Goal: Use online tool/utility: Utilize a website feature to perform a specific function

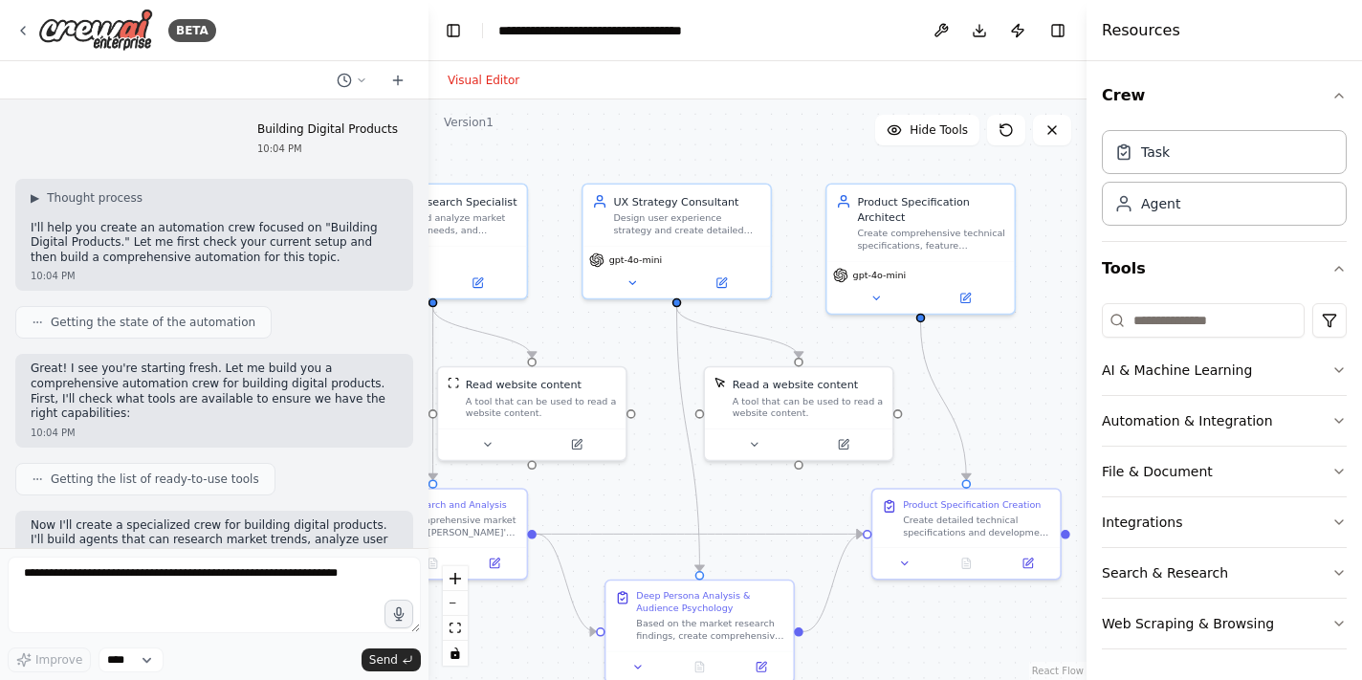
scroll to position [6279, 0]
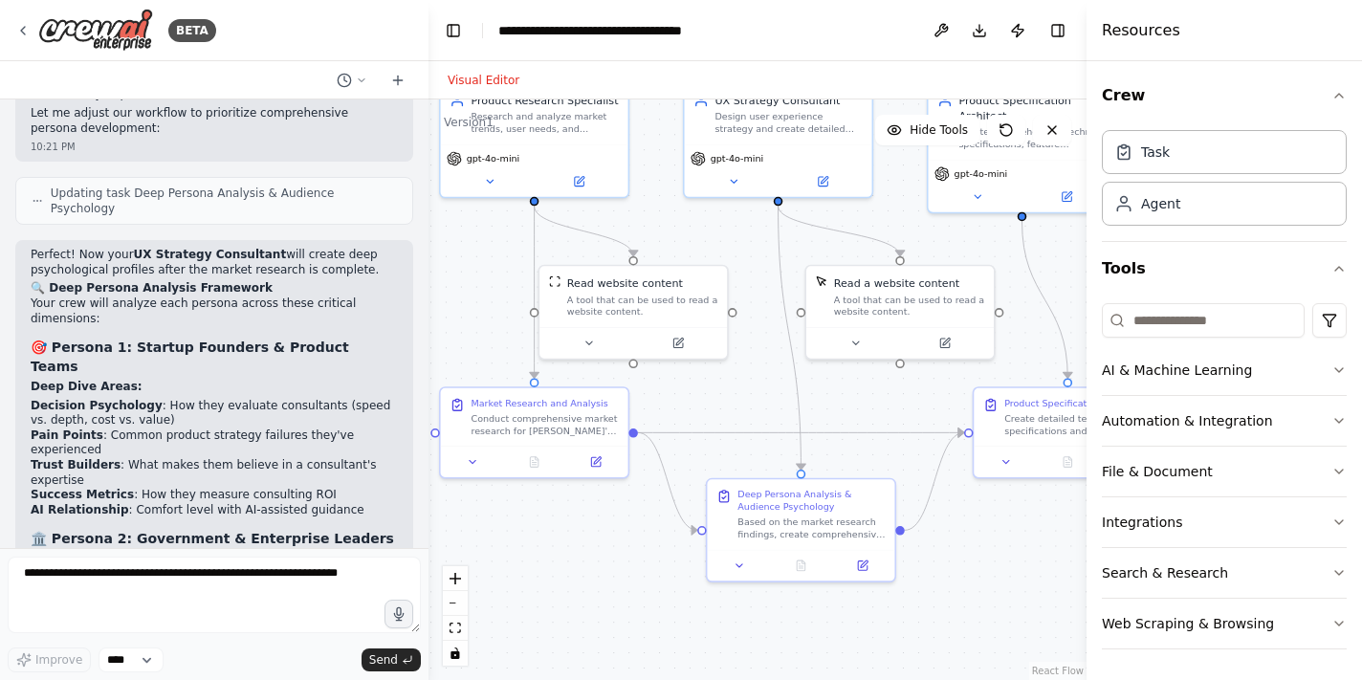
drag, startPoint x: 627, startPoint y: 495, endPoint x: 729, endPoint y: 394, distance: 142.7
click at [729, 394] on div ".deletable-edge-delete-btn { width: 20px; height: 20px; border: 0px solid #ffff…" at bounding box center [758, 389] width 658 height 581
click at [553, 402] on div "Market Research and Analysis" at bounding box center [539, 400] width 137 height 12
click at [473, 458] on icon at bounding box center [473, 458] width 6 height 3
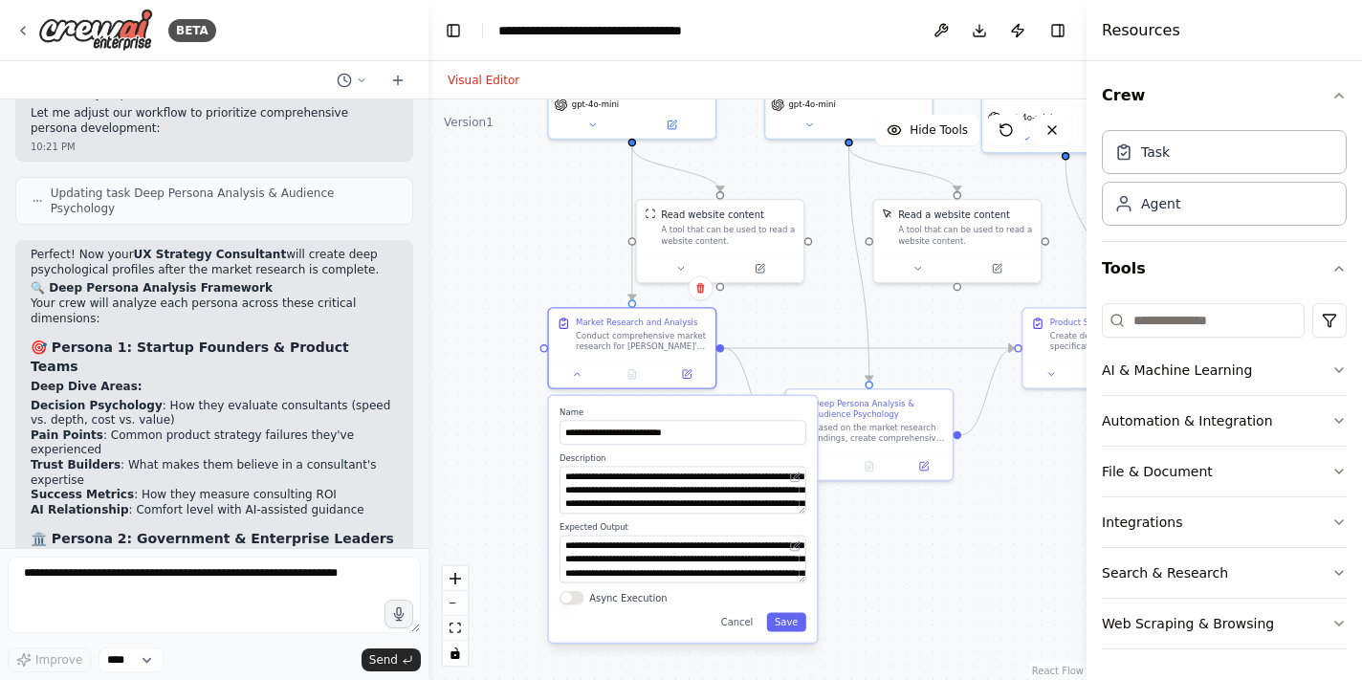
drag, startPoint x: 684, startPoint y: 424, endPoint x: 787, endPoint y: 326, distance: 142.1
click at [787, 326] on div ".deletable-edge-delete-btn { width: 20px; height: 20px; border: 0px solid #ffff…" at bounding box center [758, 389] width 658 height 581
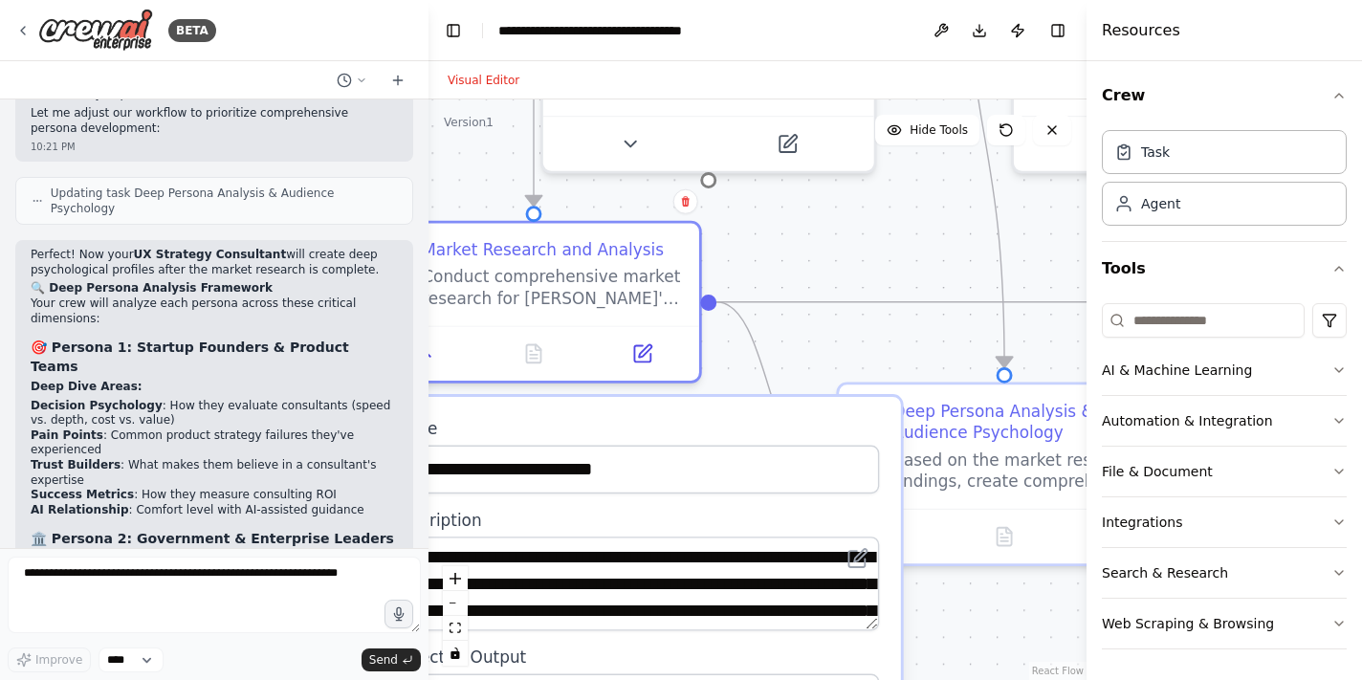
drag, startPoint x: 849, startPoint y: 259, endPoint x: 919, endPoint y: 167, distance: 115.4
click at [912, 174] on div ".deletable-edge-delete-btn { width: 20px; height: 20px; border: 0px solid #ffff…" at bounding box center [758, 389] width 658 height 581
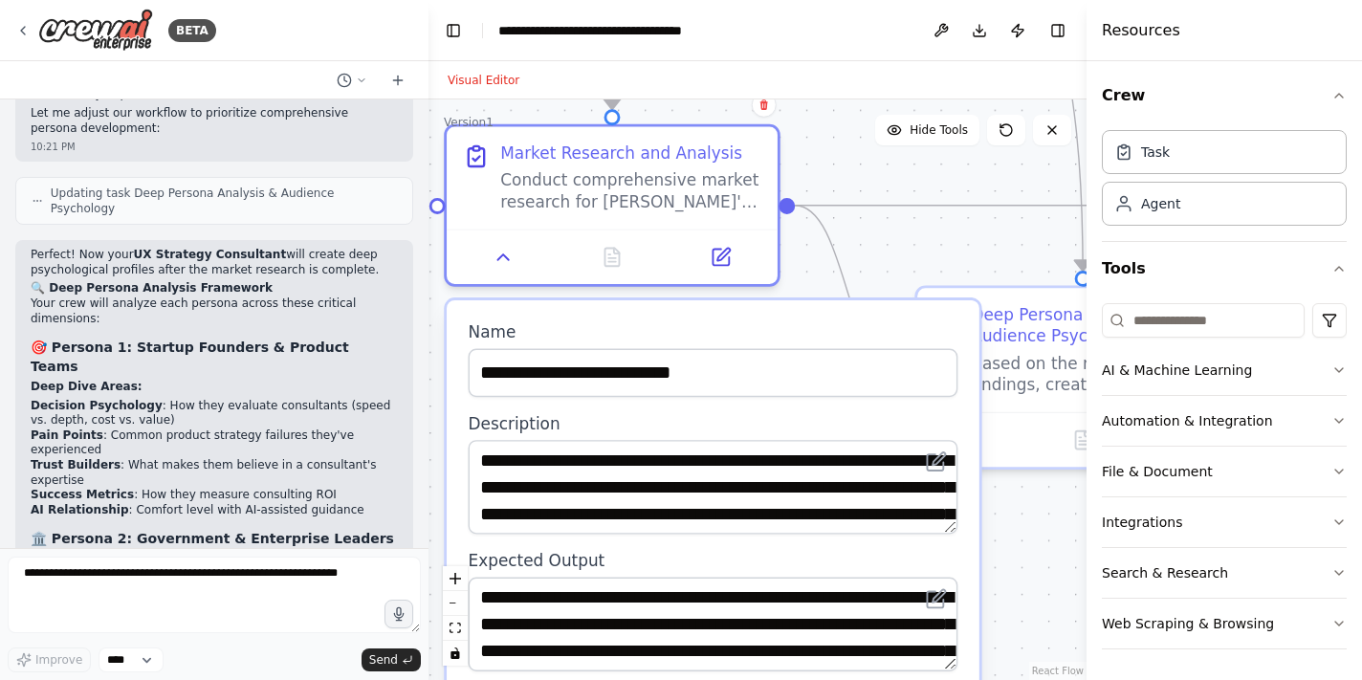
drag, startPoint x: 848, startPoint y: 281, endPoint x: 879, endPoint y: 297, distance: 34.7
click at [879, 295] on div ".deletable-edge-delete-btn { width: 20px; height: 20px; border: 0px solid #ffff…" at bounding box center [758, 389] width 658 height 581
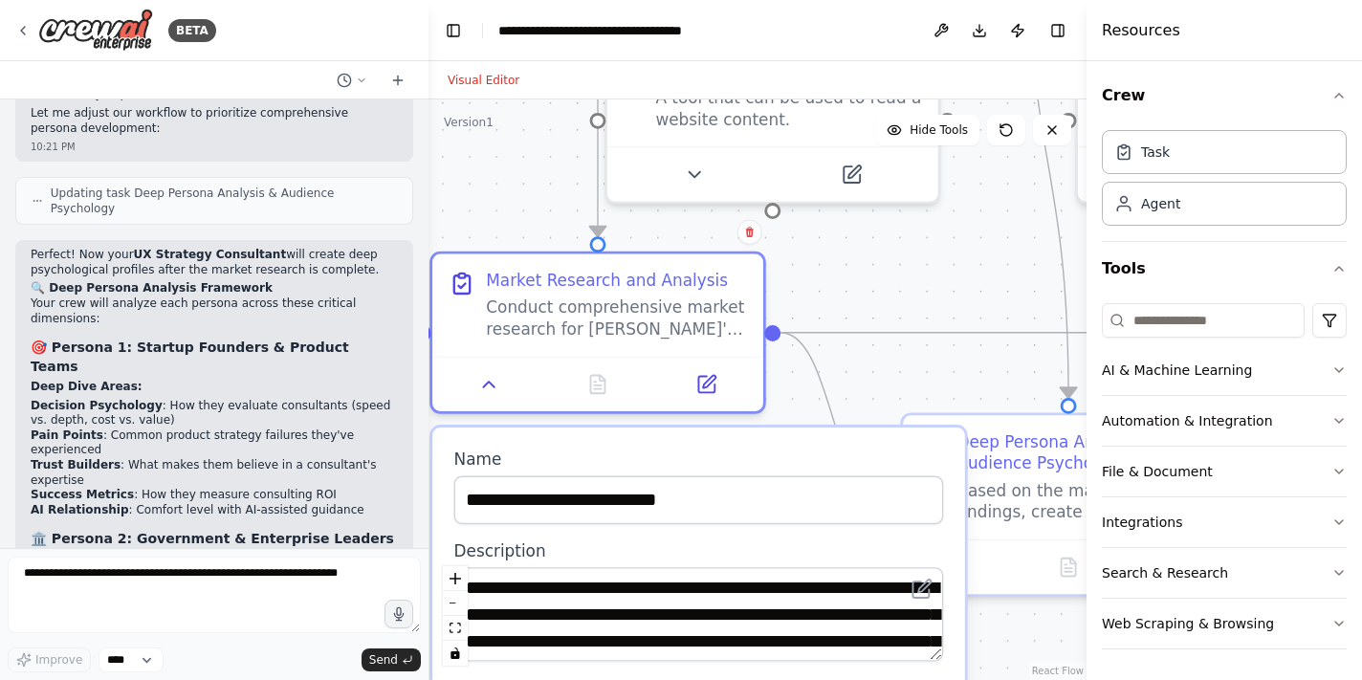
drag, startPoint x: 879, startPoint y: 317, endPoint x: 904, endPoint y: 384, distance: 71.4
click at [904, 384] on div ".deletable-edge-delete-btn { width: 20px; height: 20px; border: 0px solid #ffff…" at bounding box center [758, 389] width 658 height 581
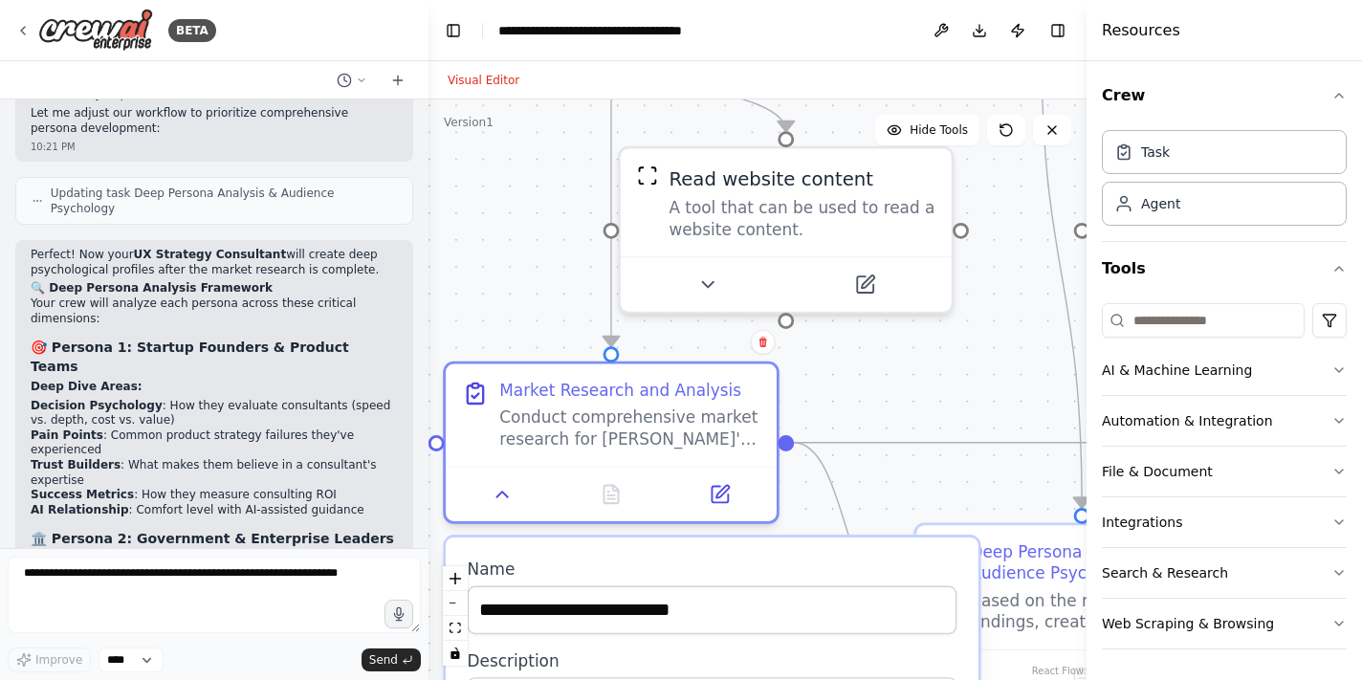
drag, startPoint x: 960, startPoint y: 283, endPoint x: 962, endPoint y: 467, distance: 183.7
click at [962, 467] on div ".deletable-edge-delete-btn { width: 20px; height: 20px; border: 0px solid #ffff…" at bounding box center [758, 389] width 658 height 581
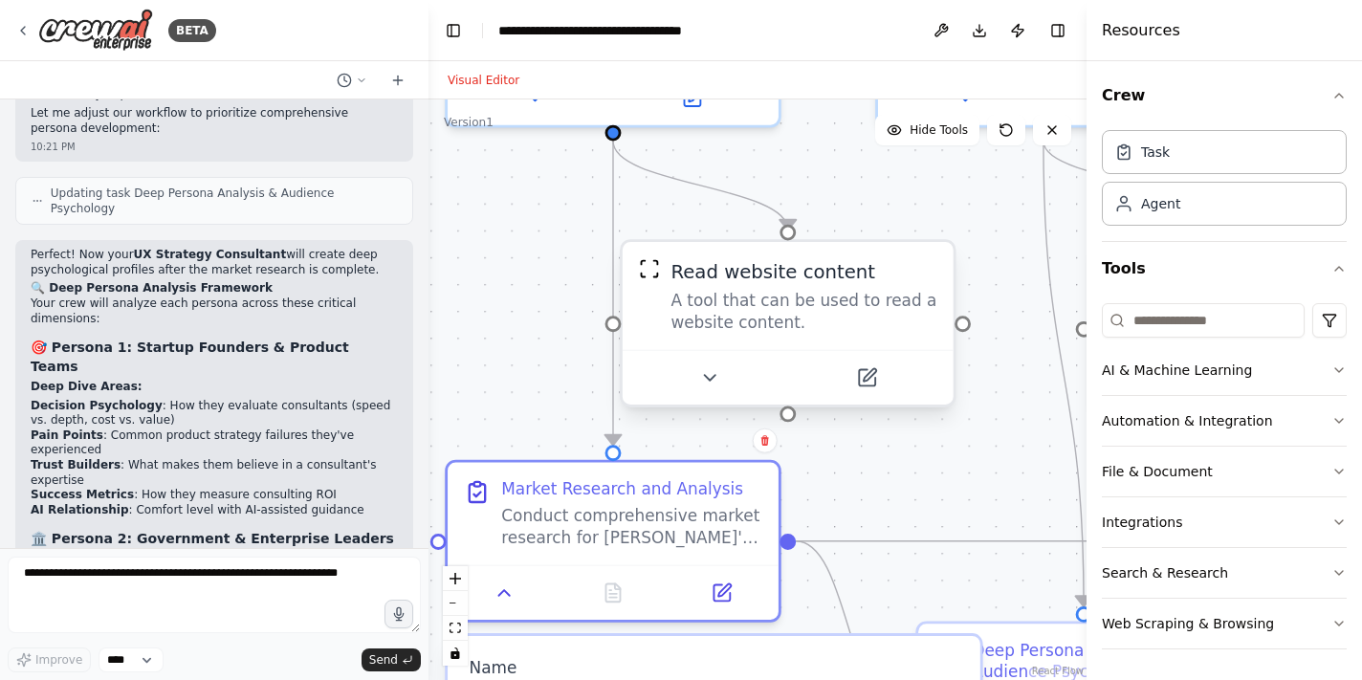
click at [914, 271] on div "Read website content" at bounding box center [803, 271] width 266 height 27
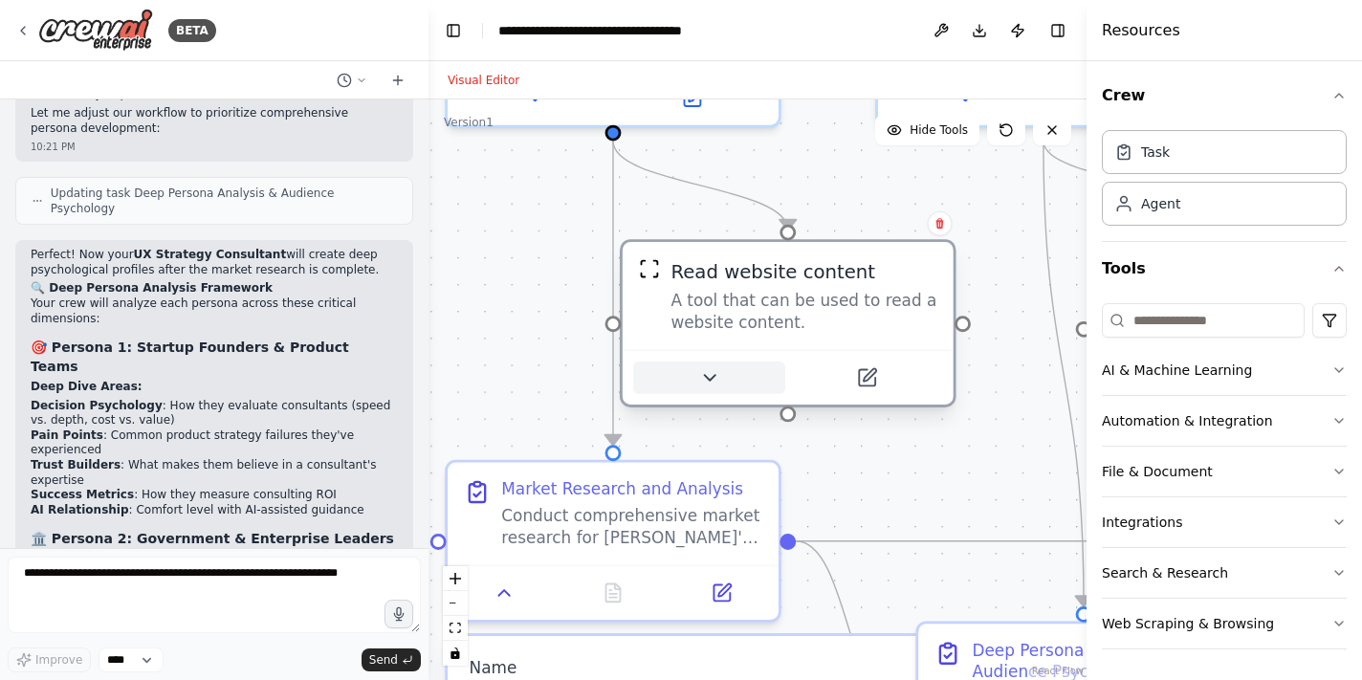
click at [714, 383] on icon at bounding box center [708, 377] width 21 height 21
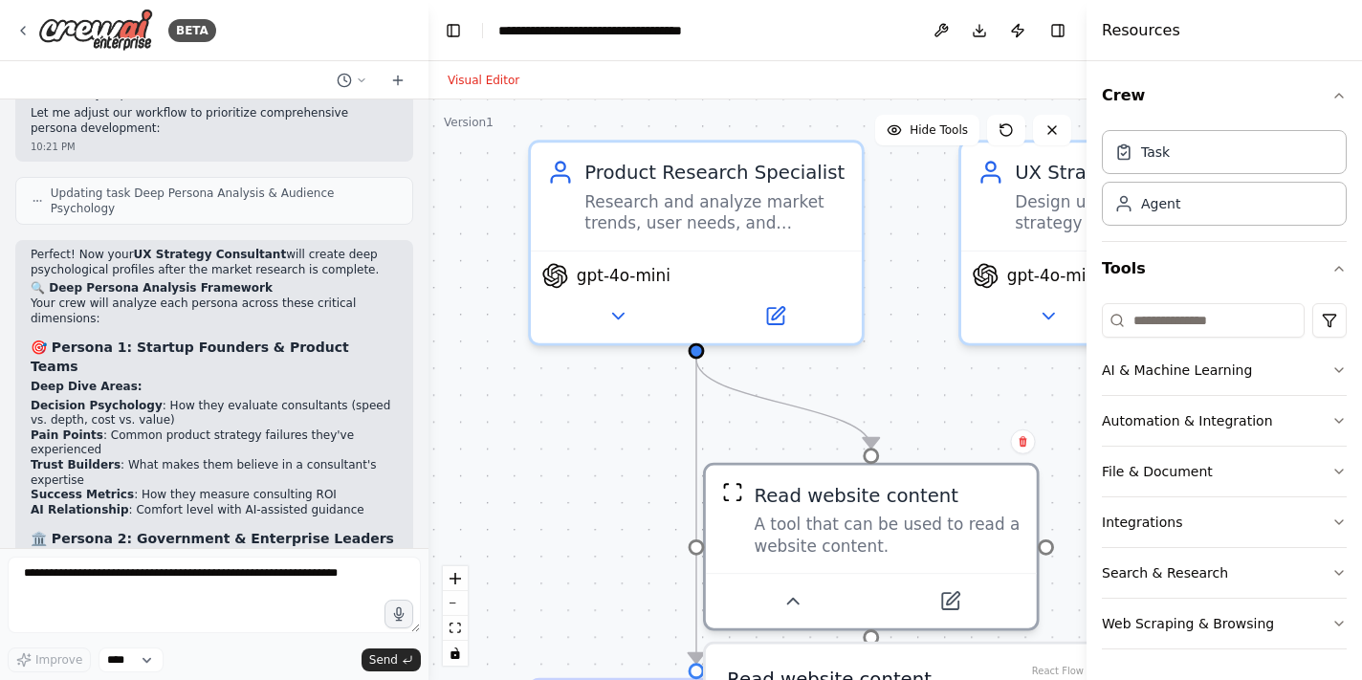
drag, startPoint x: 489, startPoint y: 239, endPoint x: 572, endPoint y: 457, distance: 233.4
click at [572, 457] on div ".deletable-edge-delete-btn { width: 20px; height: 20px; border: 0px solid #ffff…" at bounding box center [758, 389] width 658 height 581
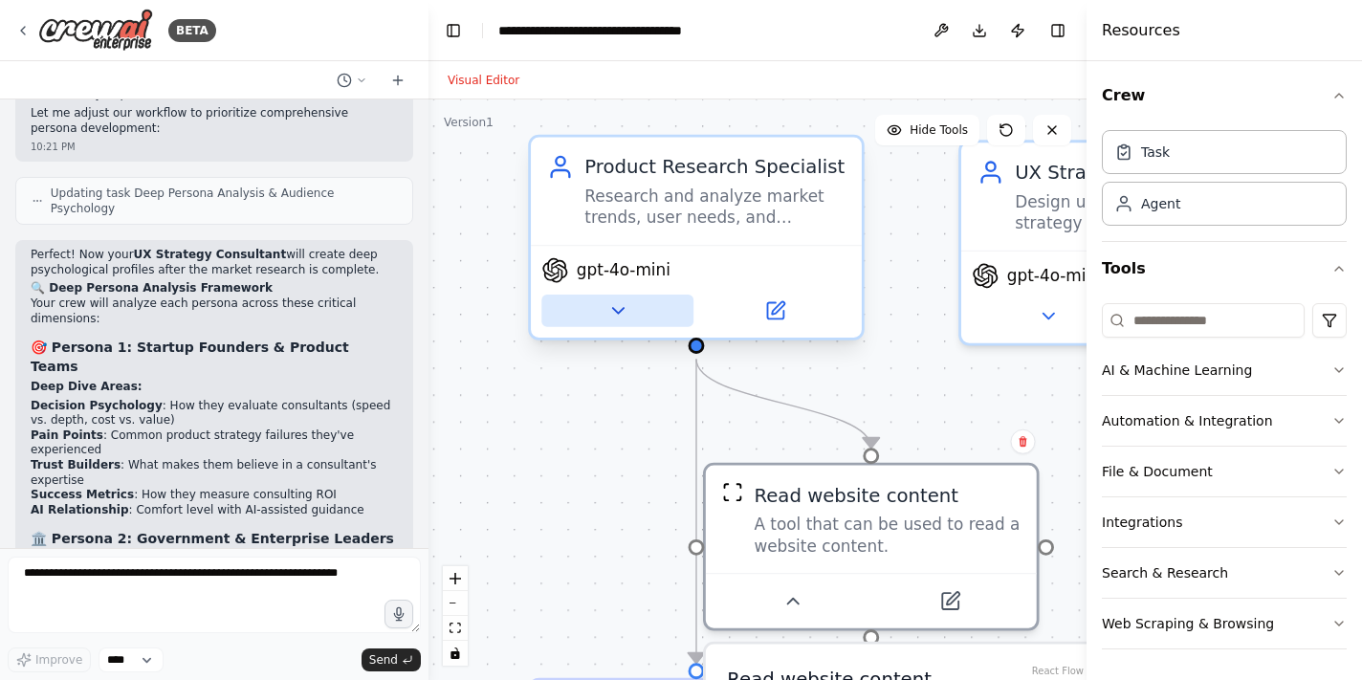
click at [623, 318] on icon at bounding box center [616, 310] width 21 height 21
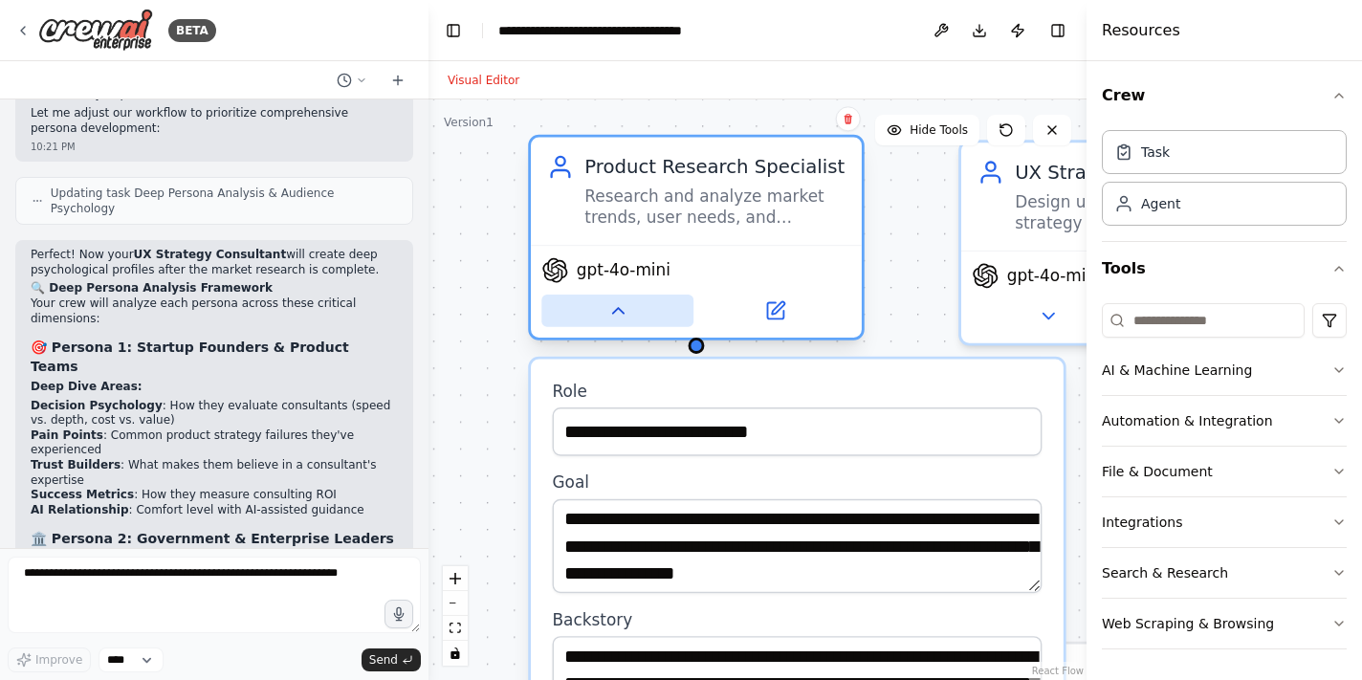
click at [629, 315] on button at bounding box center [617, 311] width 152 height 33
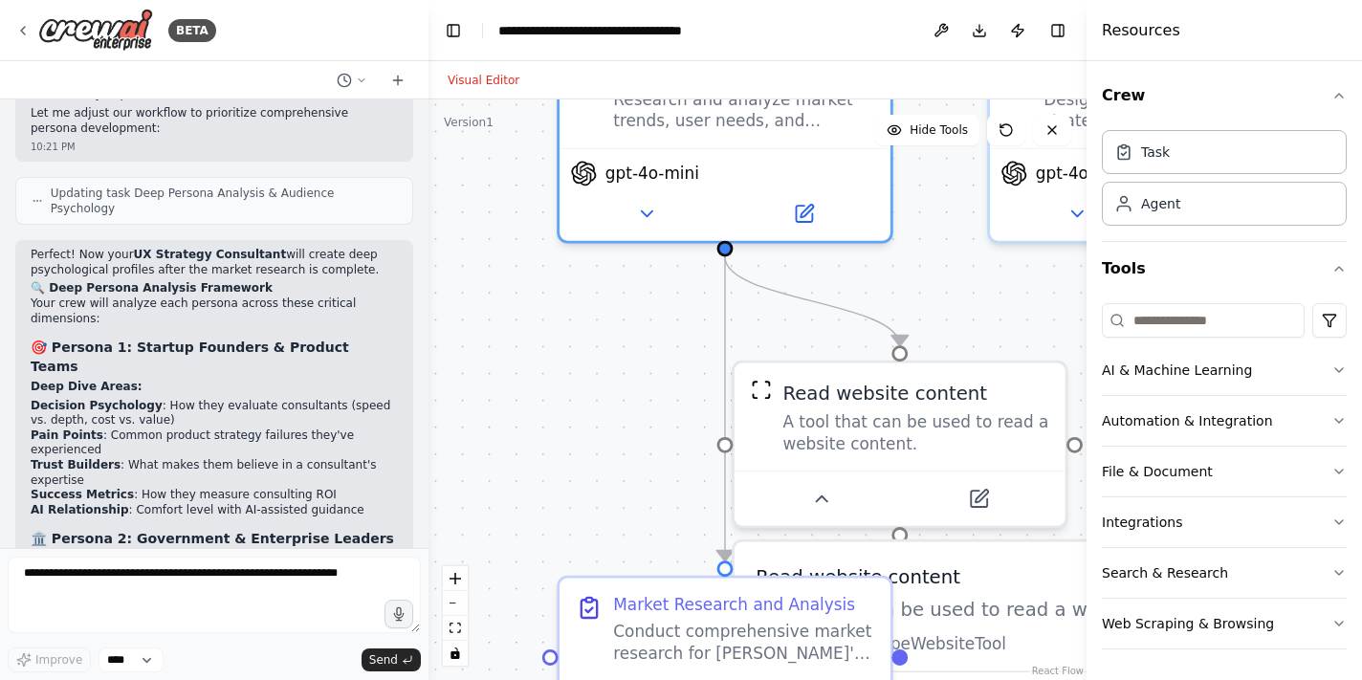
drag, startPoint x: 603, startPoint y: 485, endPoint x: 631, endPoint y: 381, distance: 108.1
click at [631, 381] on div ".deletable-edge-delete-btn { width: 20px; height: 20px; border: 0px solid #ffff…" at bounding box center [758, 389] width 658 height 581
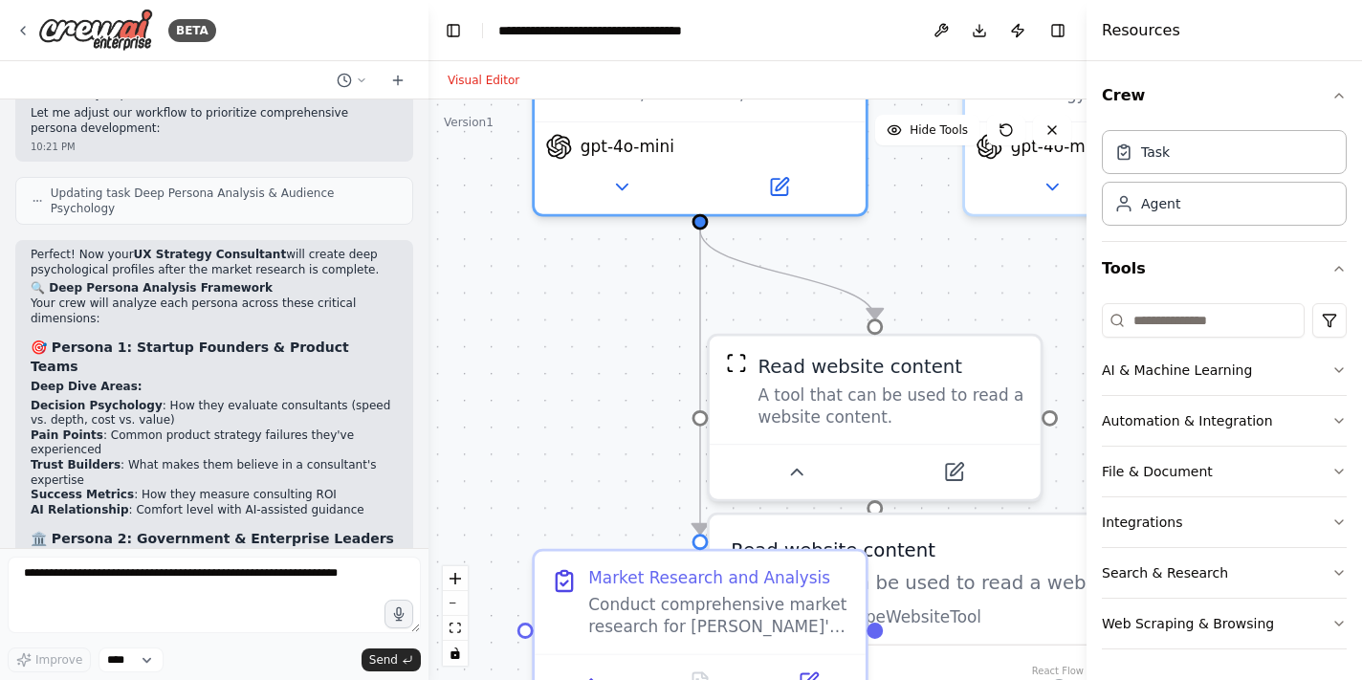
drag, startPoint x: 635, startPoint y: 452, endPoint x: 518, endPoint y: 306, distance: 187.2
click at [518, 306] on div ".deletable-edge-delete-btn { width: 20px; height: 20px; border: 0px solid #ffff…" at bounding box center [758, 389] width 658 height 581
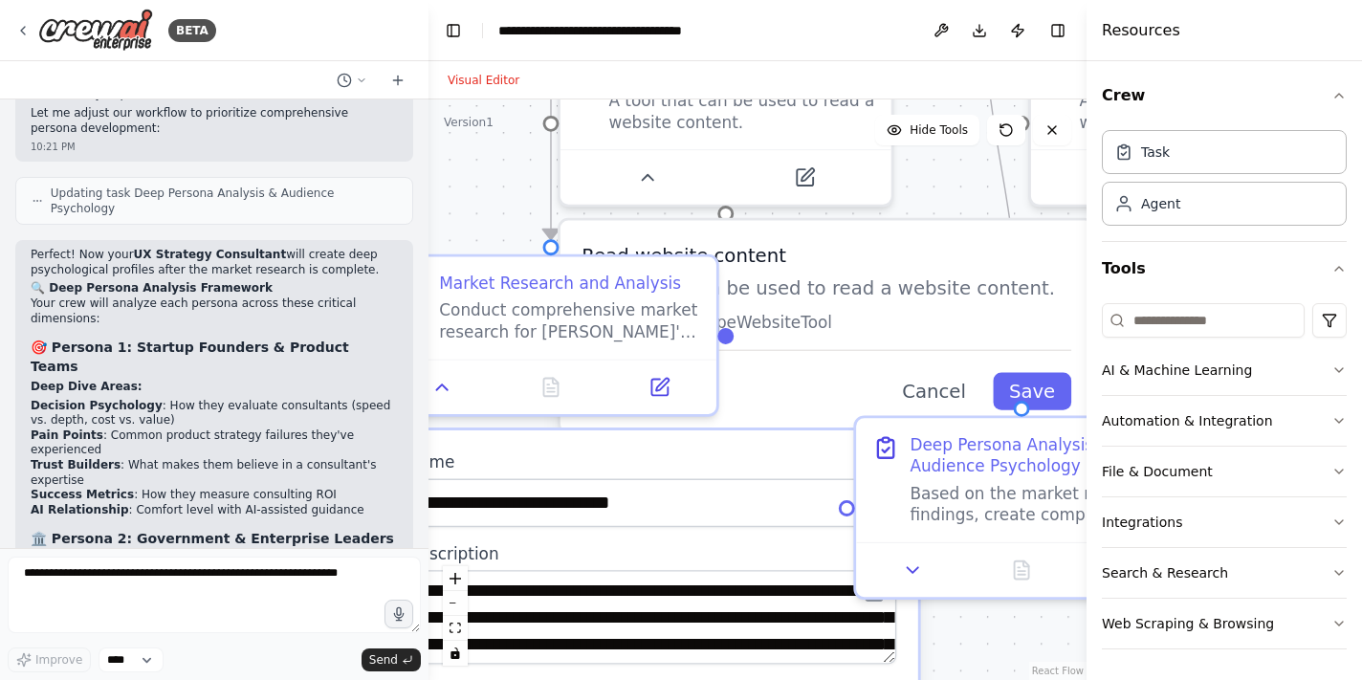
drag, startPoint x: 1026, startPoint y: 364, endPoint x: 964, endPoint y: 189, distance: 185.7
click at [964, 189] on div ".deletable-edge-delete-btn { width: 20px; height: 20px; border: 0px solid #ffff…" at bounding box center [758, 389] width 658 height 581
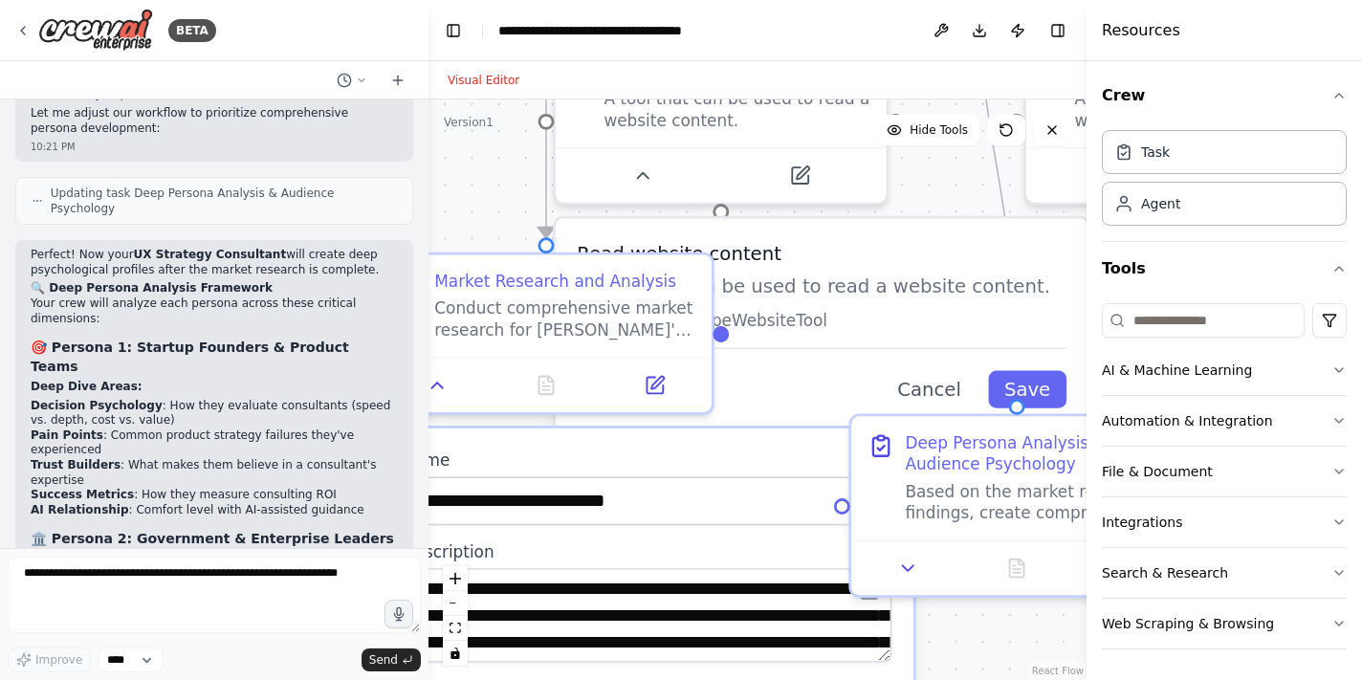
click at [898, 247] on h3 "Read website content" at bounding box center [822, 253] width 490 height 27
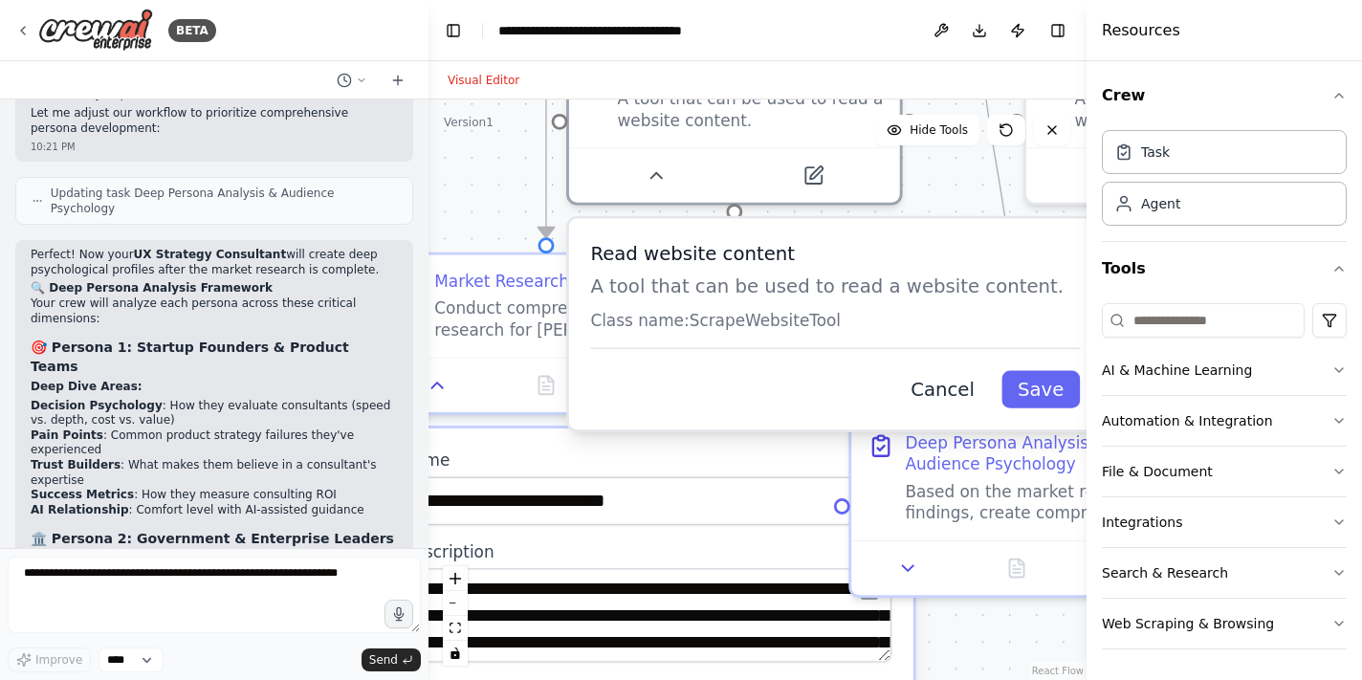
click at [944, 387] on button "Cancel" at bounding box center [942, 388] width 96 height 37
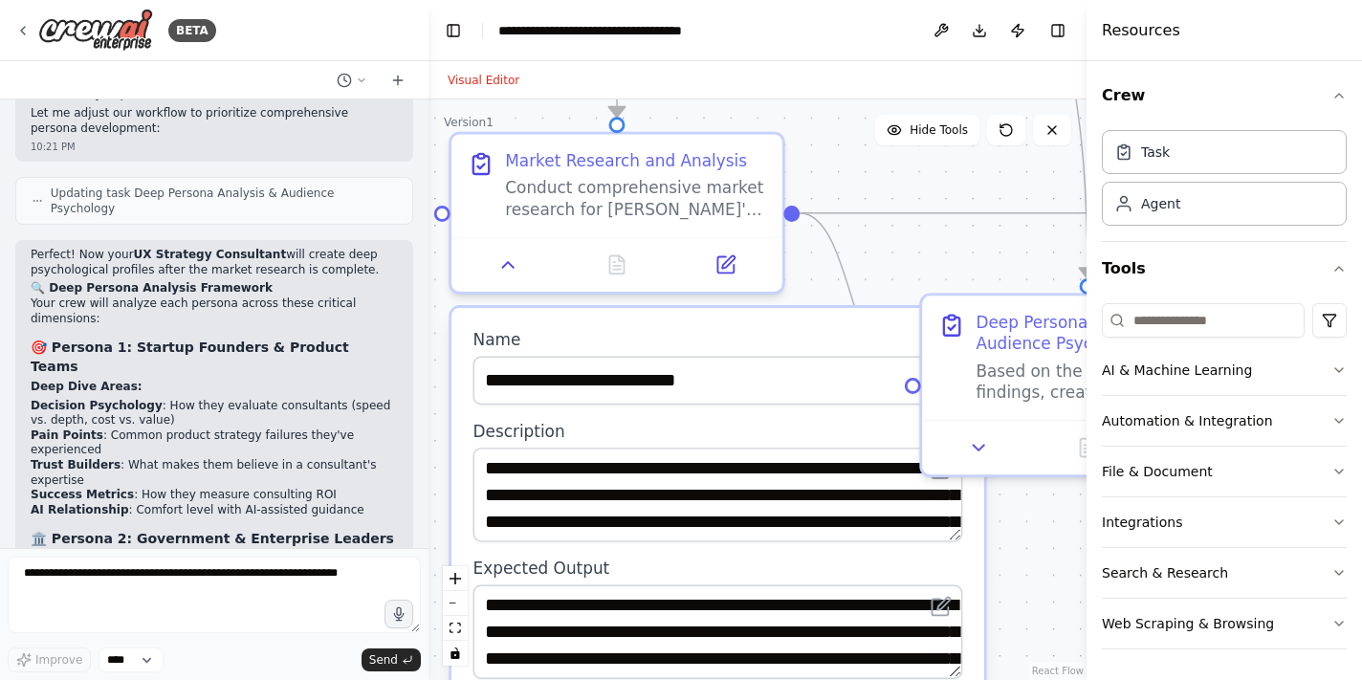
drag, startPoint x: 921, startPoint y: 384, endPoint x: 1044, endPoint y: 199, distance: 221.5
click at [1043, 200] on div ".deletable-edge-delete-btn { width: 20px; height: 20px; border: 0px solid #ffff…" at bounding box center [758, 389] width 658 height 581
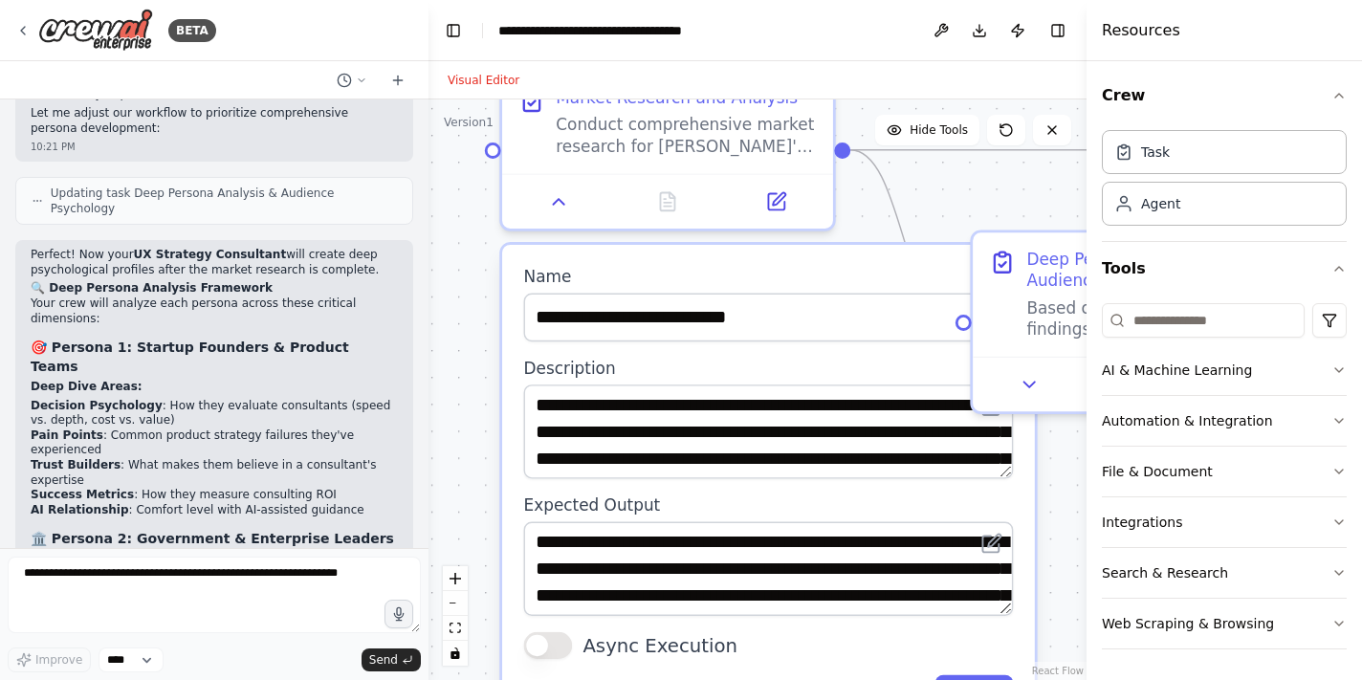
click at [893, 265] on div "**********" at bounding box center [768, 490] width 533 height 490
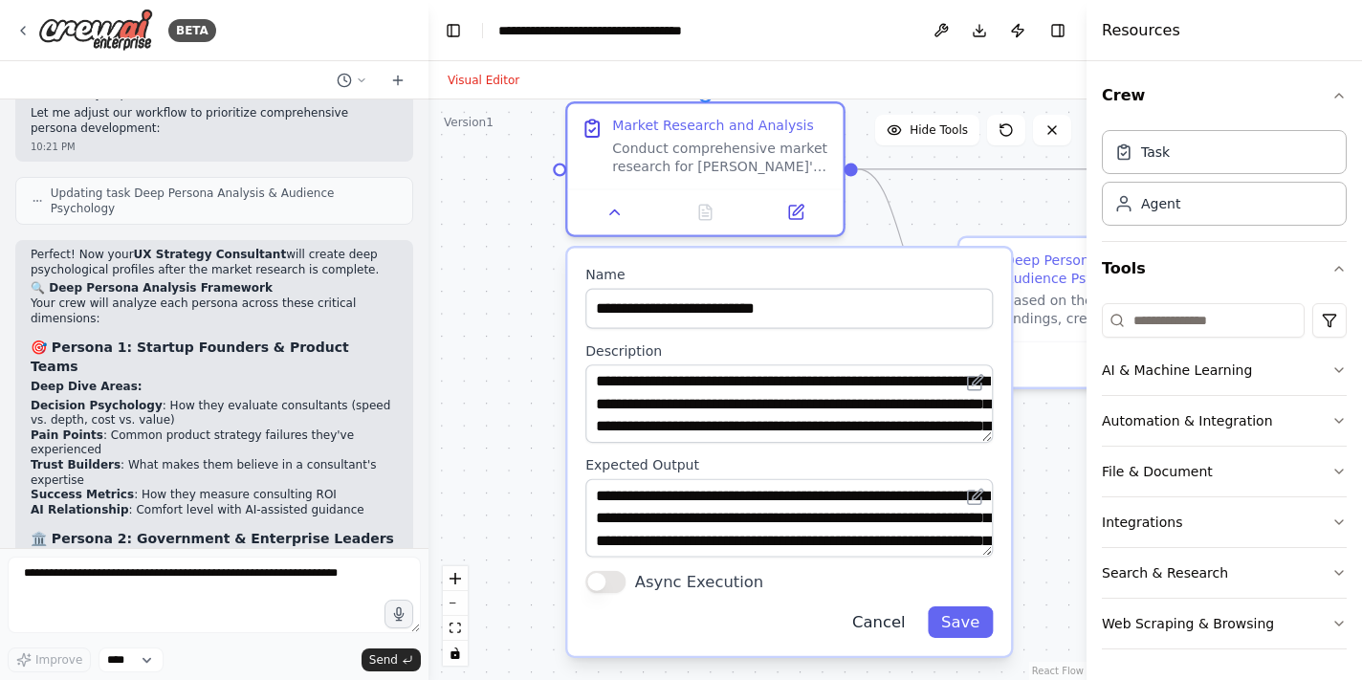
click at [878, 625] on button "Cancel" at bounding box center [879, 622] width 80 height 32
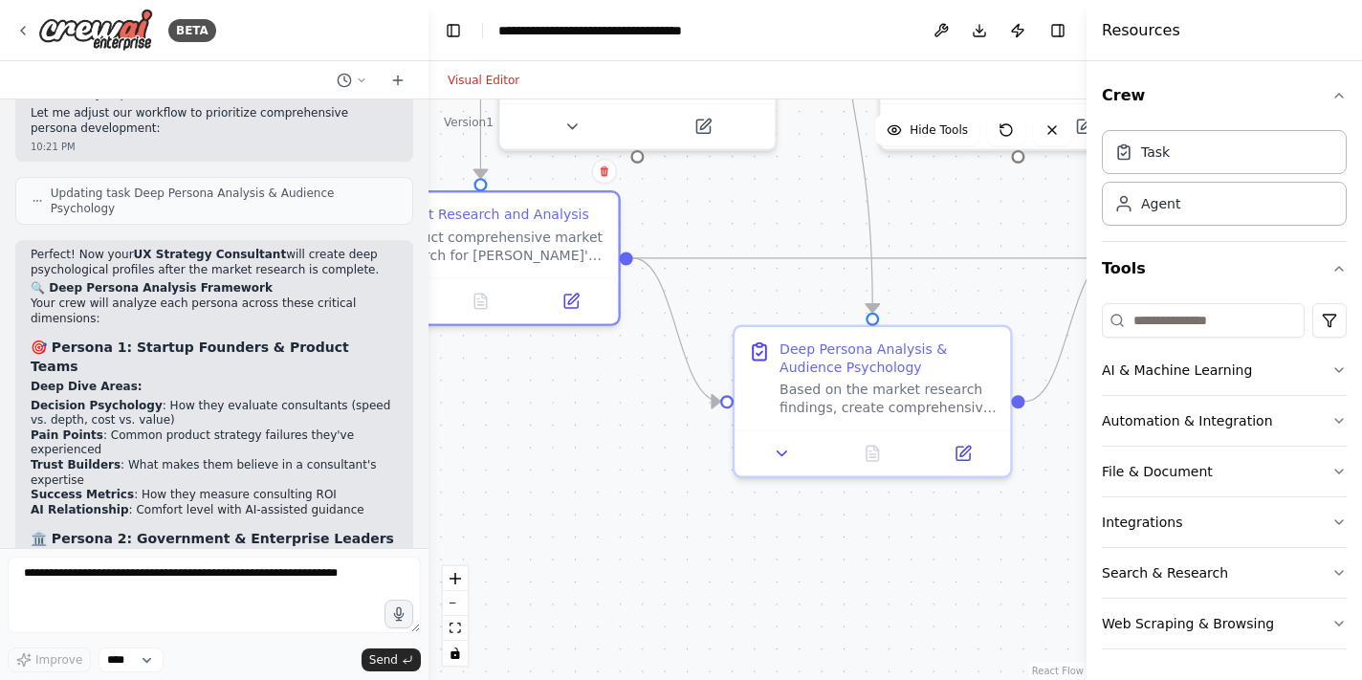
drag, startPoint x: 967, startPoint y: 452, endPoint x: 718, endPoint y: 559, distance: 270.4
click at [718, 559] on div ".deletable-edge-delete-btn { width: 20px; height: 20px; border: 0px solid #ffff…" at bounding box center [758, 389] width 658 height 581
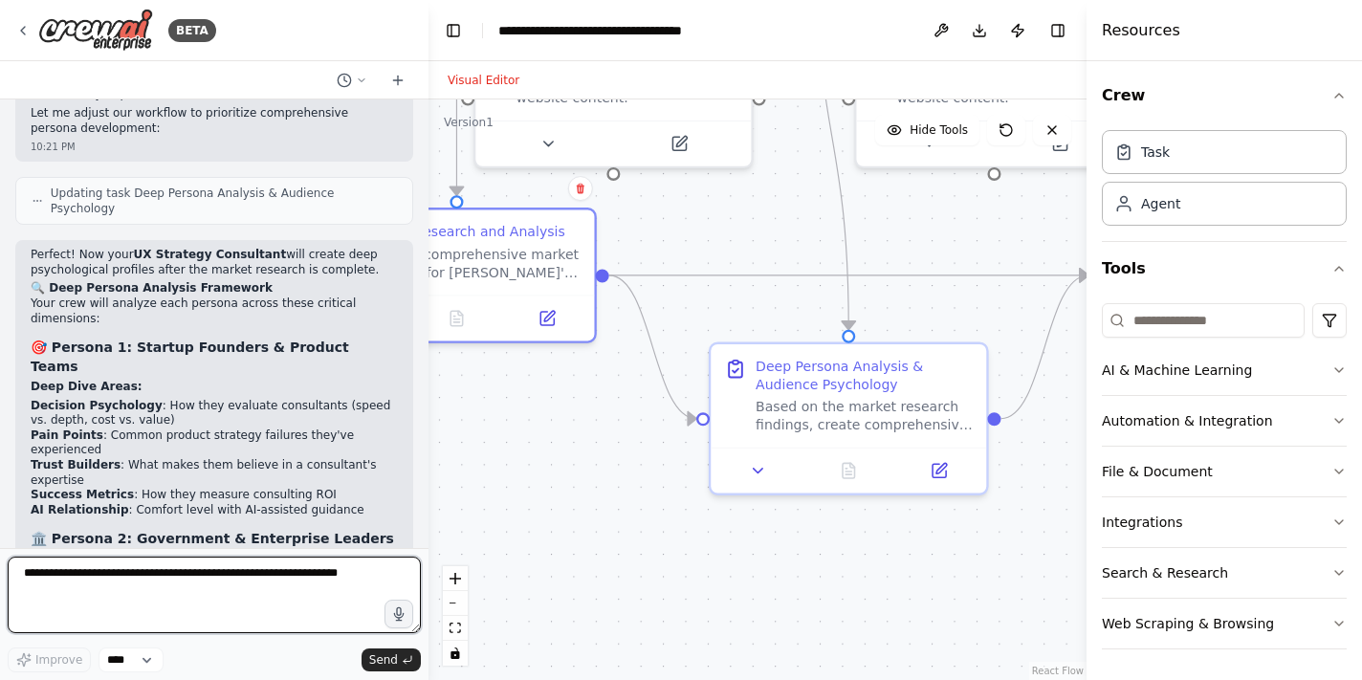
click at [213, 598] on textarea at bounding box center [214, 595] width 413 height 77
type textarea "*"
type textarea "**********"
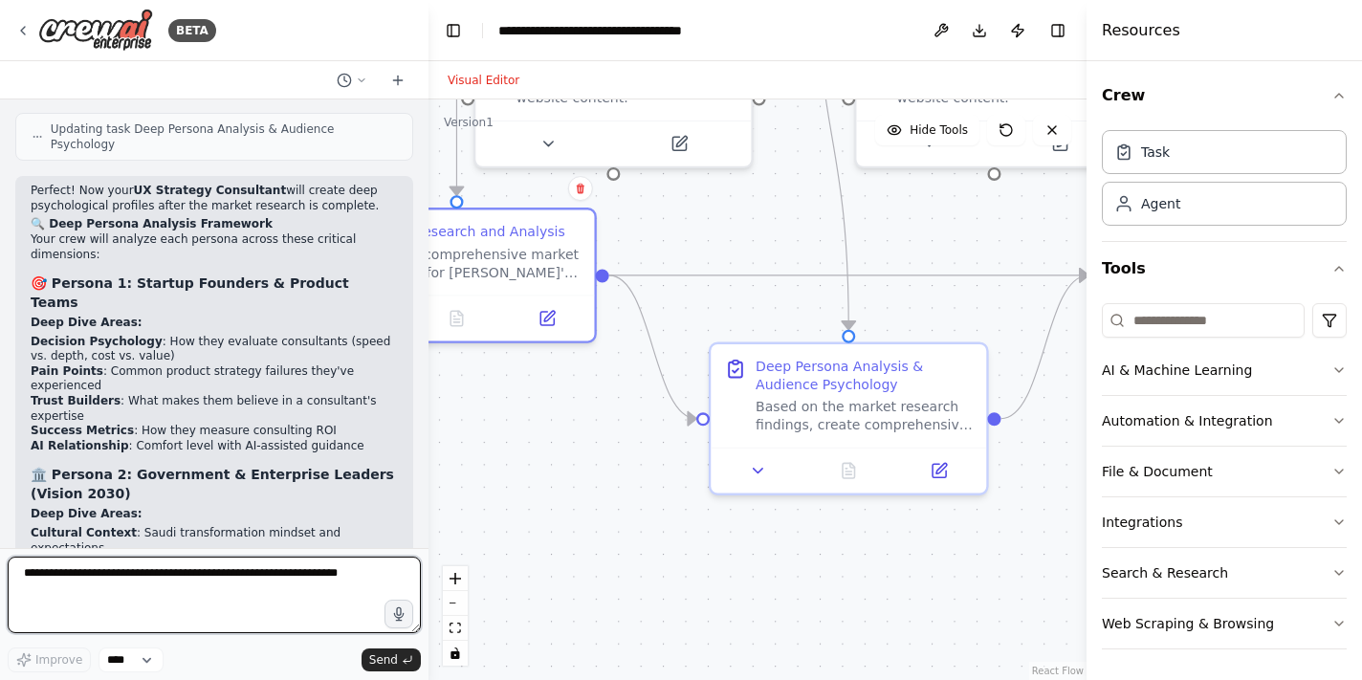
scroll to position [6342, 0]
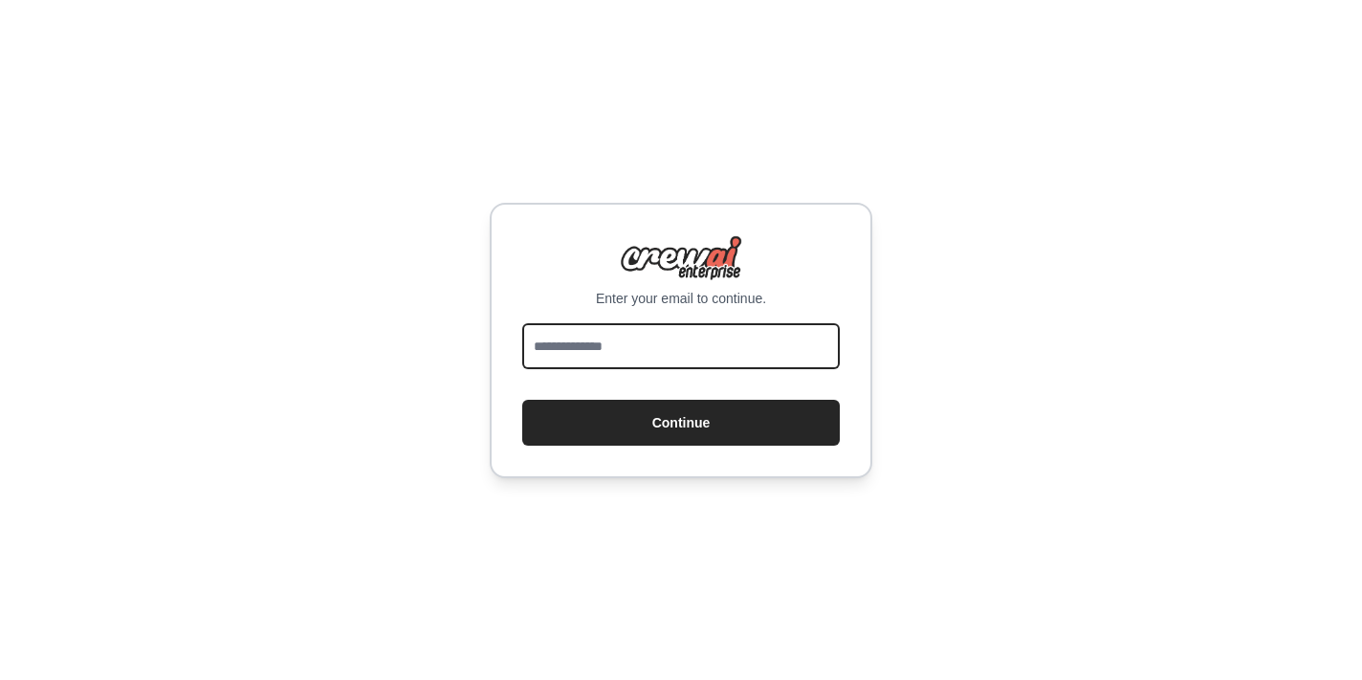
type input "**********"
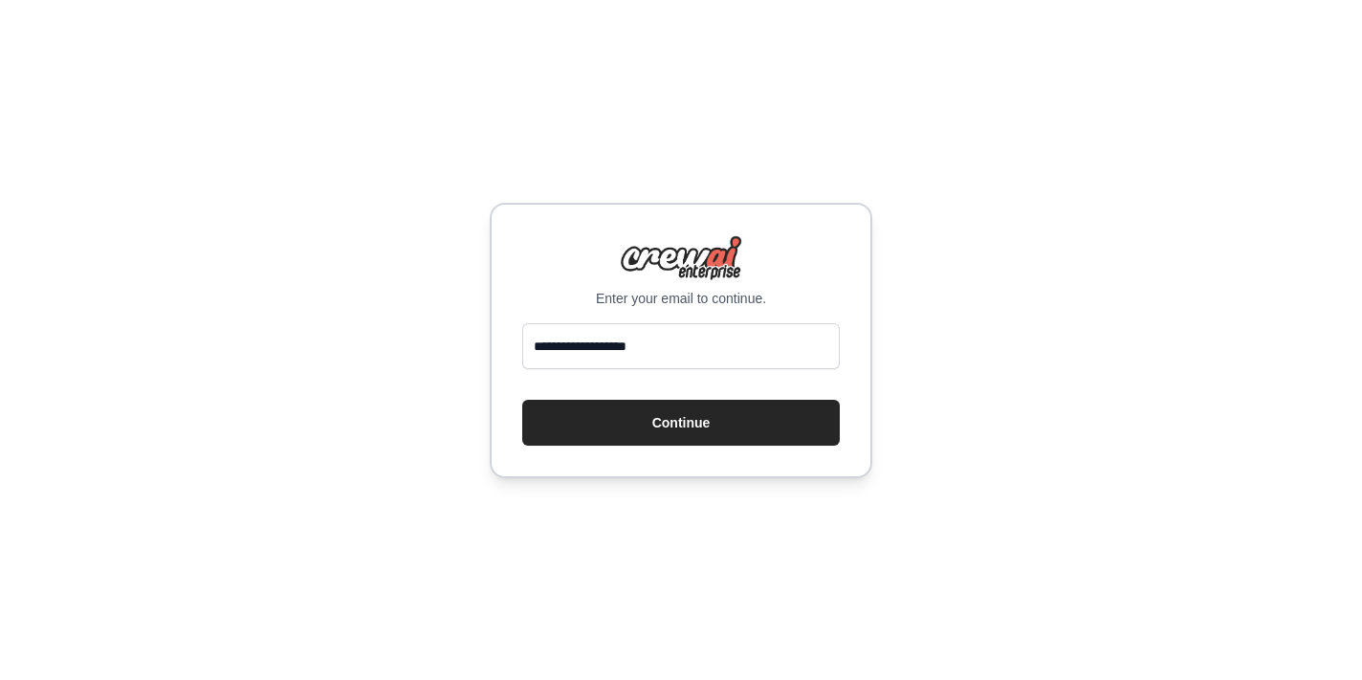
click at [681, 422] on button "Continue" at bounding box center [681, 423] width 318 height 46
click at [721, 430] on button "Continue" at bounding box center [681, 423] width 318 height 46
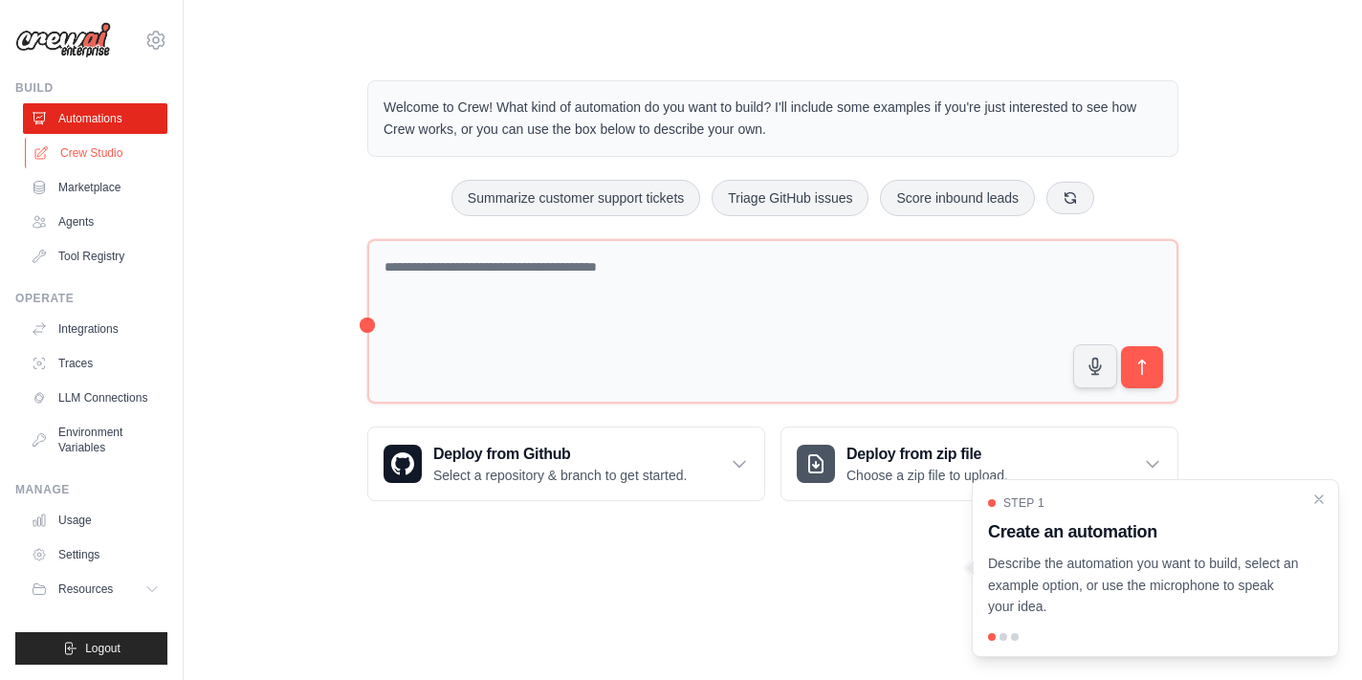
click at [107, 153] on link "Crew Studio" at bounding box center [97, 153] width 144 height 31
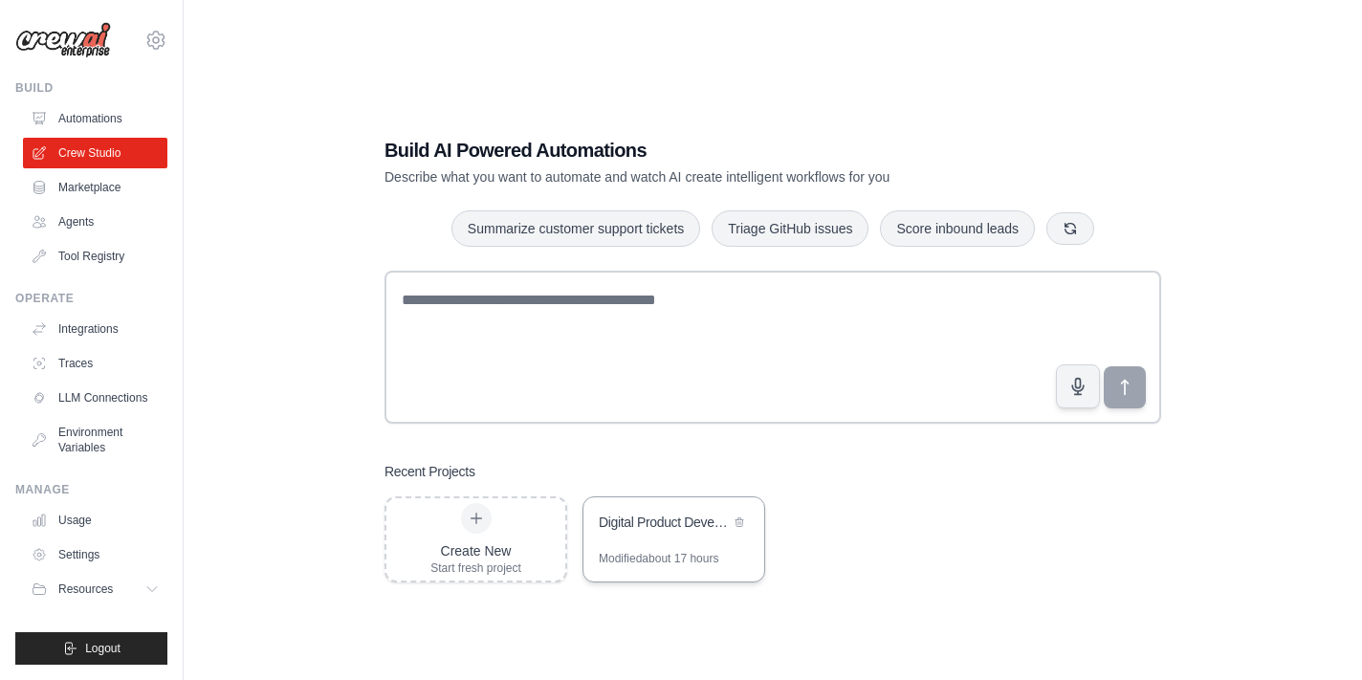
click at [703, 529] on div "Digital Product Development Automation" at bounding box center [664, 522] width 131 height 19
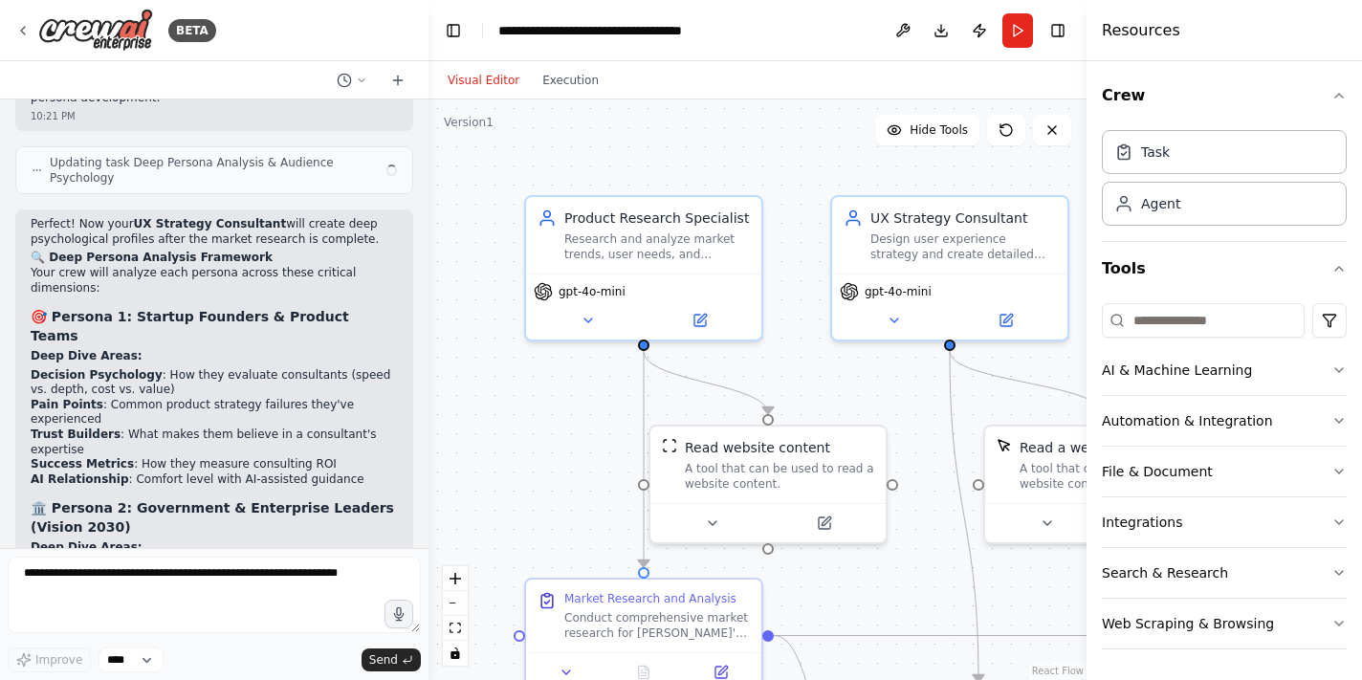
scroll to position [6279, 0]
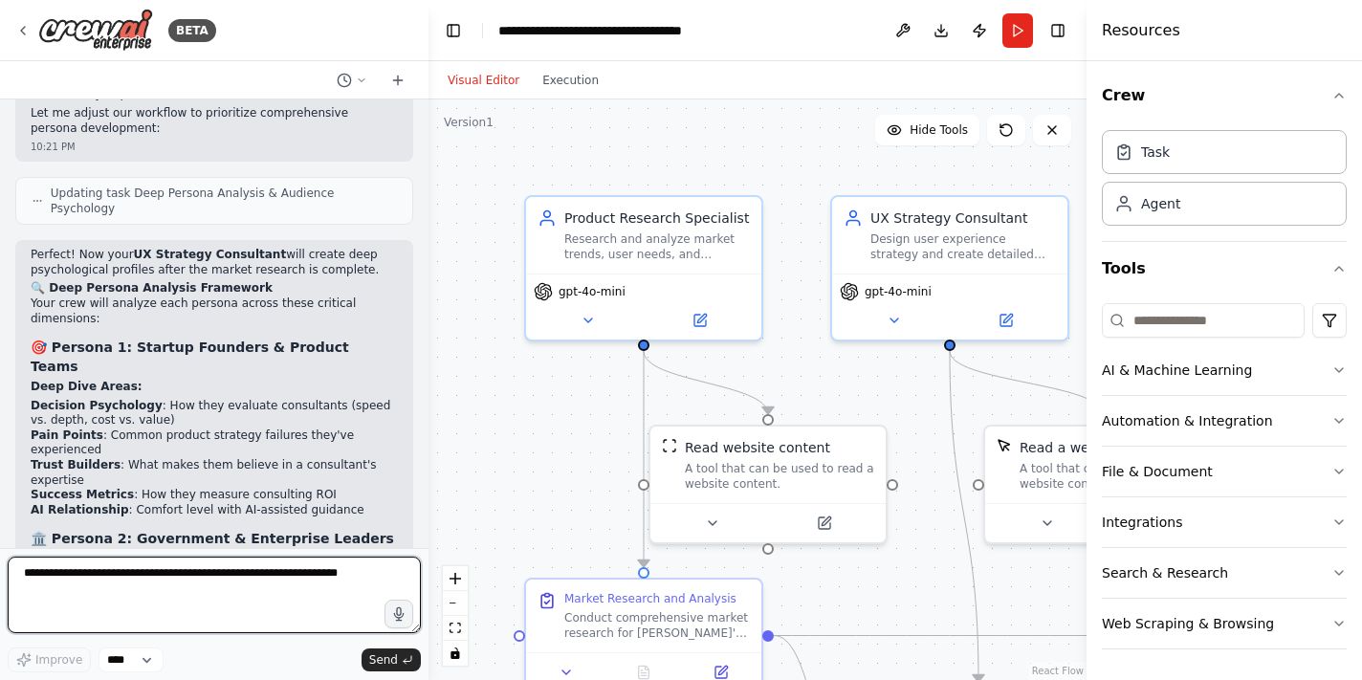
click at [263, 583] on textarea at bounding box center [214, 595] width 413 height 77
type textarea "**********"
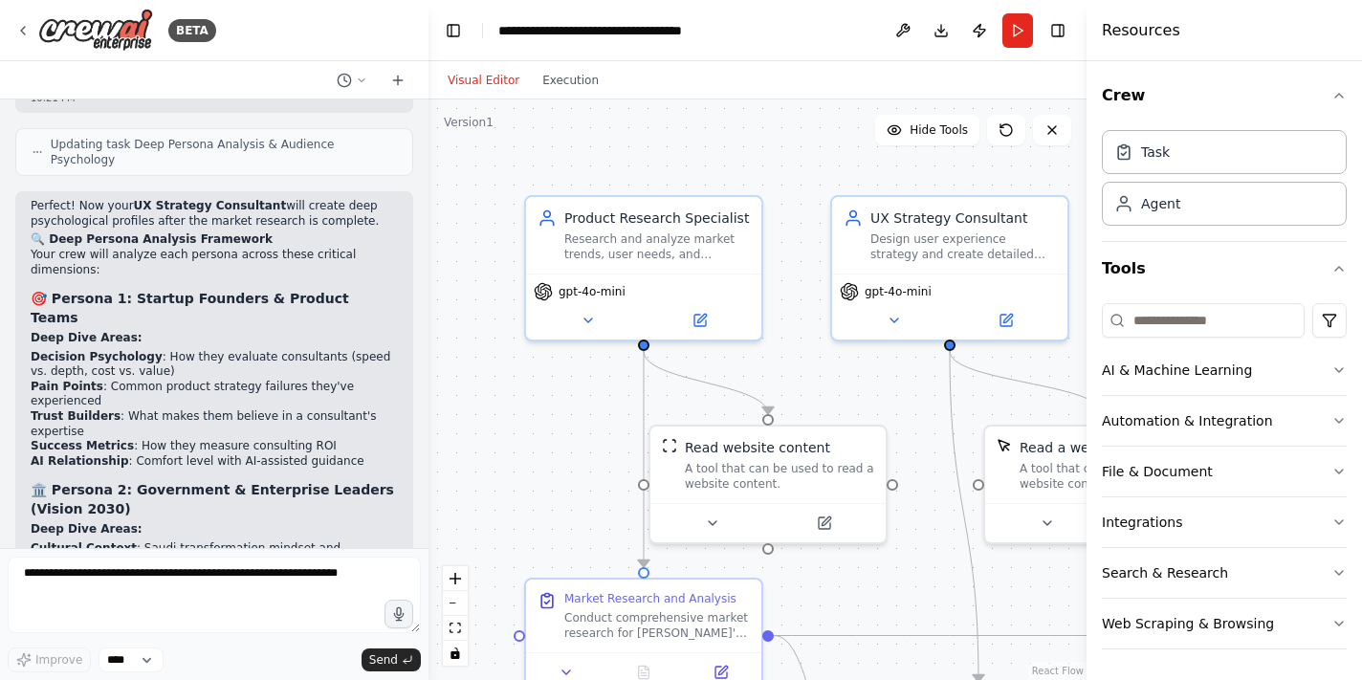
scroll to position [6392, 0]
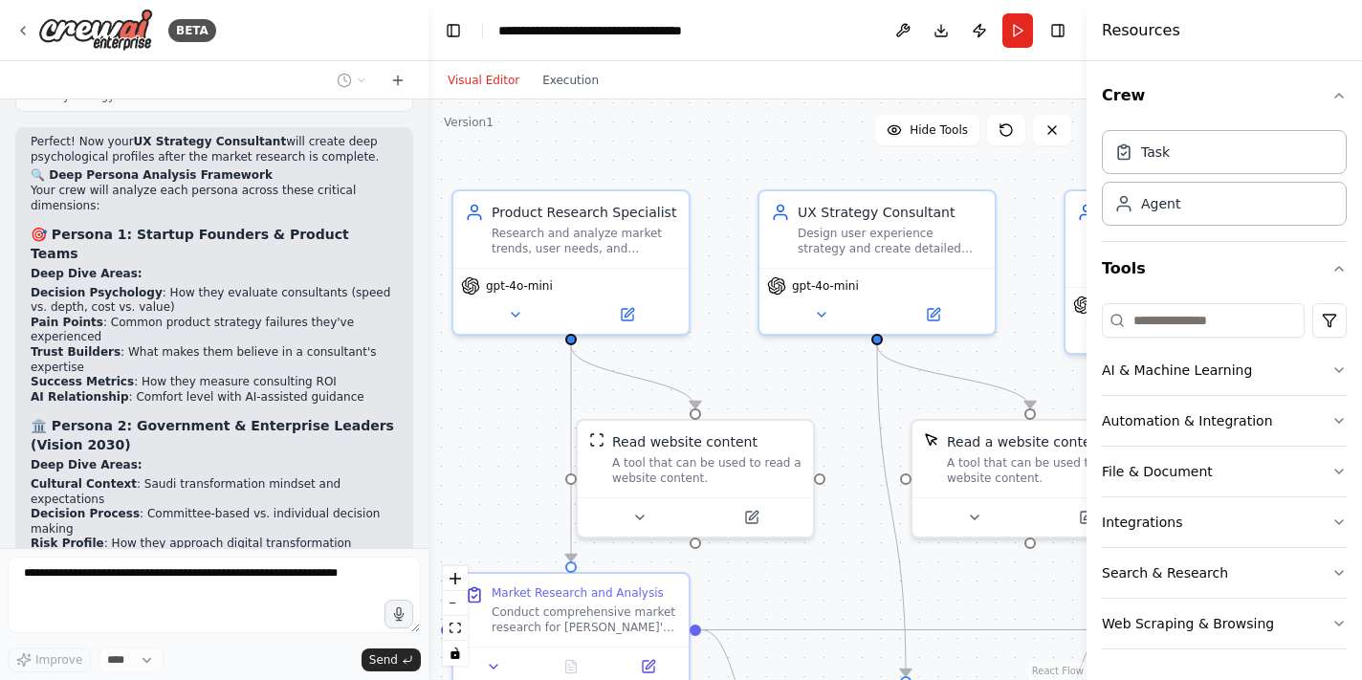
drag, startPoint x: 905, startPoint y: 379, endPoint x: 701, endPoint y: 364, distance: 204.2
click at [701, 364] on div ".deletable-edge-delete-btn { width: 20px; height: 20px; border: 0px solid #ffff…" at bounding box center [758, 389] width 658 height 581
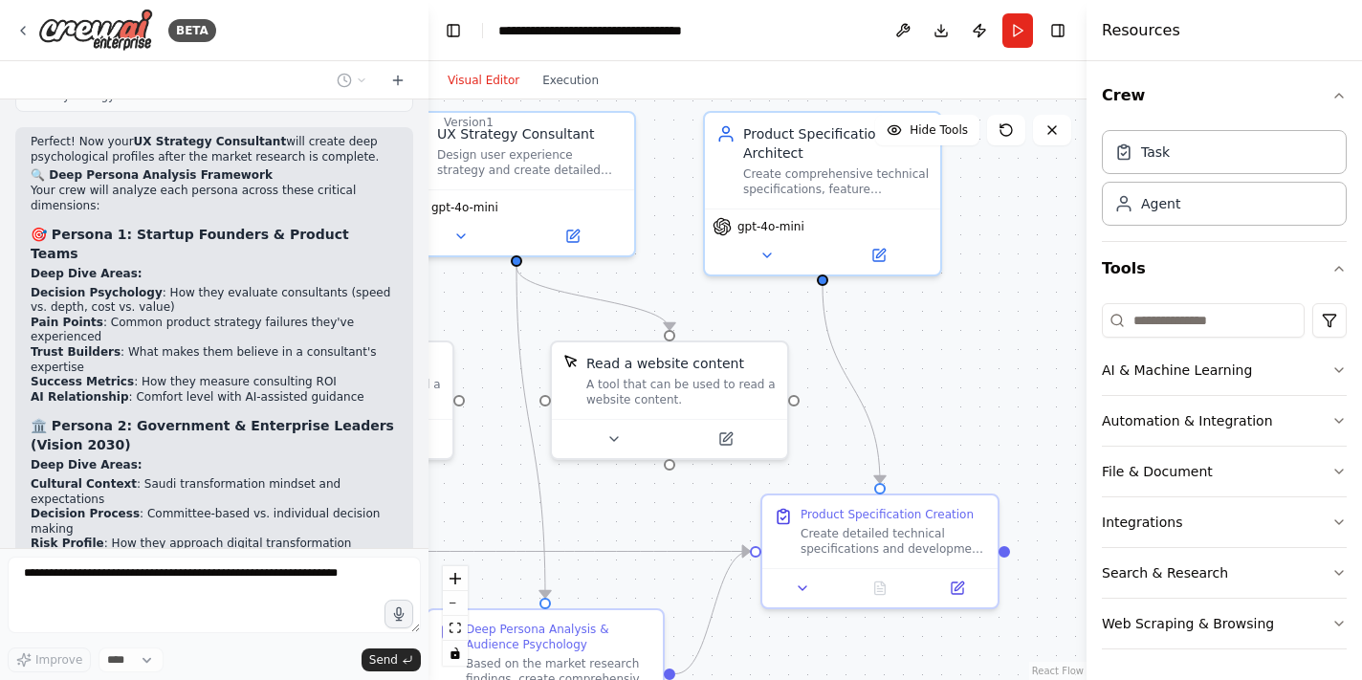
drag, startPoint x: 952, startPoint y: 379, endPoint x: 686, endPoint y: 297, distance: 278.3
click at [686, 297] on div ".deletable-edge-delete-btn { width: 20px; height: 20px; border: 0px solid #ffff…" at bounding box center [758, 389] width 658 height 581
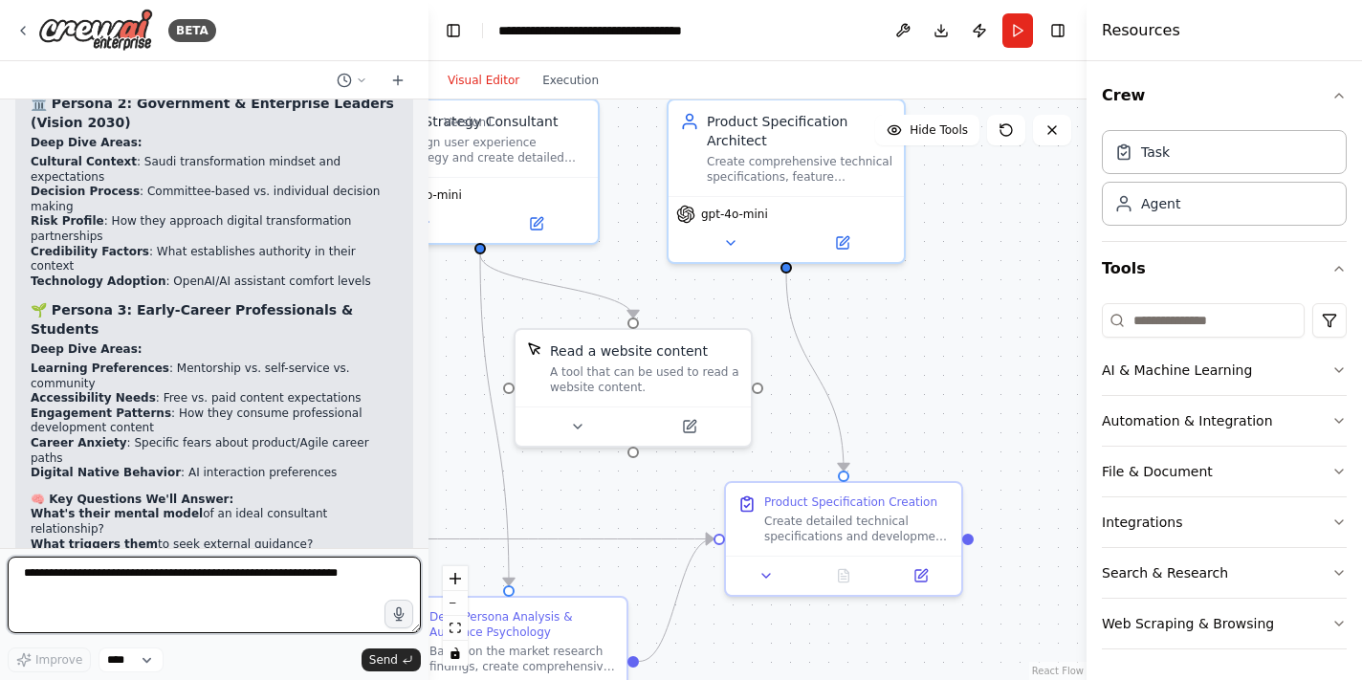
scroll to position [6729, 0]
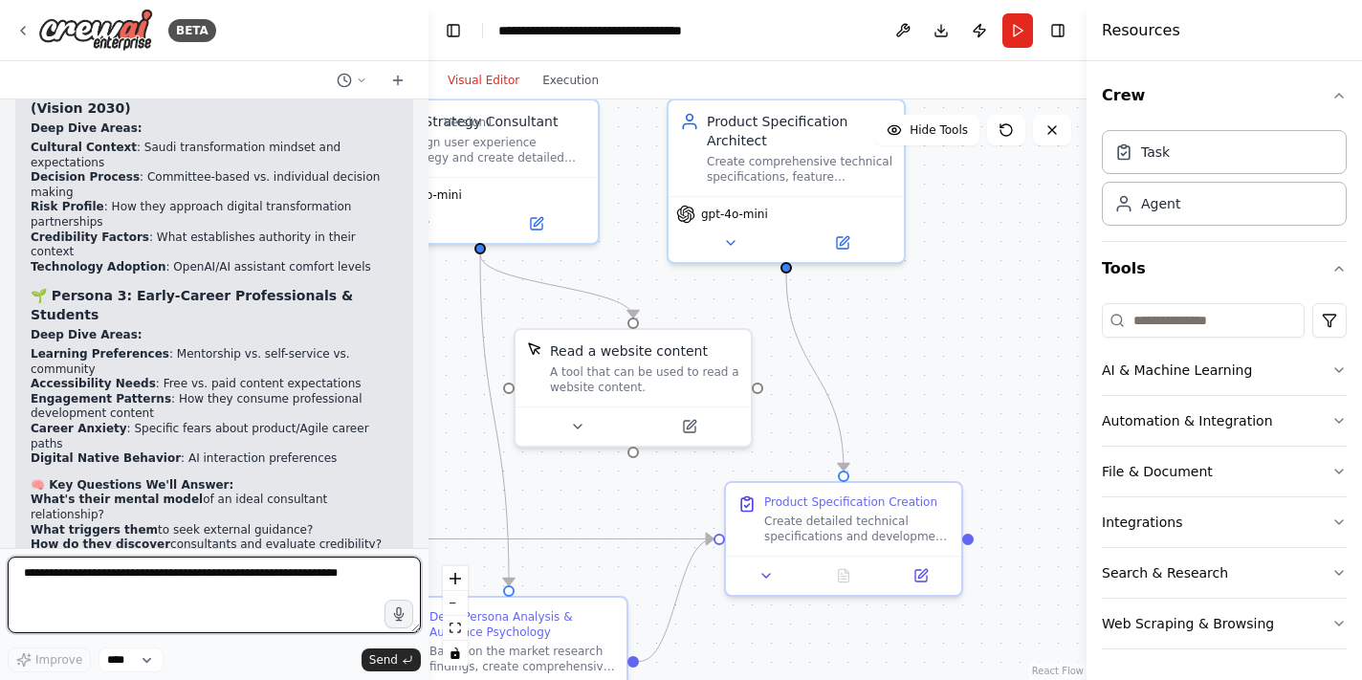
click at [184, 598] on textarea at bounding box center [214, 595] width 413 height 77
type textarea "**********"
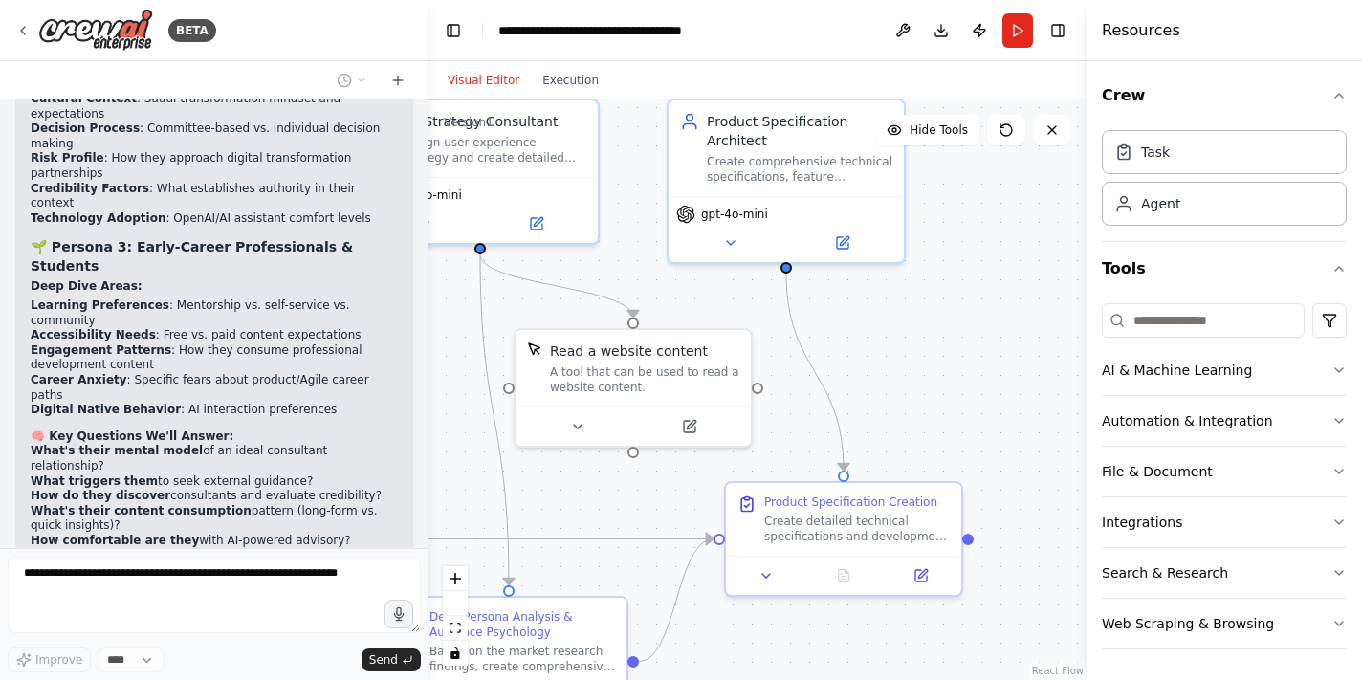
scroll to position [6856, 0]
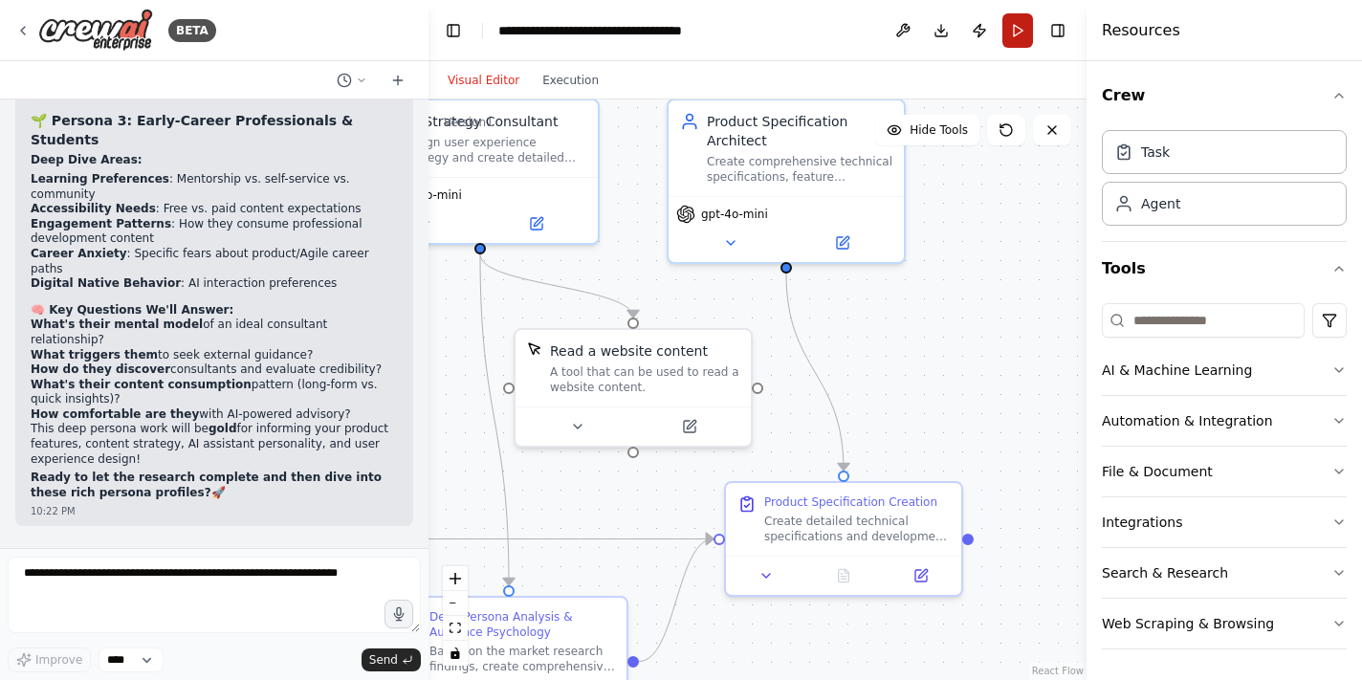
click at [1016, 28] on button "Run" at bounding box center [1017, 30] width 31 height 34
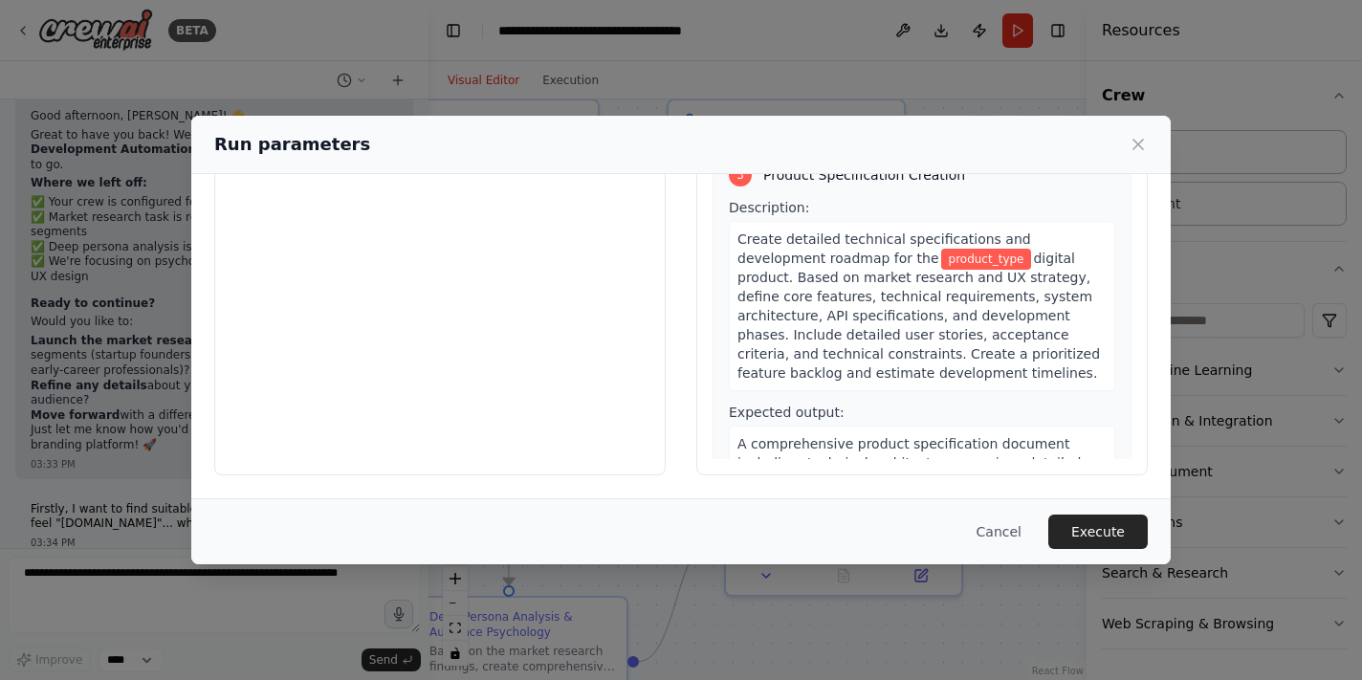
scroll to position [175, 0]
click at [1005, 528] on button "Cancel" at bounding box center [999, 532] width 76 height 34
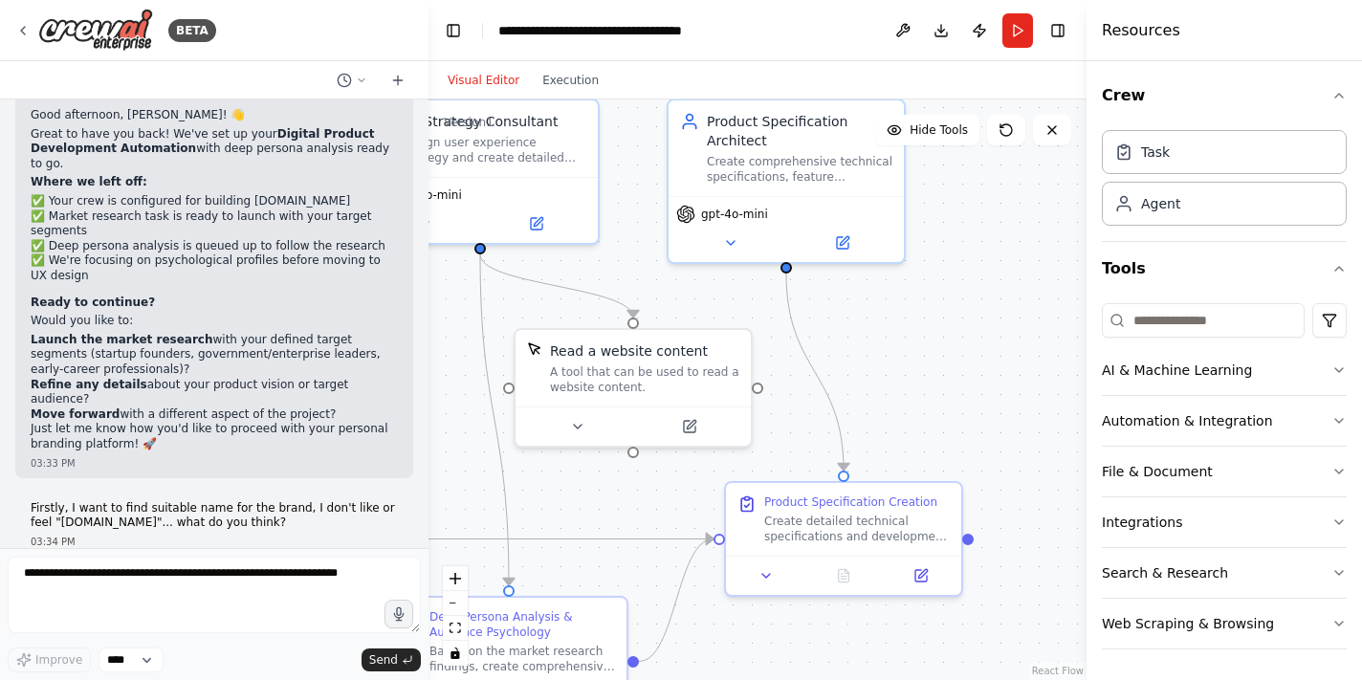
scroll to position [7442, 0]
click at [166, 589] on textarea at bounding box center [214, 595] width 413 height 77
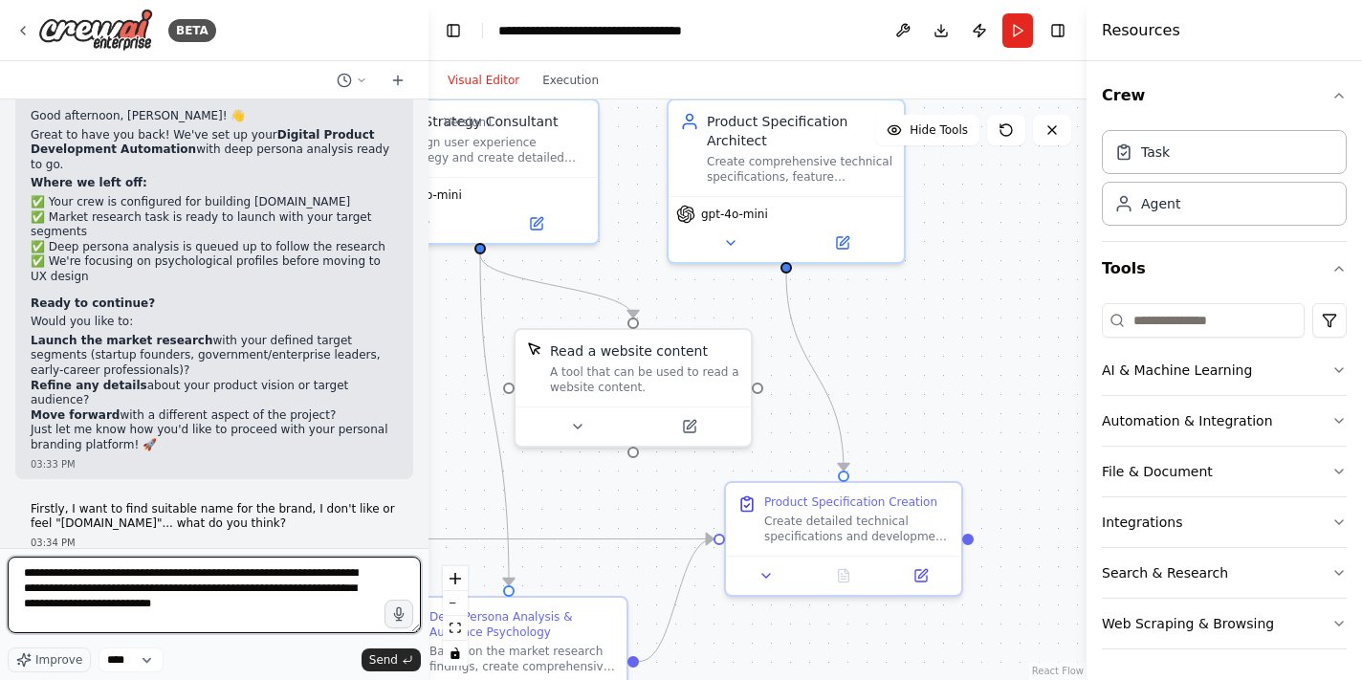
type textarea "**********"
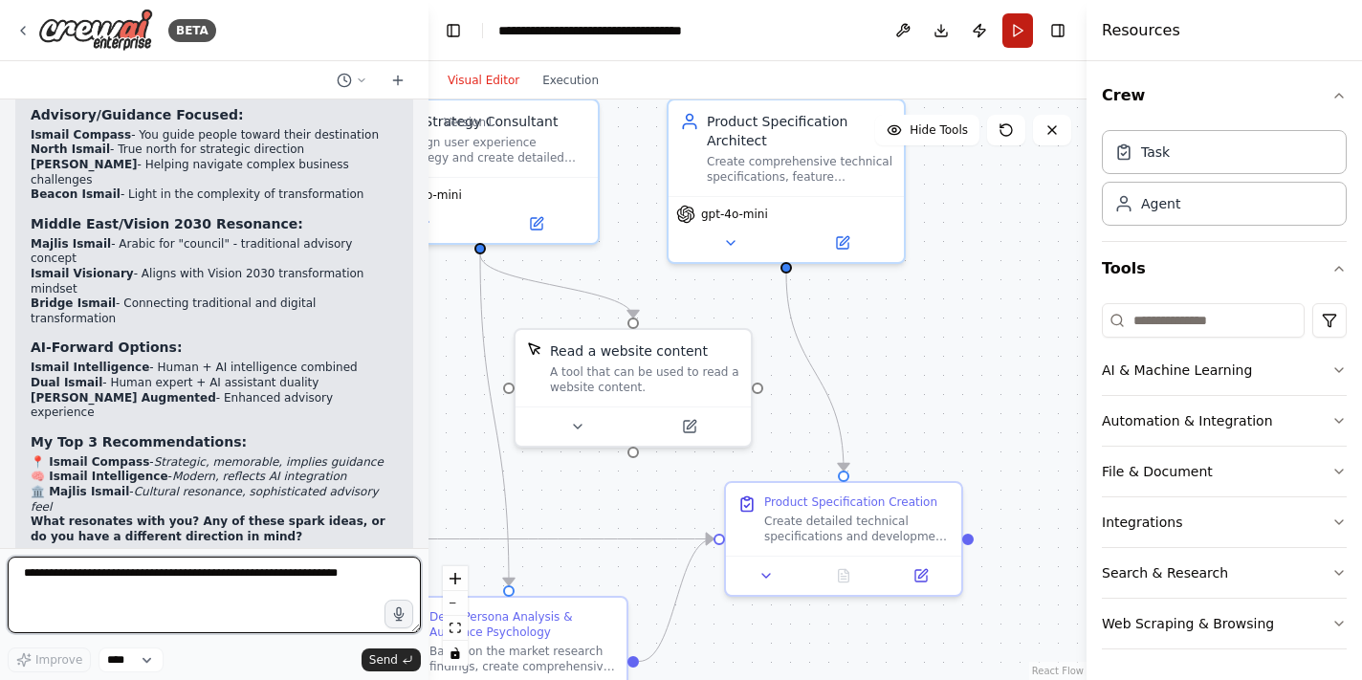
scroll to position [8195, 0]
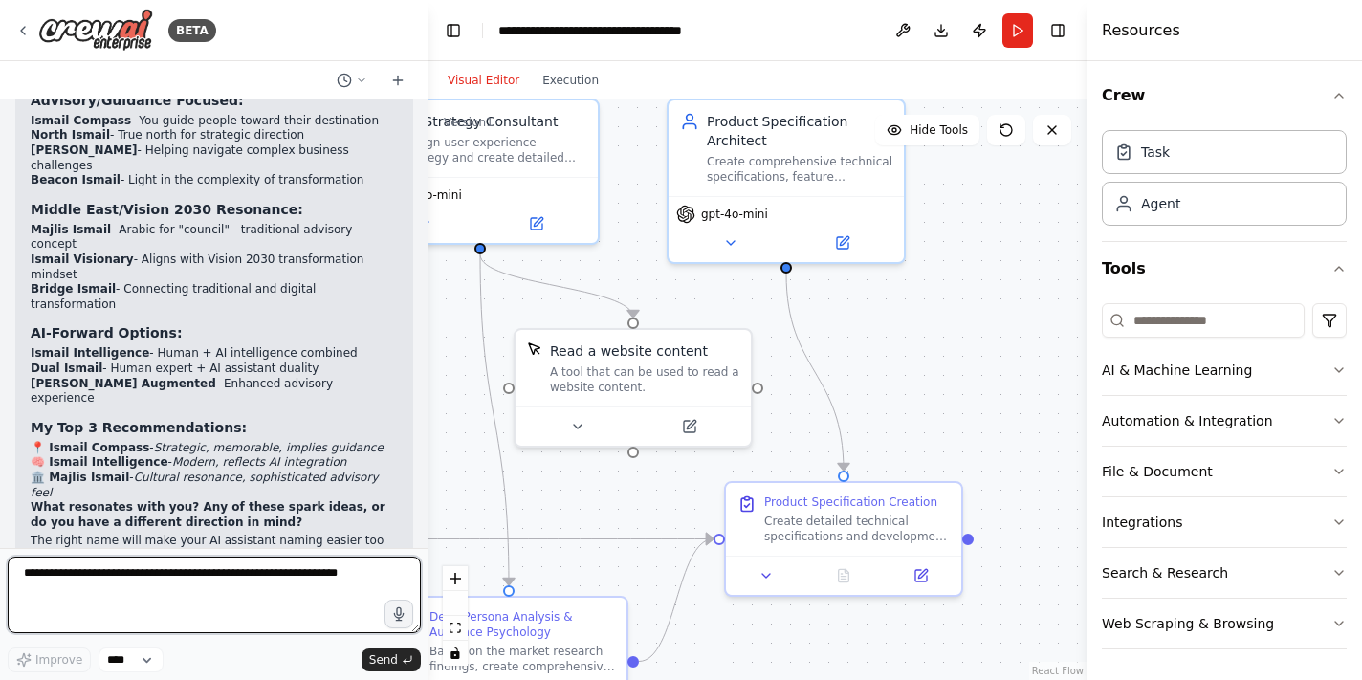
click at [207, 595] on textarea at bounding box center [214, 595] width 413 height 77
type textarea "**********"
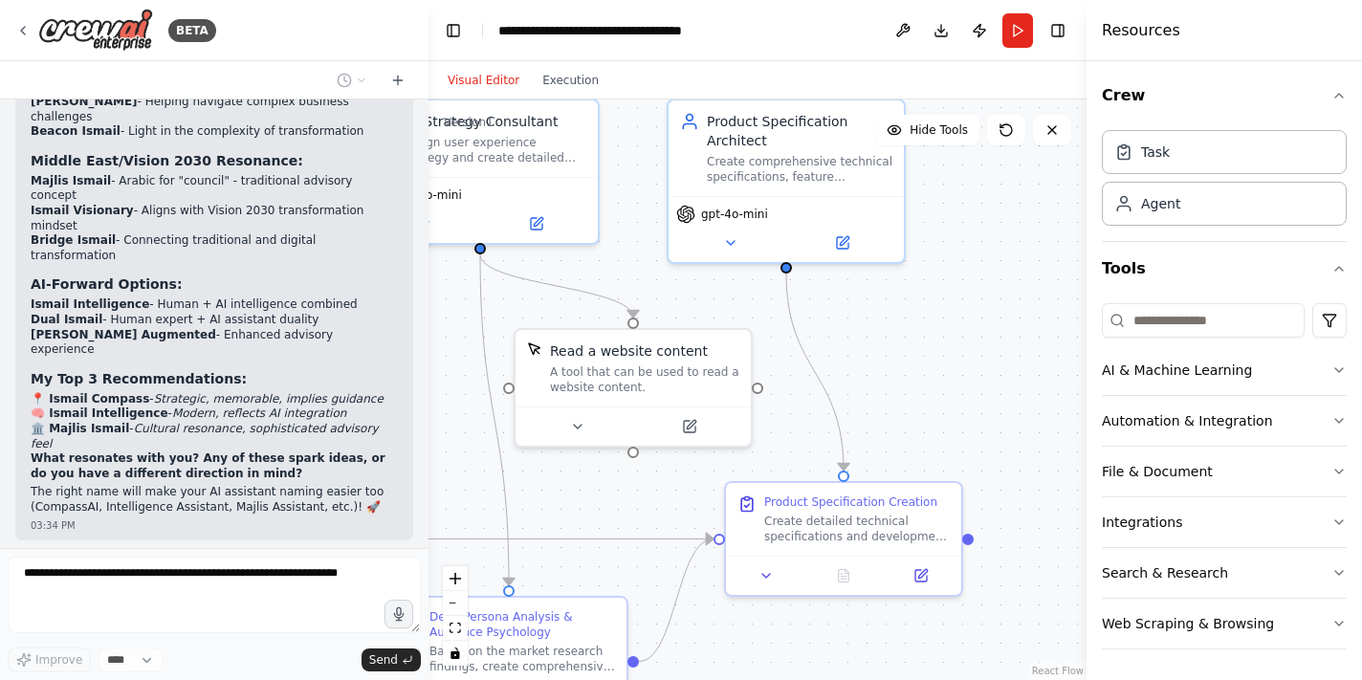
scroll to position [8322, 0]
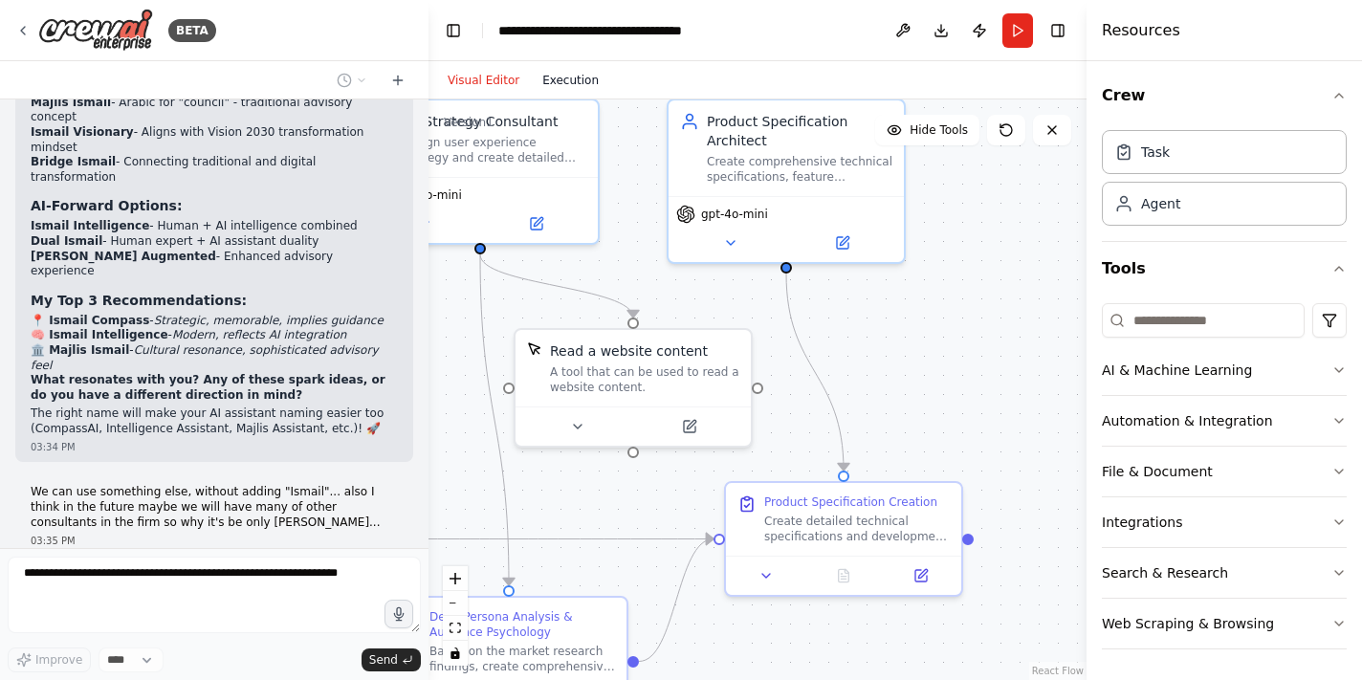
click at [573, 79] on button "Execution" at bounding box center [570, 80] width 79 height 23
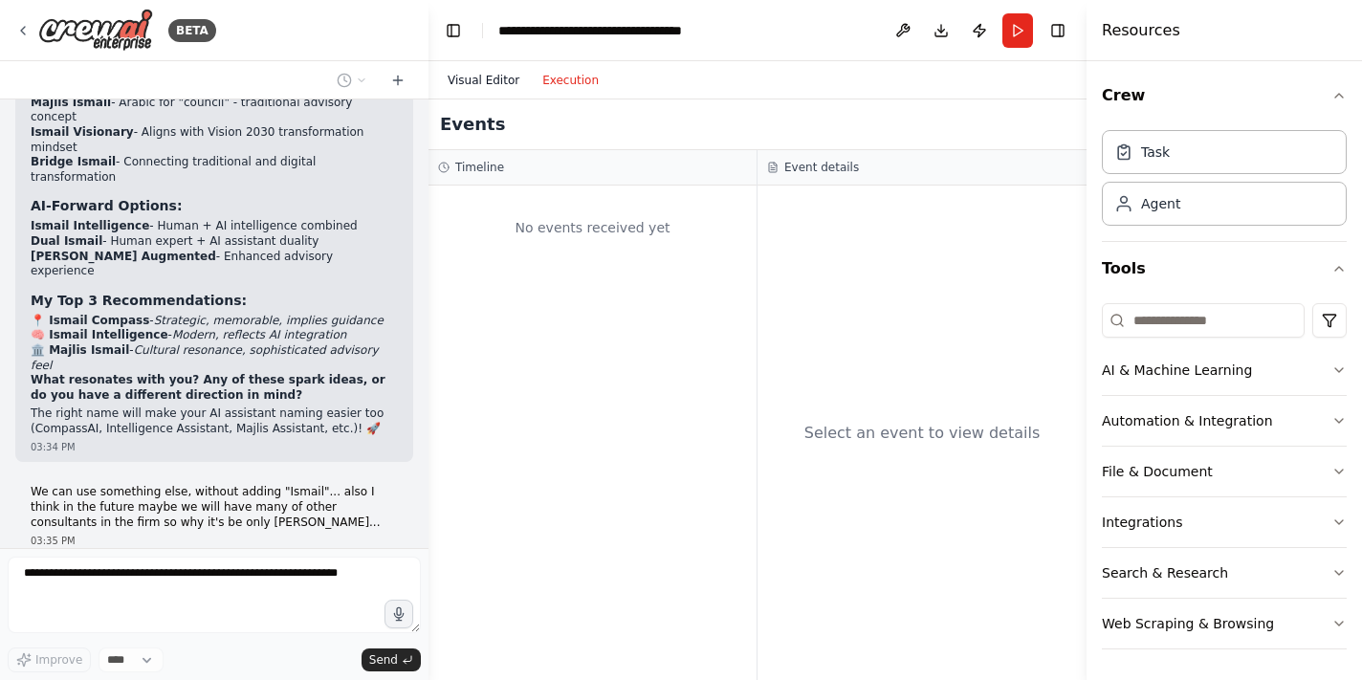
click at [495, 76] on button "Visual Editor" at bounding box center [483, 80] width 95 height 23
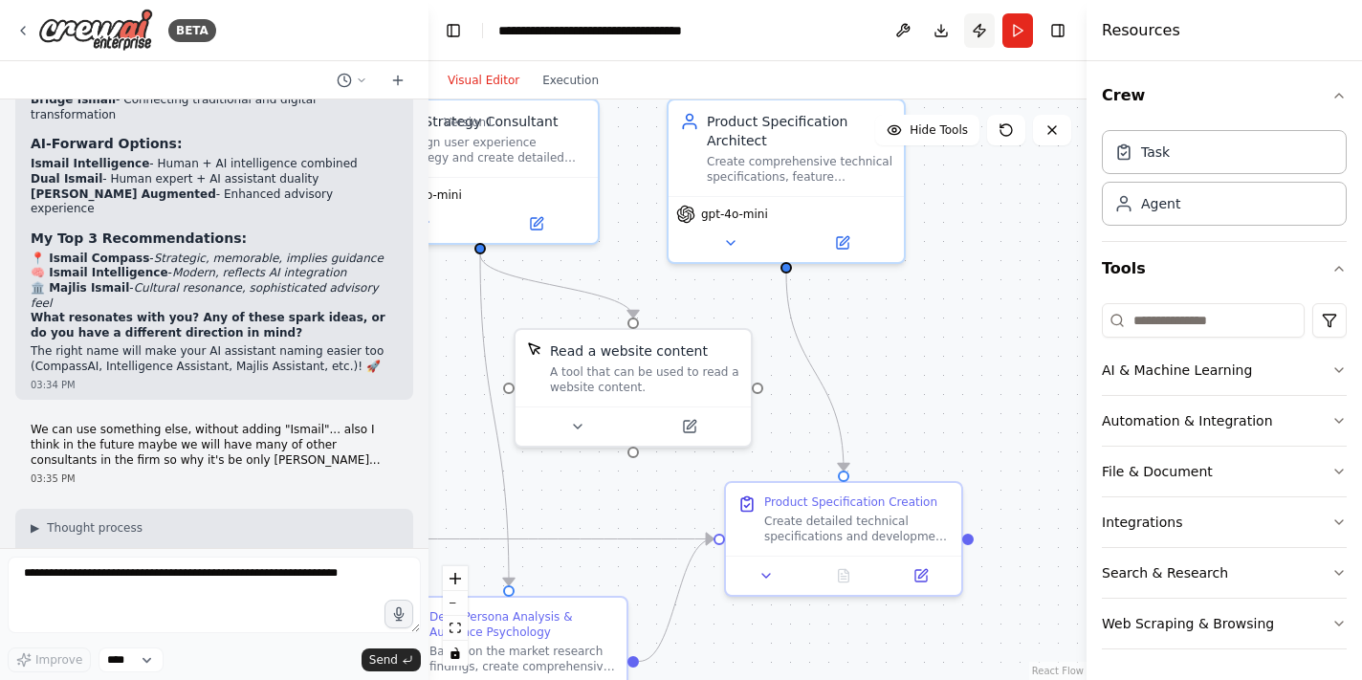
click at [978, 27] on button "Publish" at bounding box center [979, 30] width 31 height 34
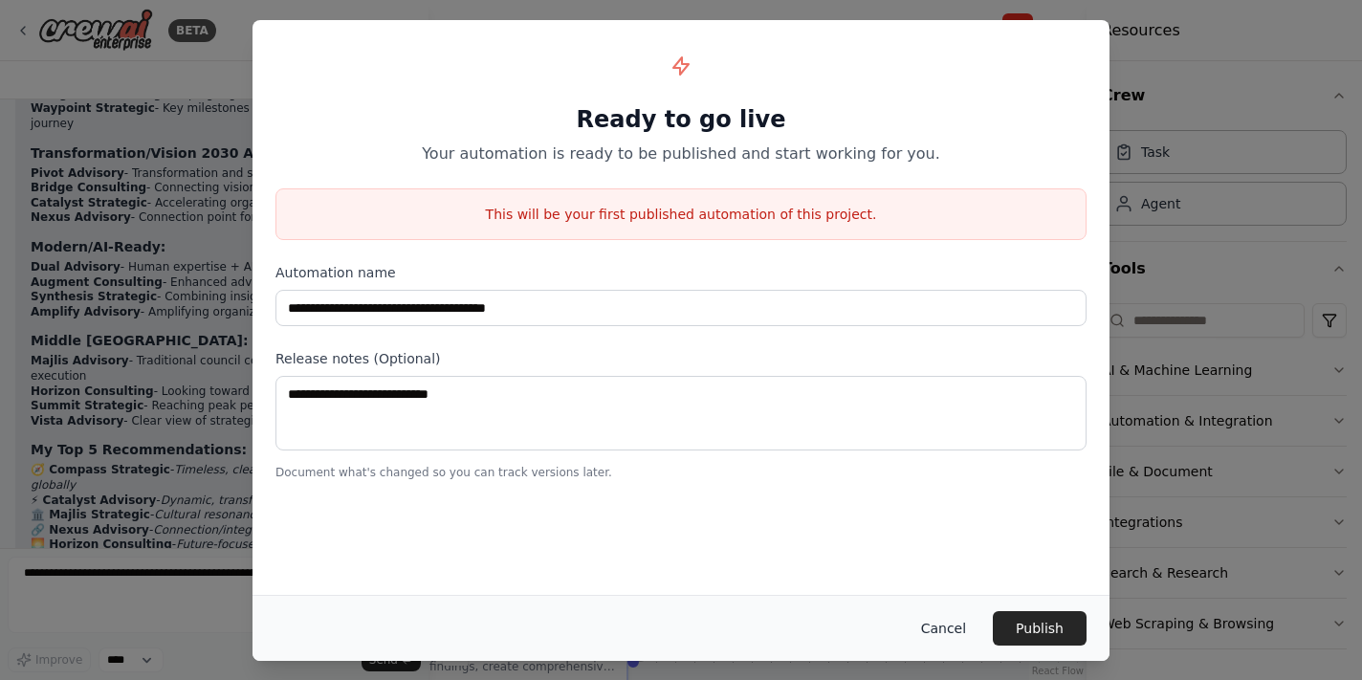
click at [965, 633] on button "Cancel" at bounding box center [944, 628] width 76 height 34
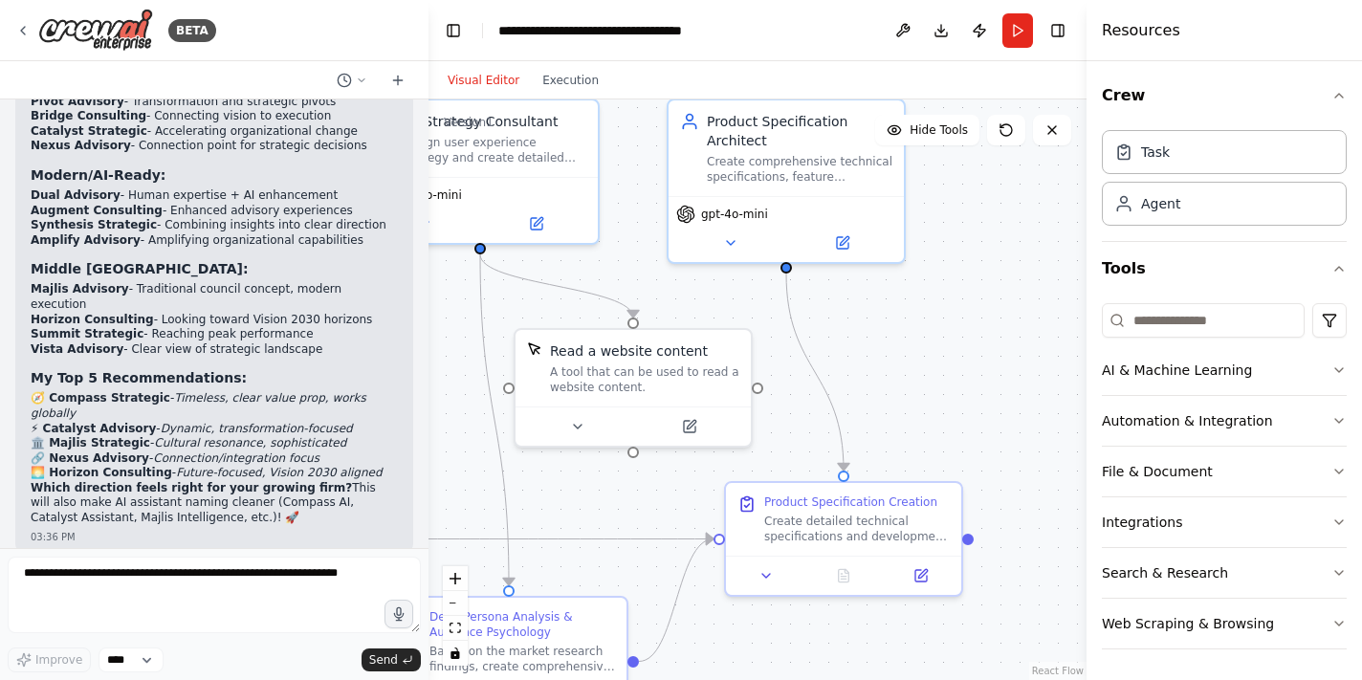
scroll to position [9063, 0]
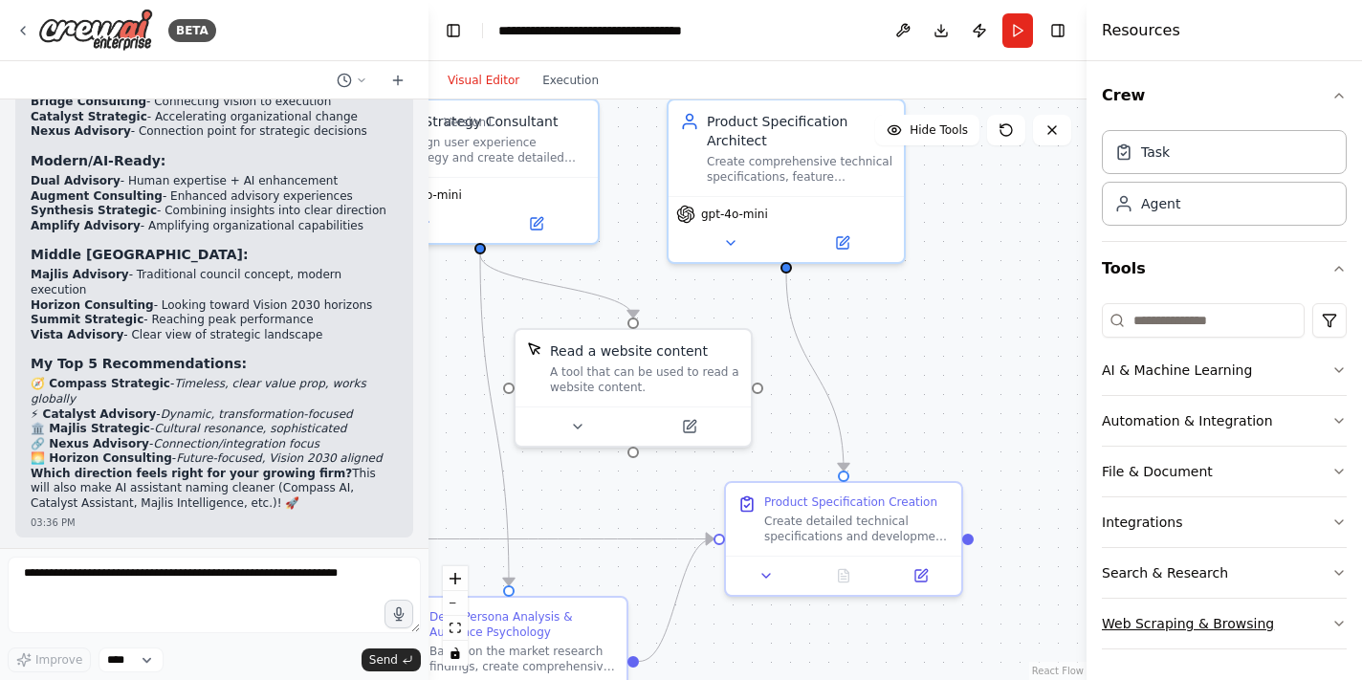
click at [1249, 619] on button "Web Scraping & Browsing" at bounding box center [1224, 624] width 245 height 50
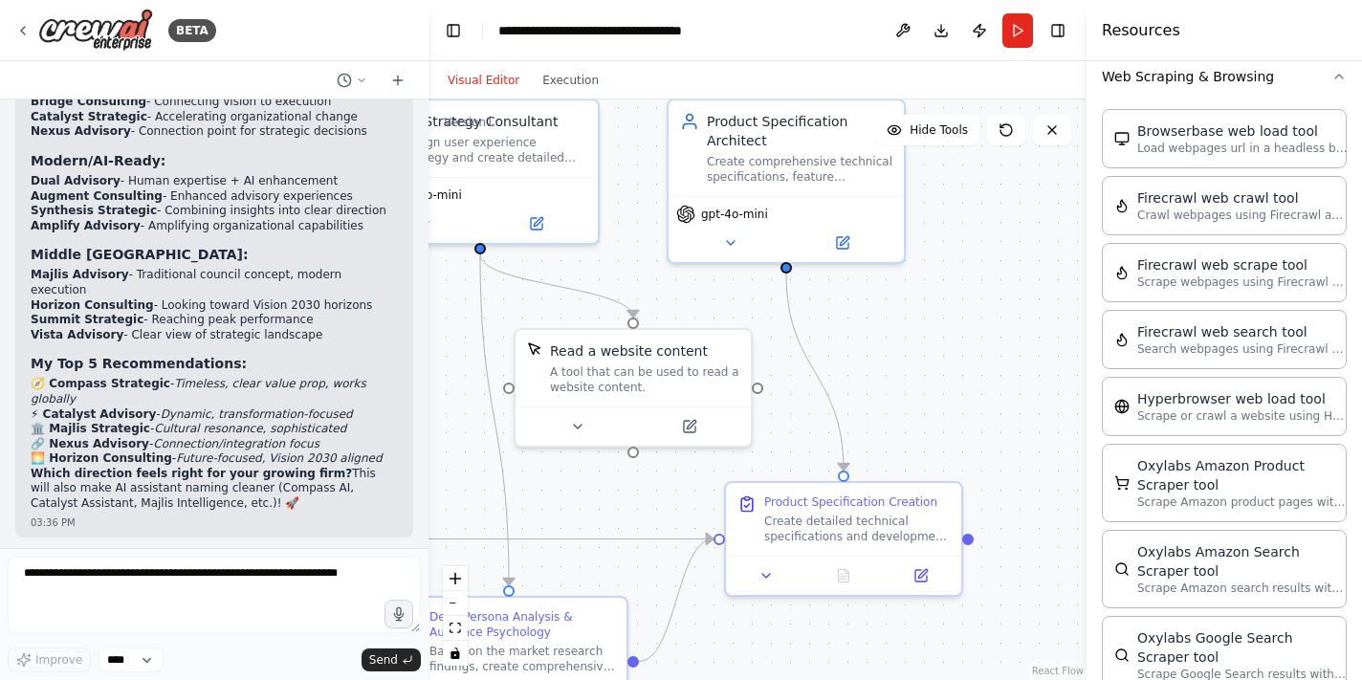
scroll to position [525, 0]
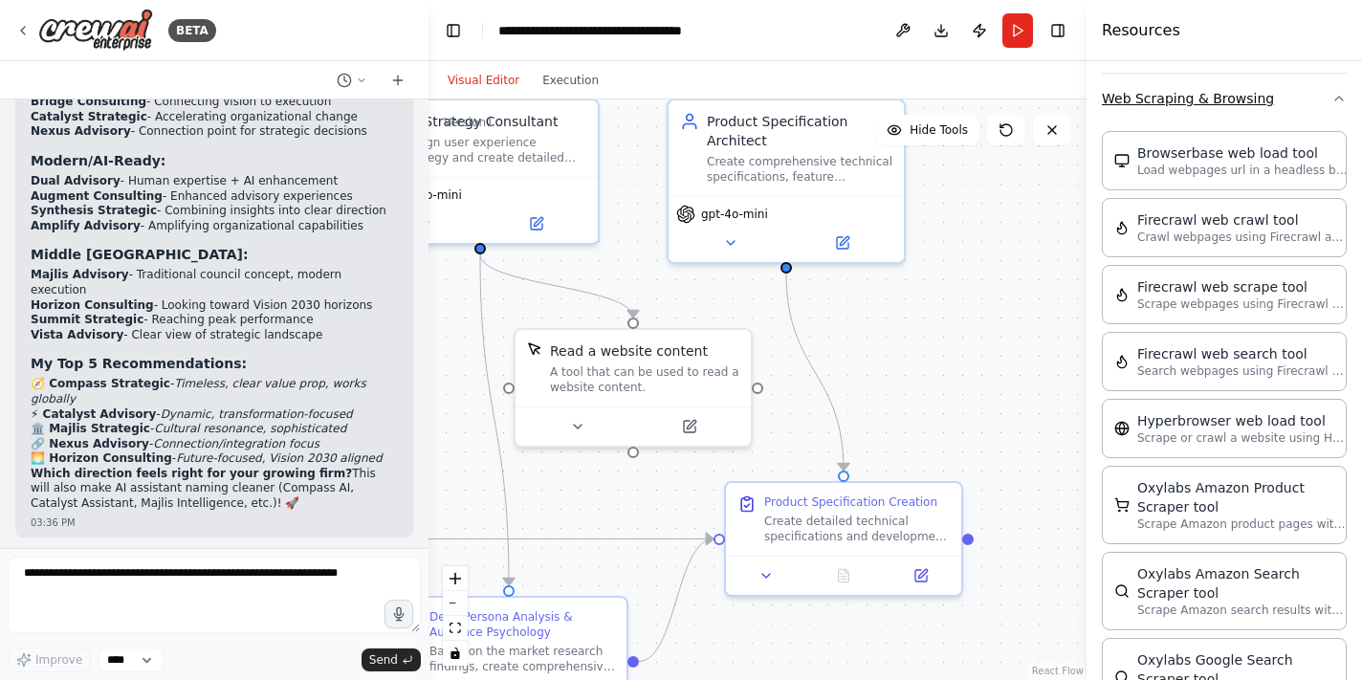
click at [1315, 105] on button "Web Scraping & Browsing" at bounding box center [1224, 99] width 245 height 50
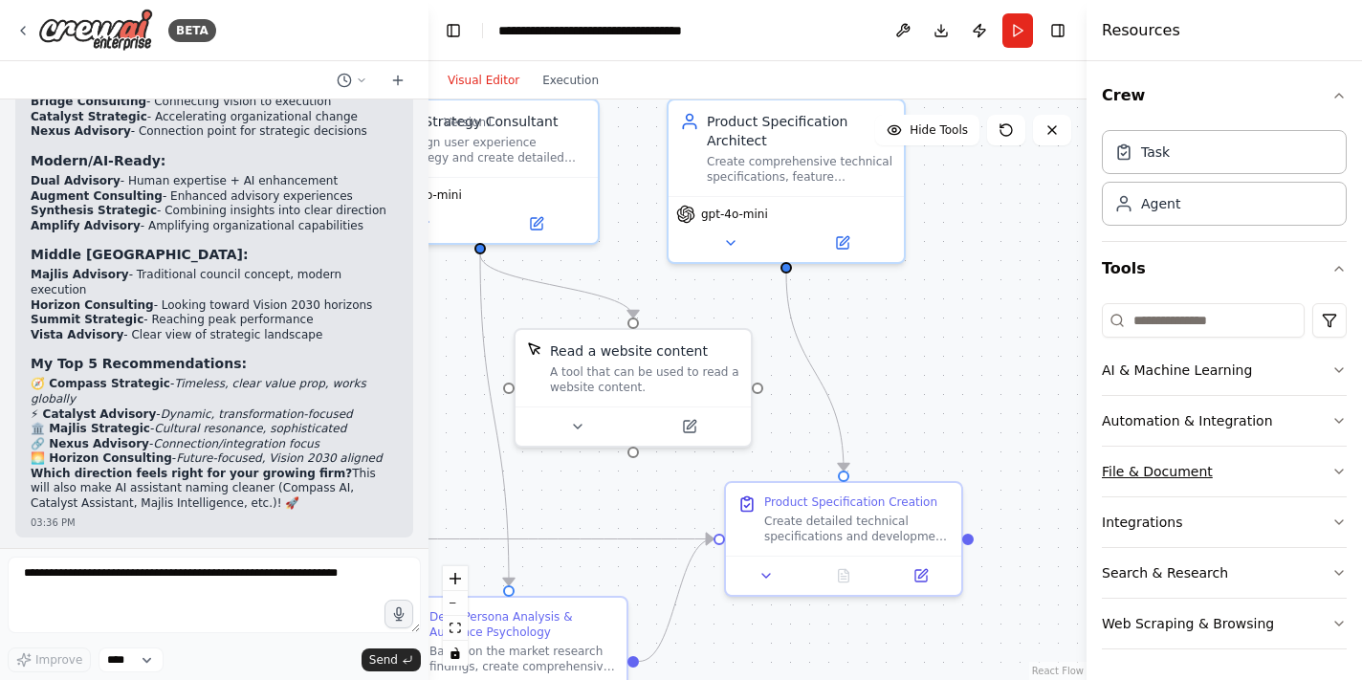
scroll to position [0, 0]
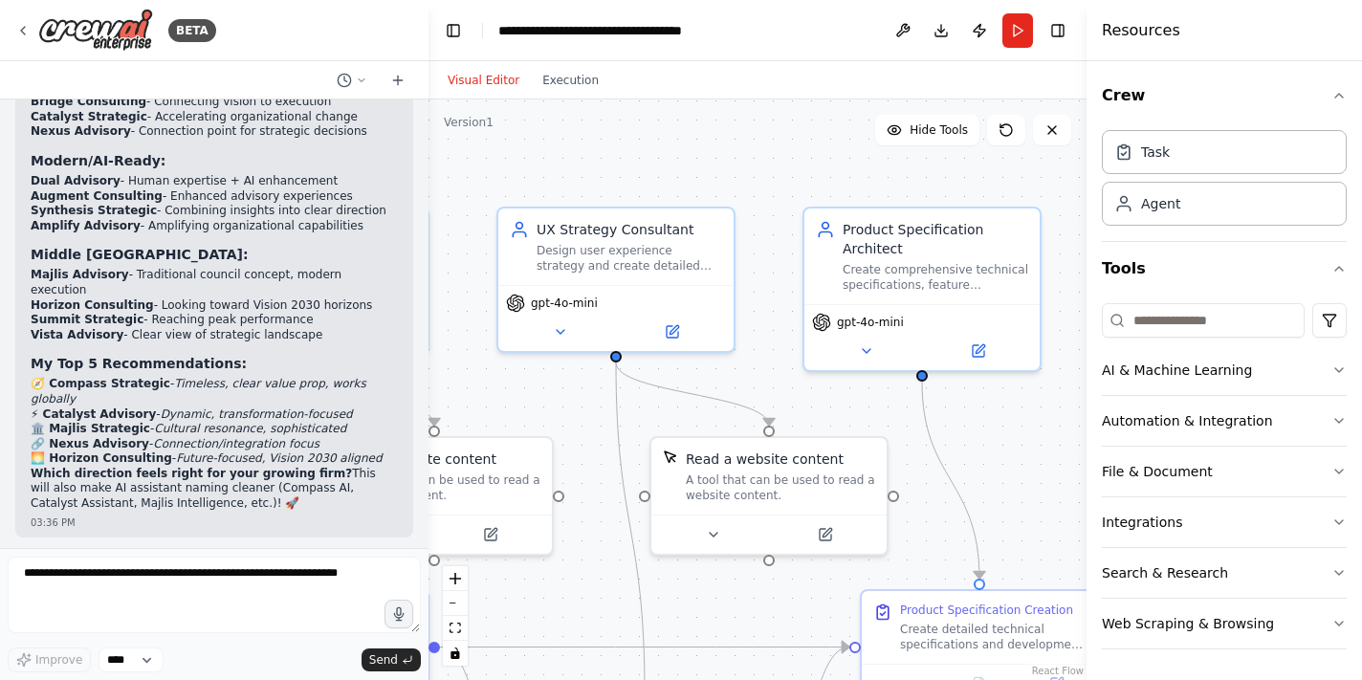
drag, startPoint x: 891, startPoint y: 309, endPoint x: 1027, endPoint y: 417, distance: 173.6
click at [1027, 417] on div ".deletable-edge-delete-btn { width: 20px; height: 20px; border: 0px solid #ffff…" at bounding box center [758, 389] width 658 height 581
click at [255, 587] on textarea at bounding box center [214, 595] width 413 height 77
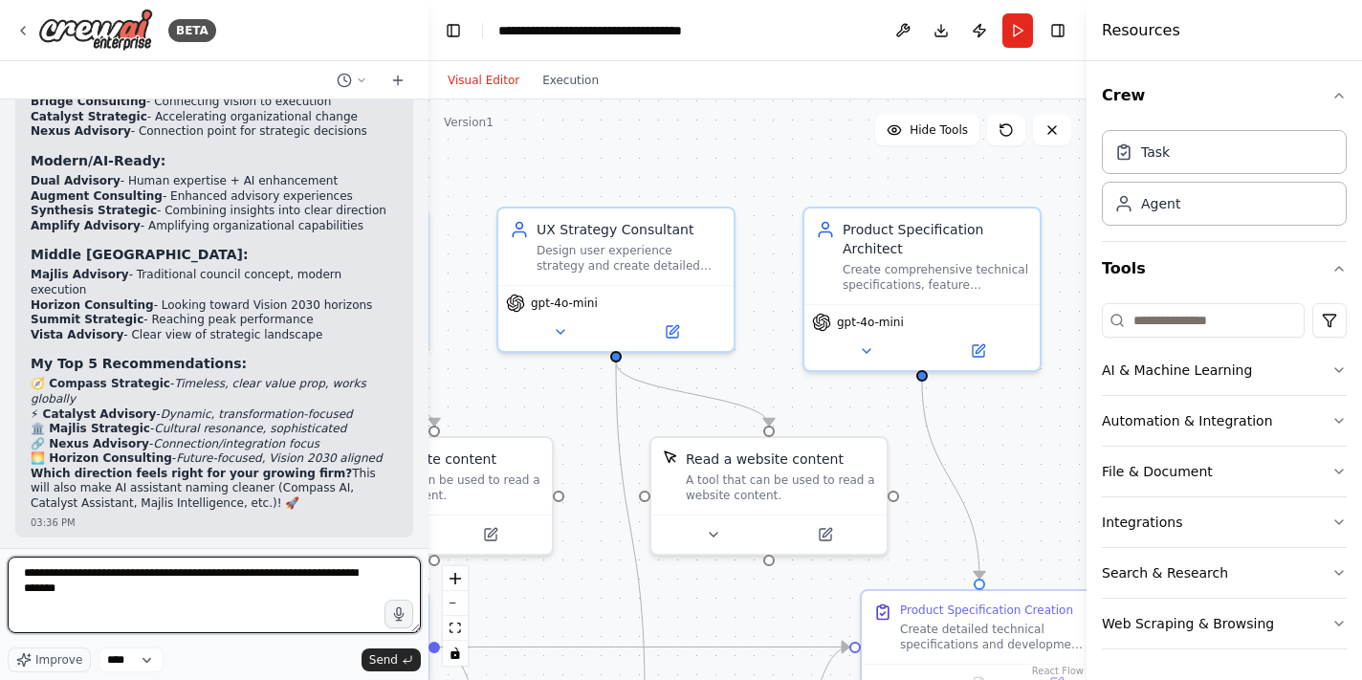
type textarea "**********"
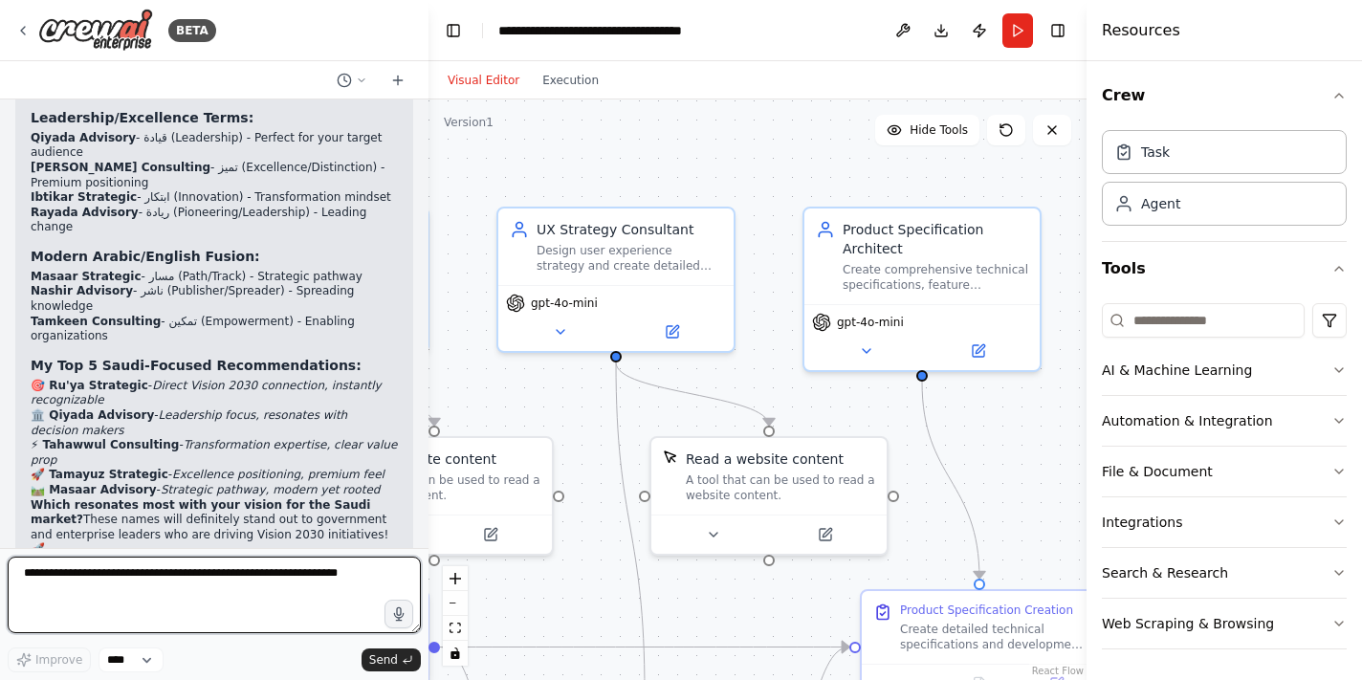
scroll to position [10008, 0]
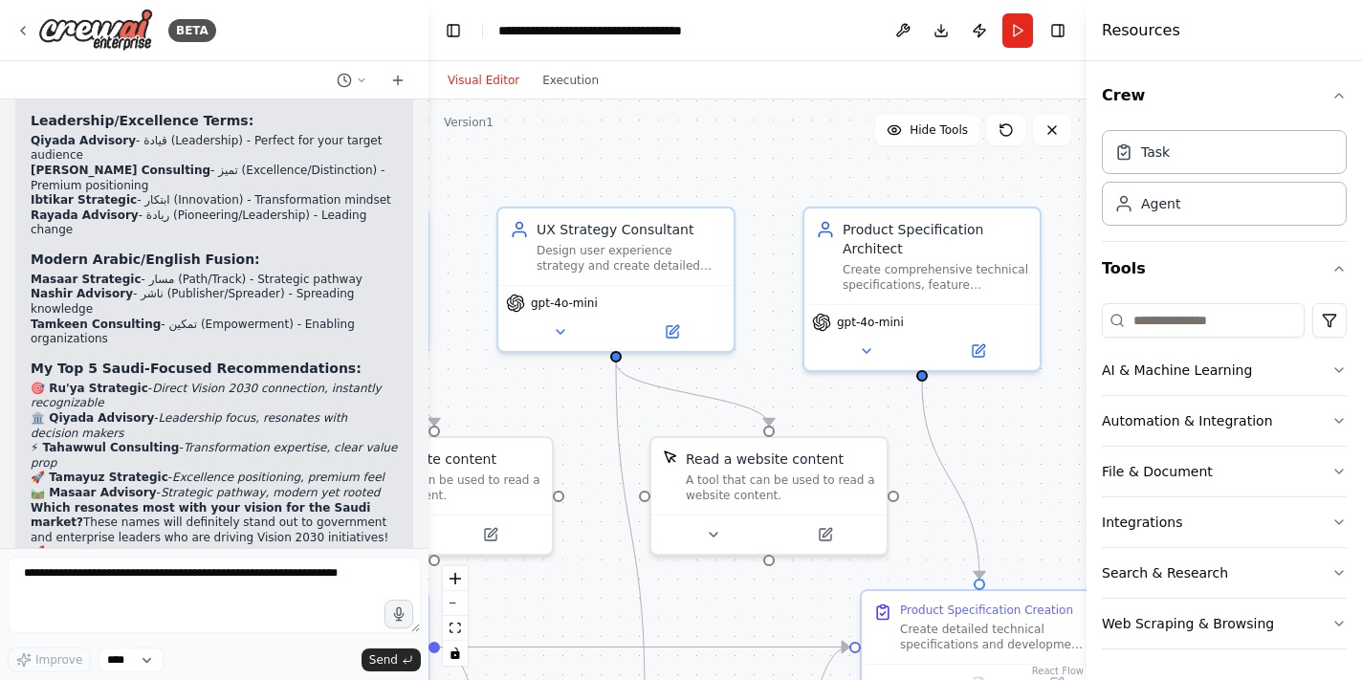
drag, startPoint x: 121, startPoint y: 428, endPoint x: 226, endPoint y: 422, distance: 105.4
click at [287, 582] on textarea at bounding box center [214, 595] width 413 height 77
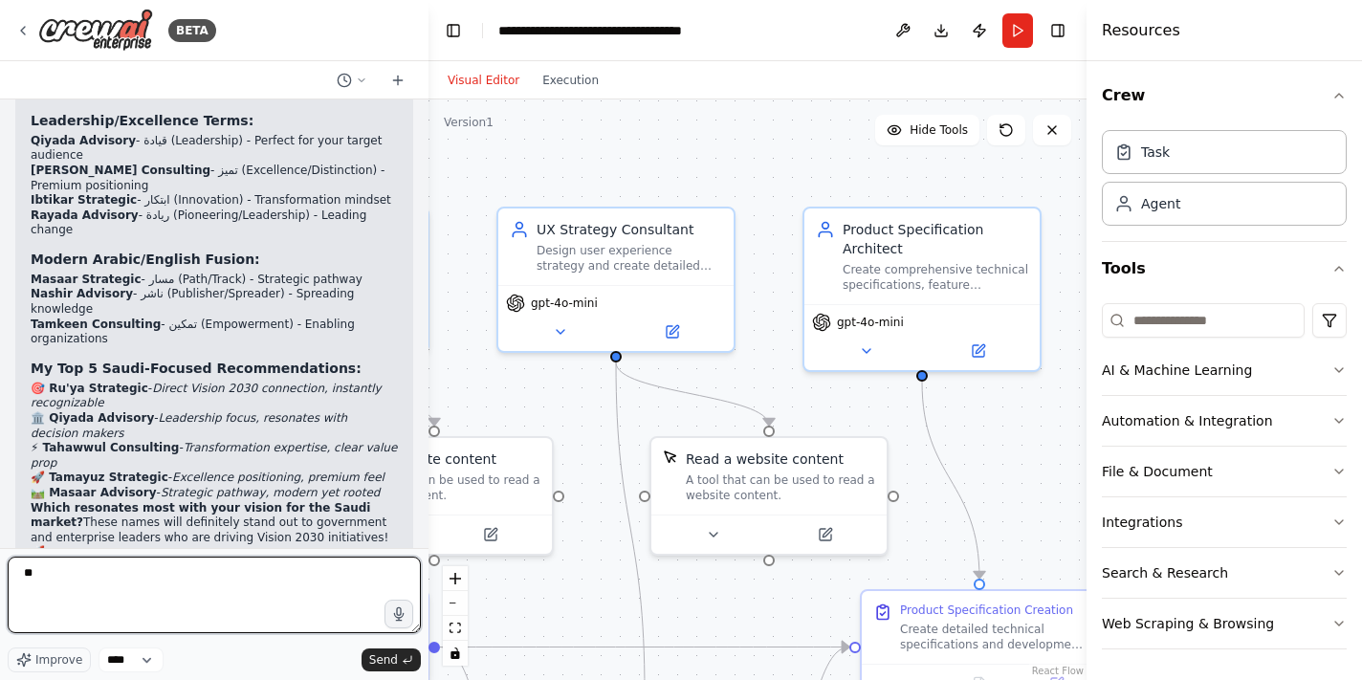
type textarea "***"
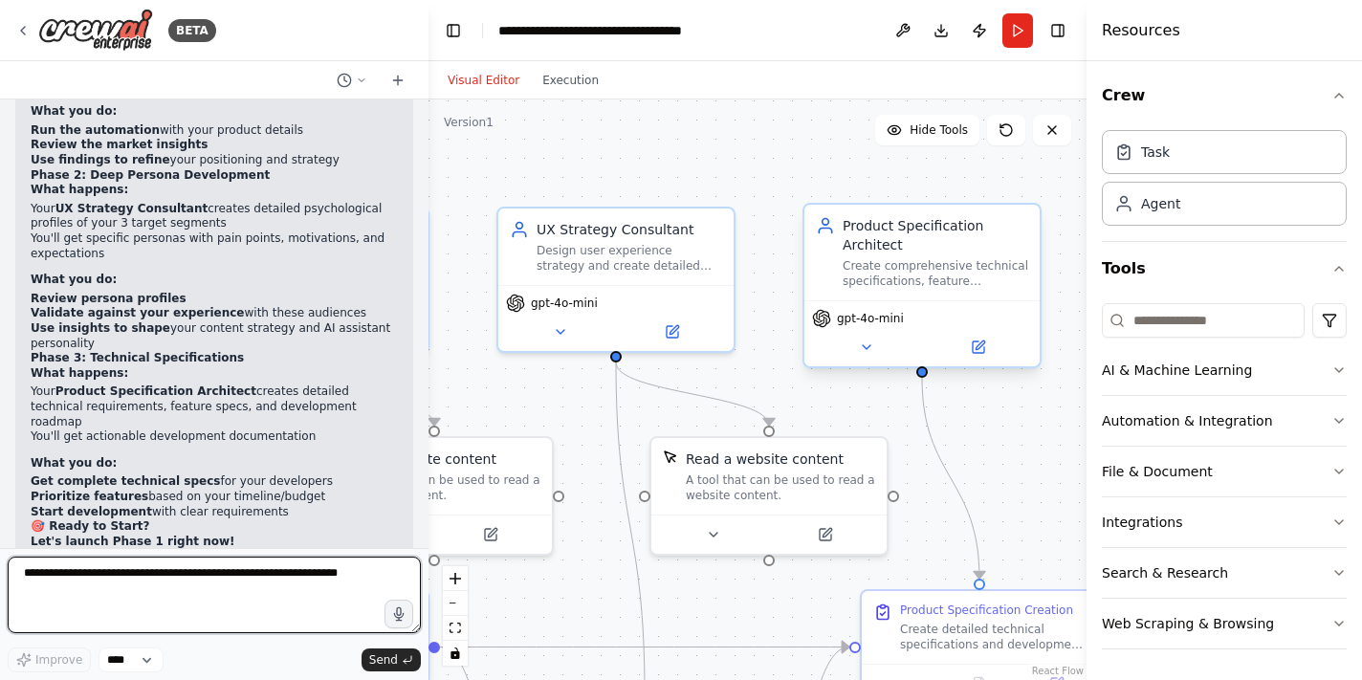
scroll to position [10908, 0]
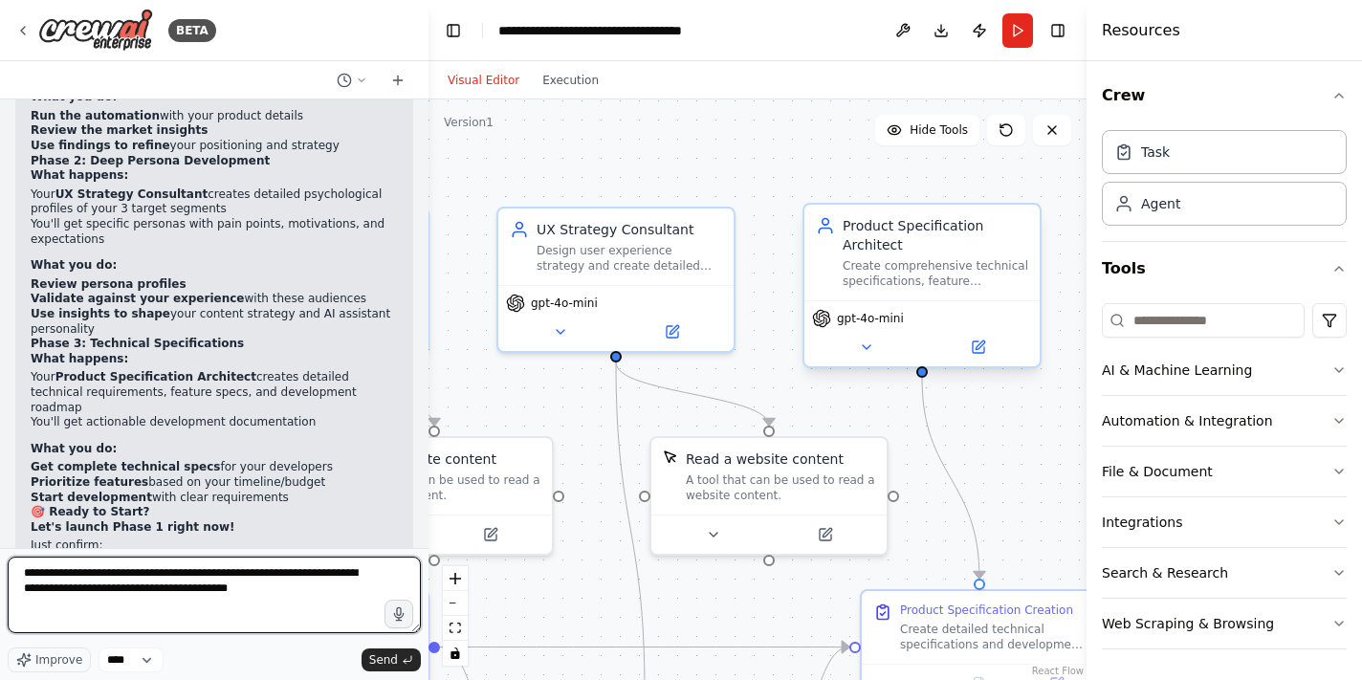
type textarea "**********"
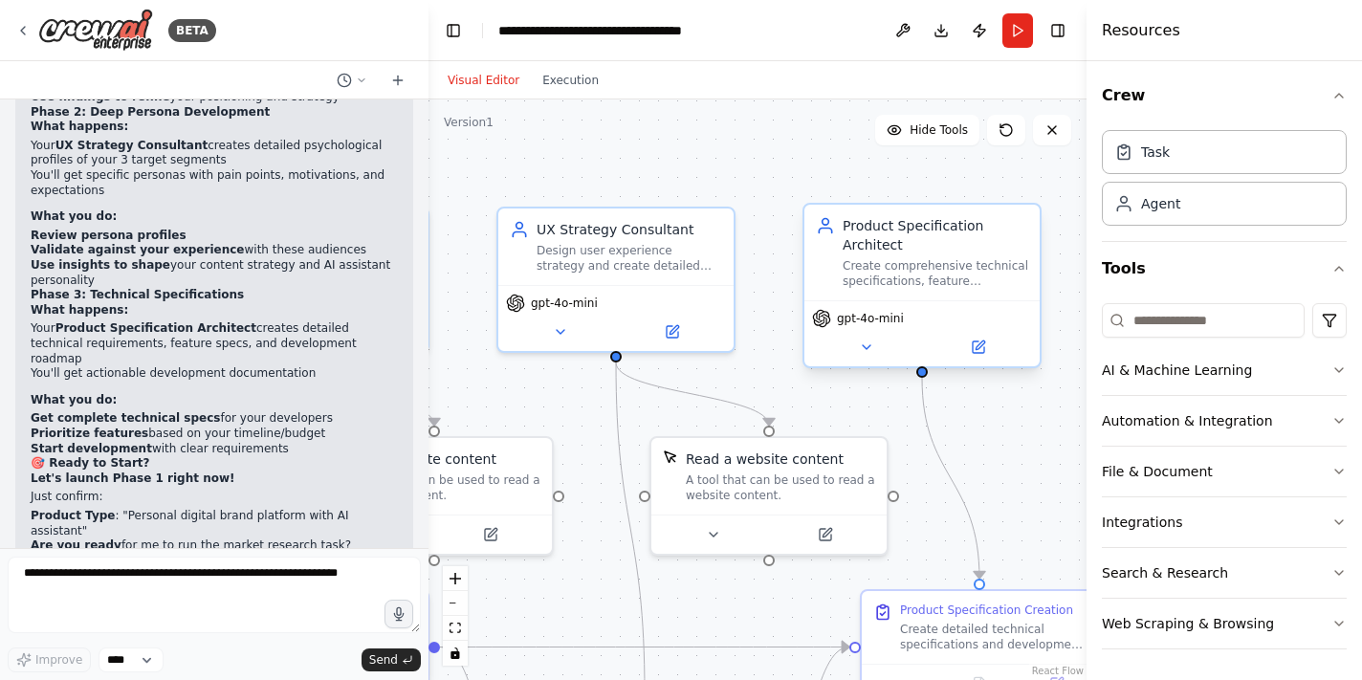
scroll to position [11035, 0]
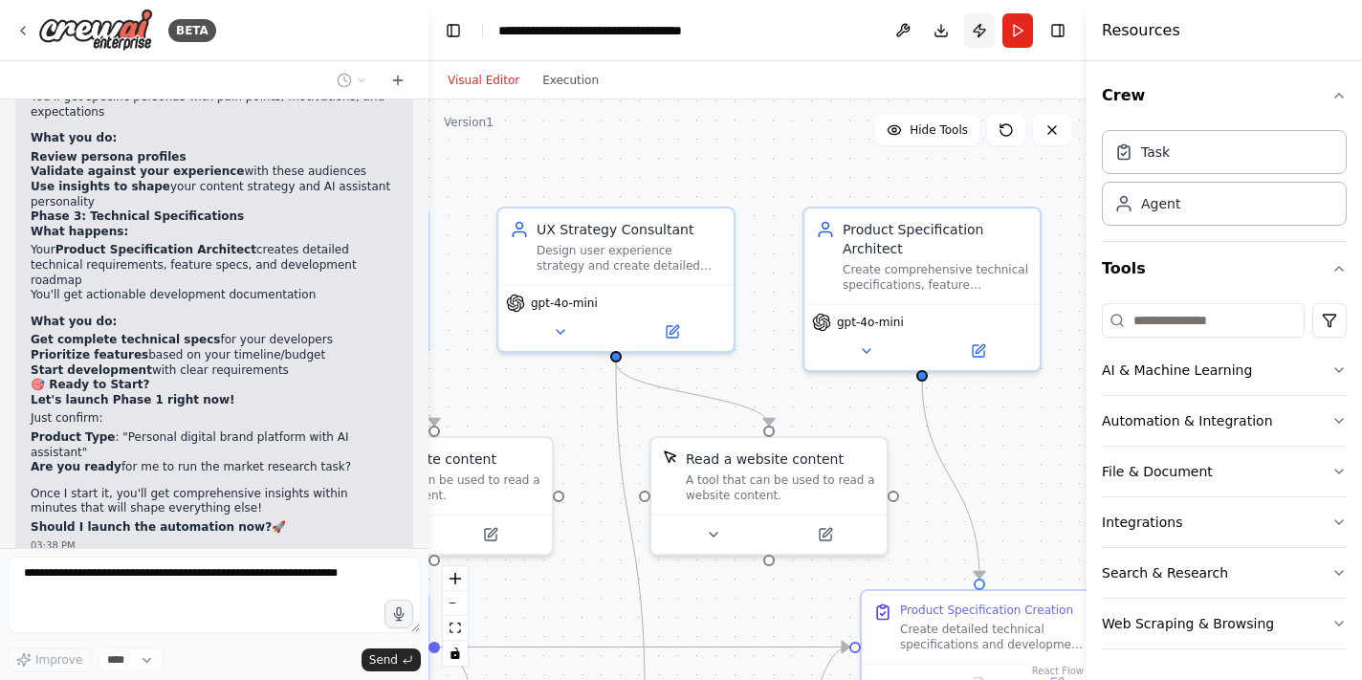
click at [985, 33] on button "Publish" at bounding box center [979, 30] width 31 height 34
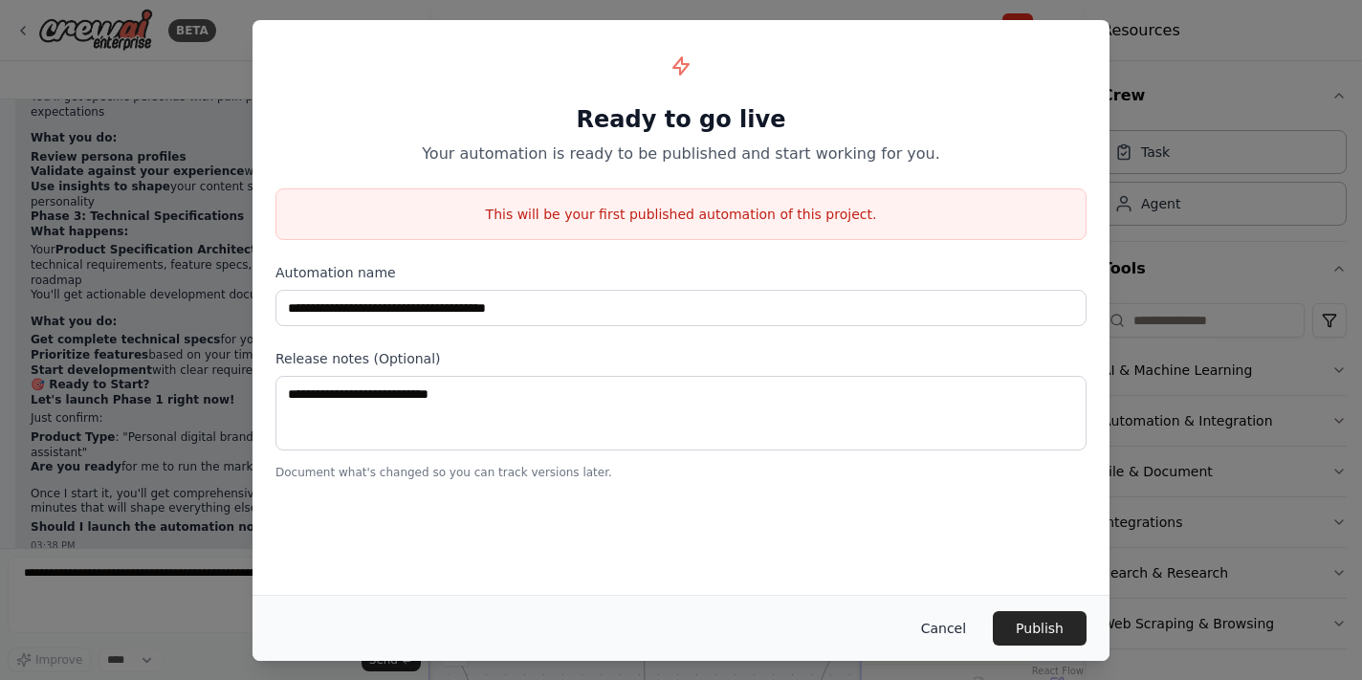
click at [940, 633] on button "Cancel" at bounding box center [944, 628] width 76 height 34
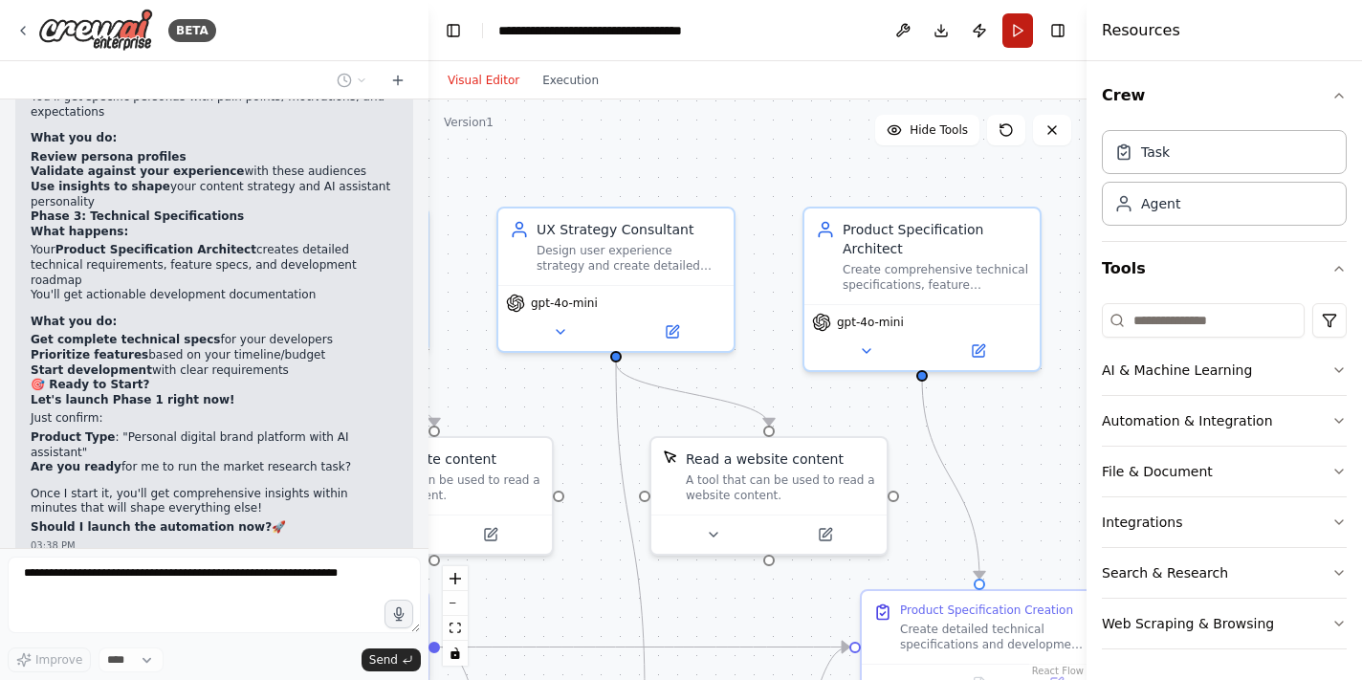
click at [1020, 31] on button "Run" at bounding box center [1017, 30] width 31 height 34
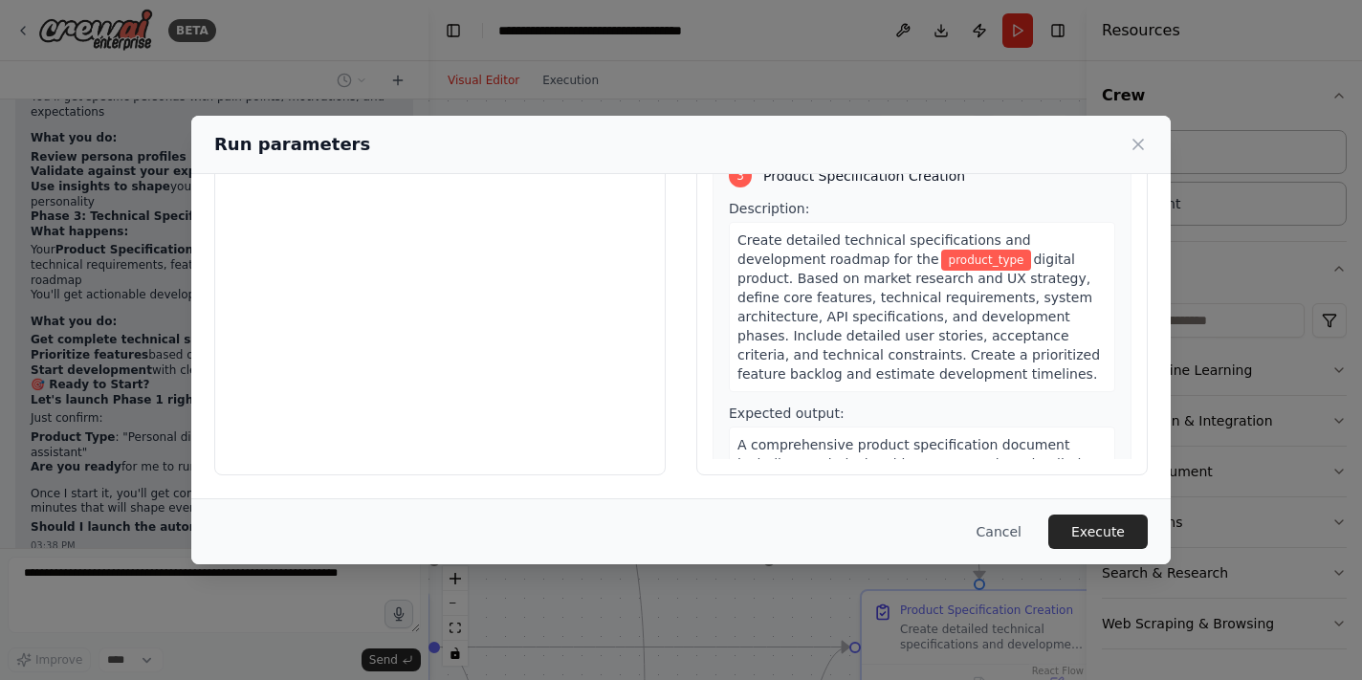
scroll to position [175, 0]
click at [1001, 531] on button "Cancel" at bounding box center [999, 532] width 76 height 34
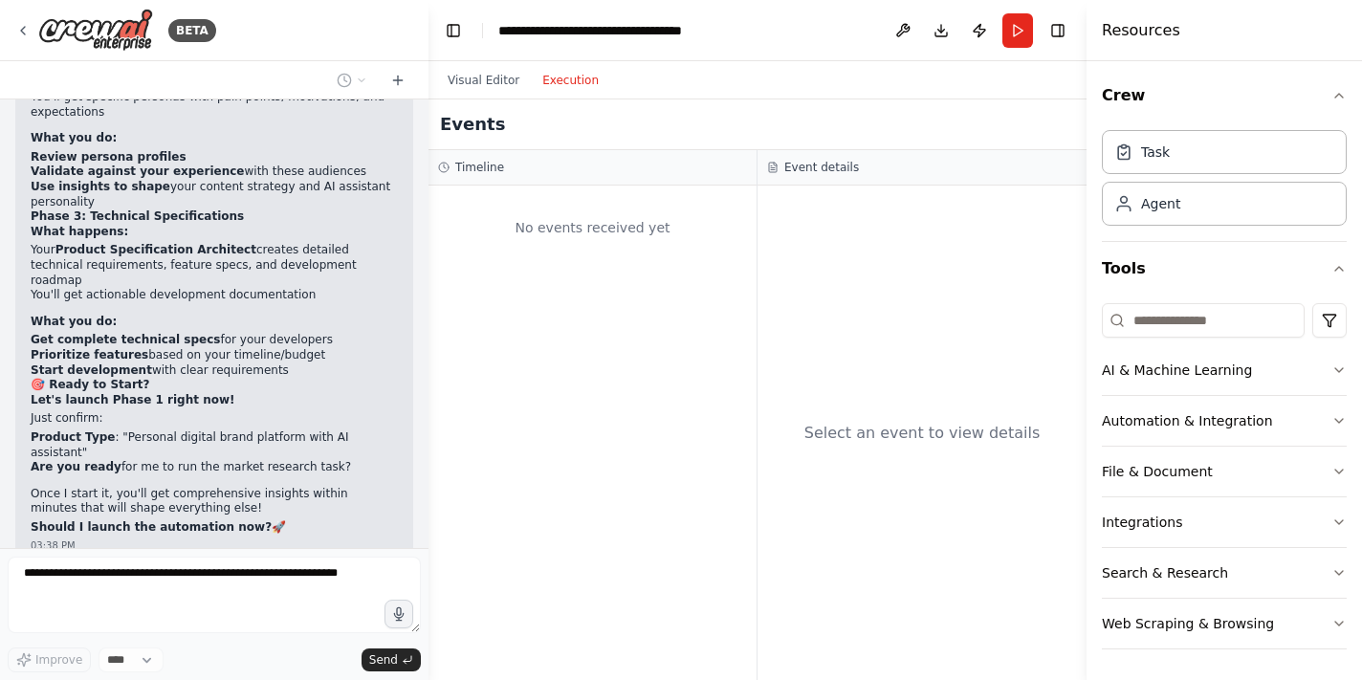
click at [582, 78] on button "Execution" at bounding box center [570, 80] width 79 height 23
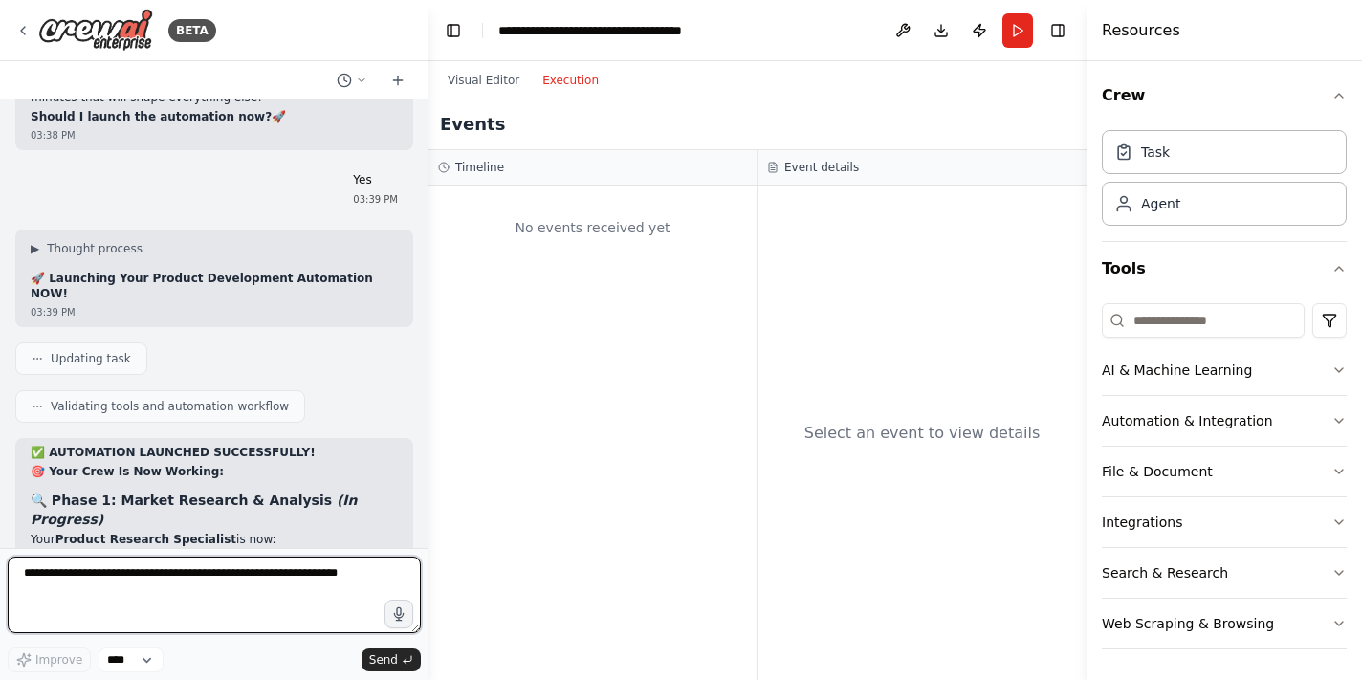
scroll to position [0, 0]
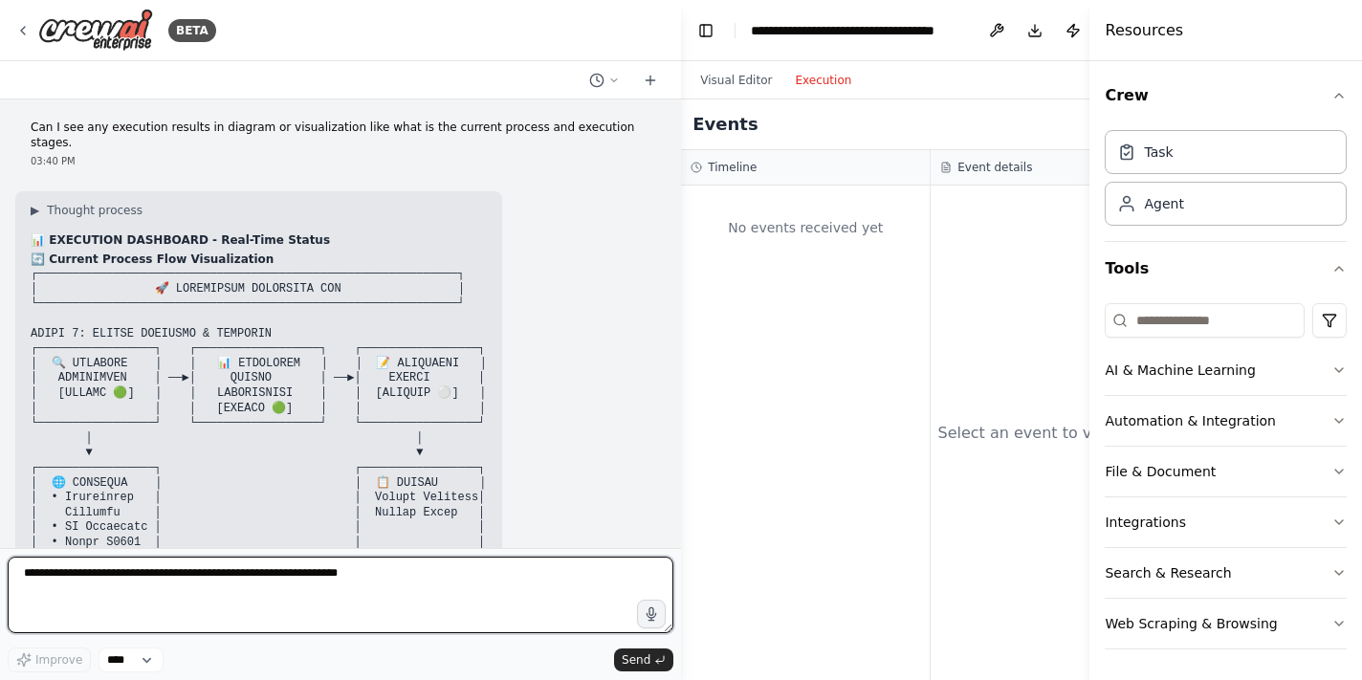
drag, startPoint x: 428, startPoint y: 332, endPoint x: 690, endPoint y: 332, distance: 262.1
click at [690, 332] on div "BETA Building Digital Products 10:04 PM ▶ Thought process I'll help you create …" at bounding box center [681, 340] width 1362 height 680
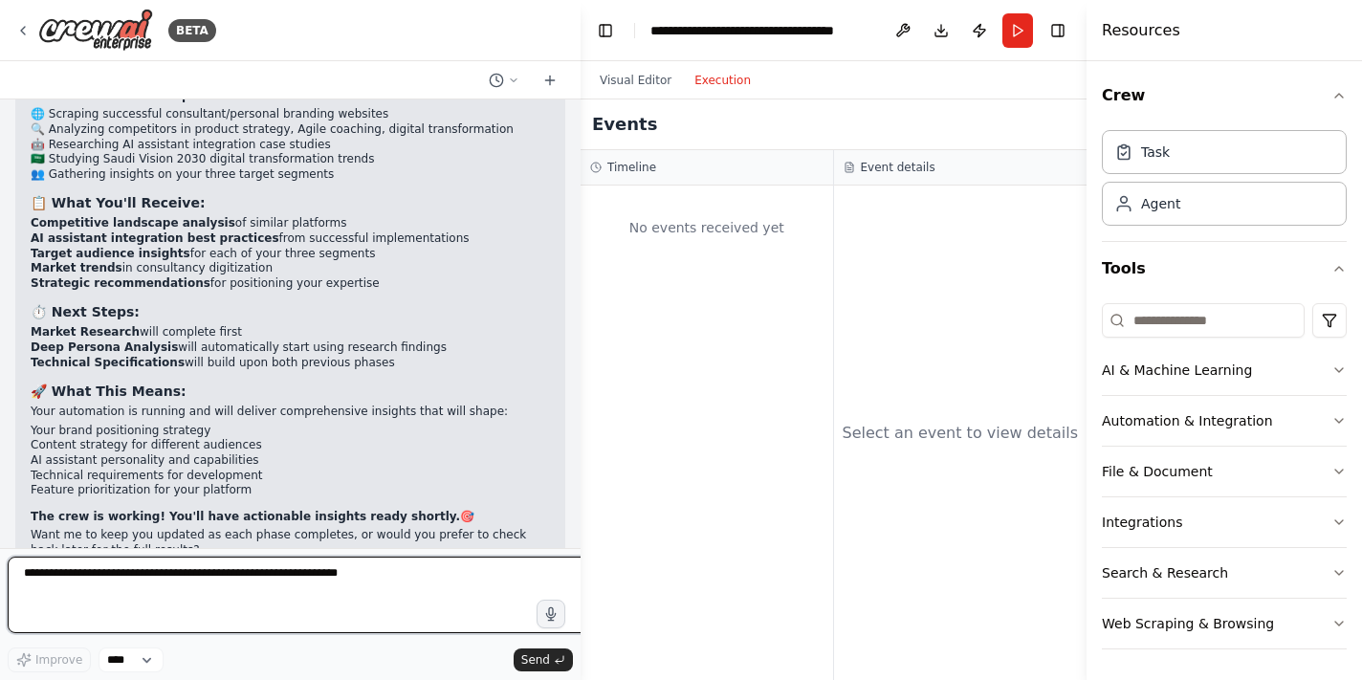
drag, startPoint x: 681, startPoint y: 311, endPoint x: 503, endPoint y: 319, distance: 178.1
click at [502, 319] on div "BETA Building Digital Products 10:04 PM ▶ Thought process I'll help you create …" at bounding box center [681, 340] width 1362 height 680
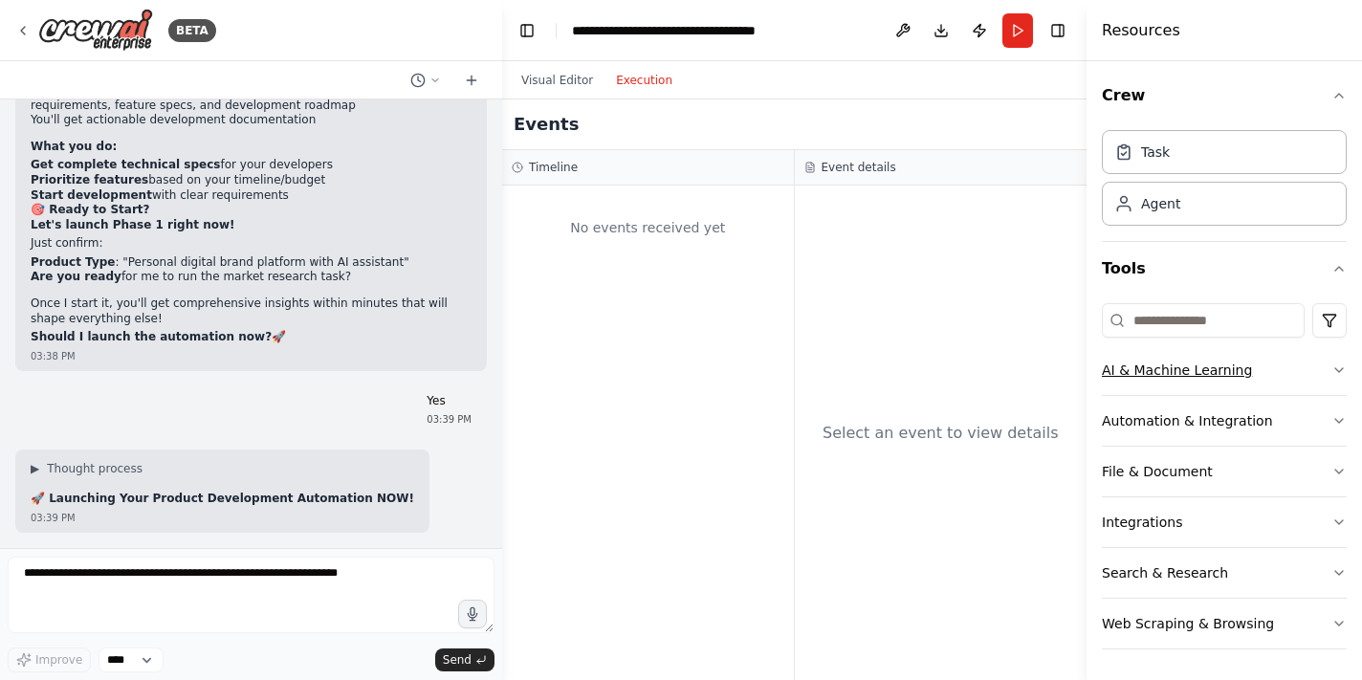
click at [1269, 364] on button "AI & Machine Learning" at bounding box center [1224, 370] width 245 height 50
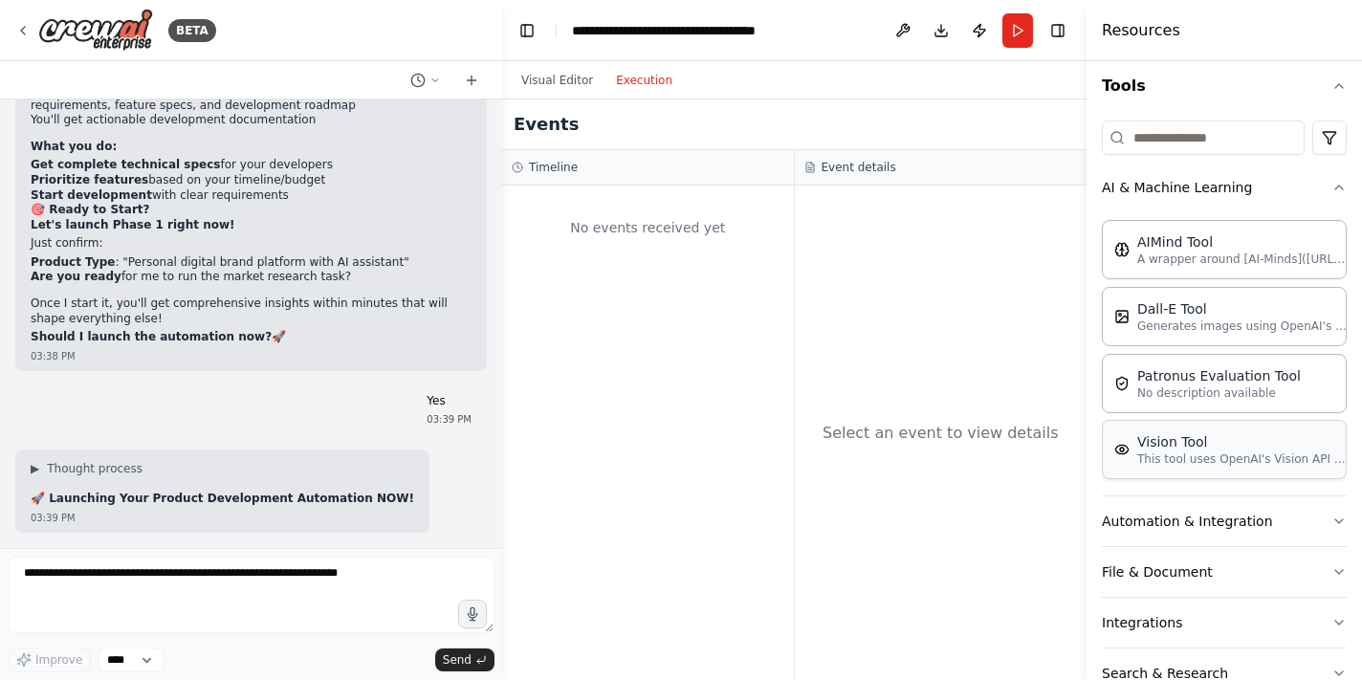
scroll to position [184, 0]
click at [1271, 520] on button "Automation & Integration" at bounding box center [1224, 520] width 245 height 50
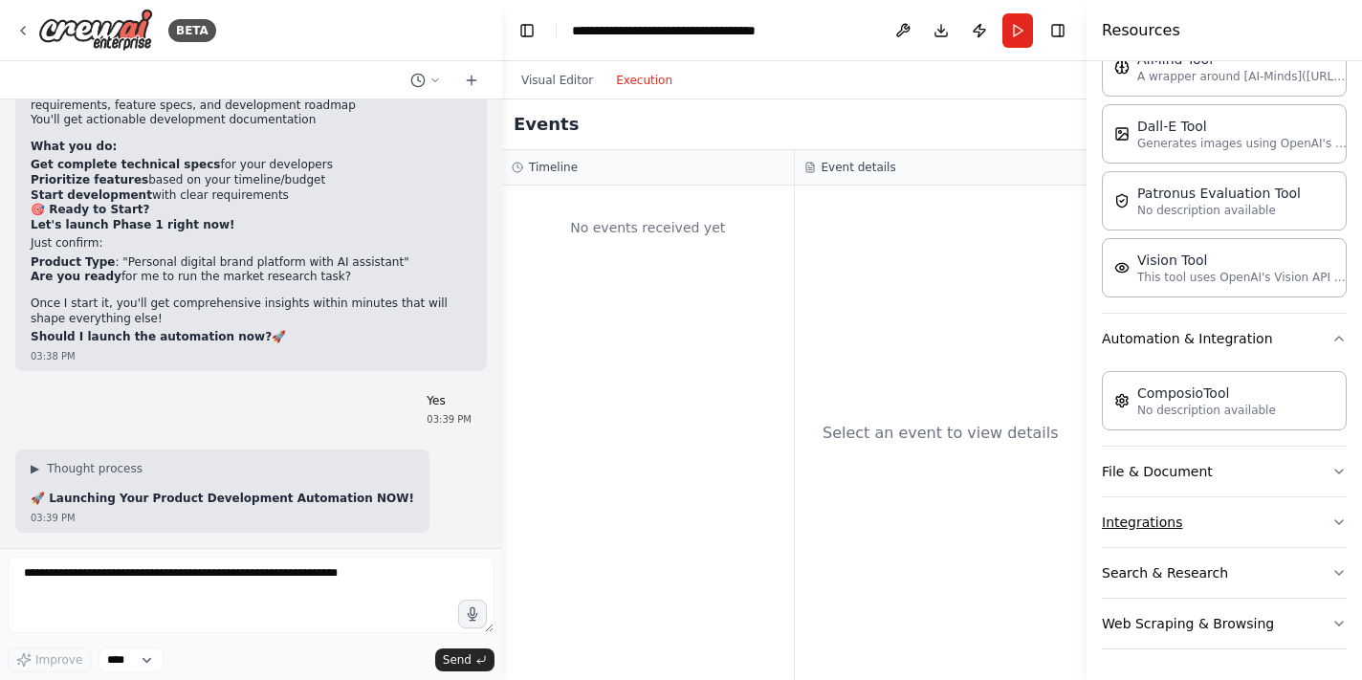
scroll to position [0, 0]
click at [1253, 464] on button "File & Document" at bounding box center [1224, 472] width 245 height 50
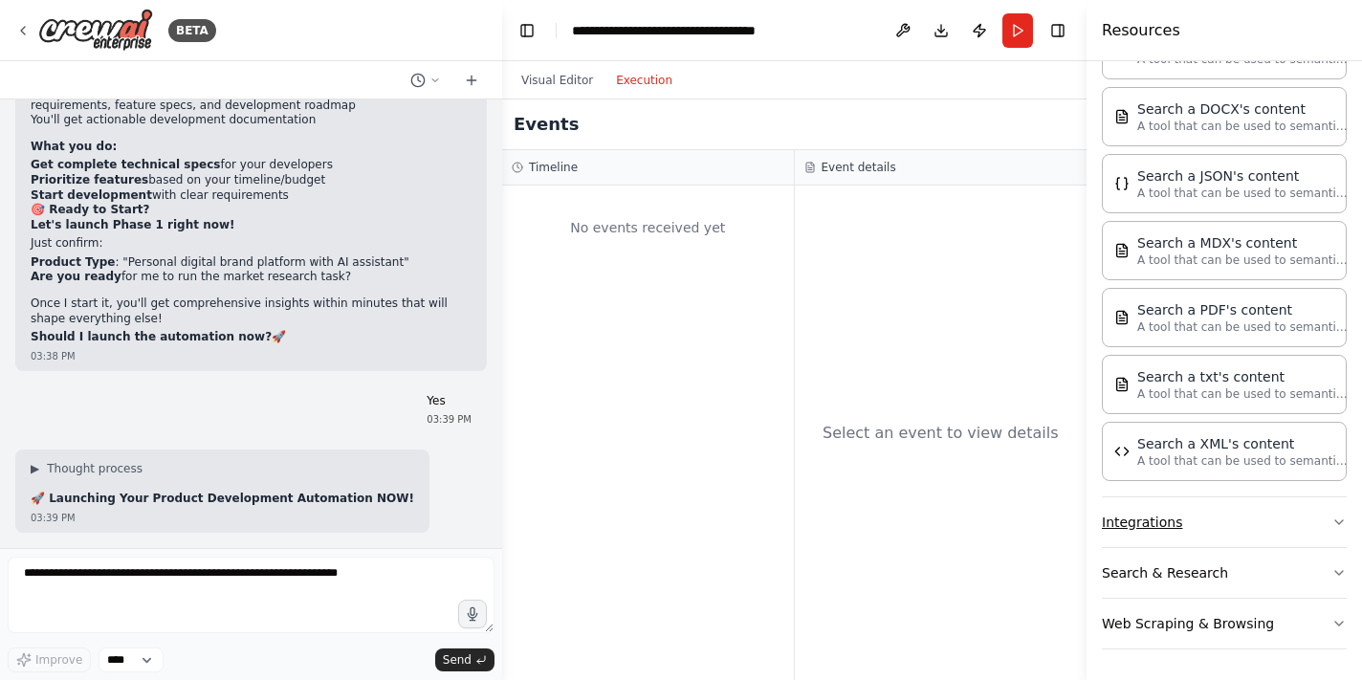
click at [1213, 527] on button "Integrations" at bounding box center [1224, 522] width 245 height 50
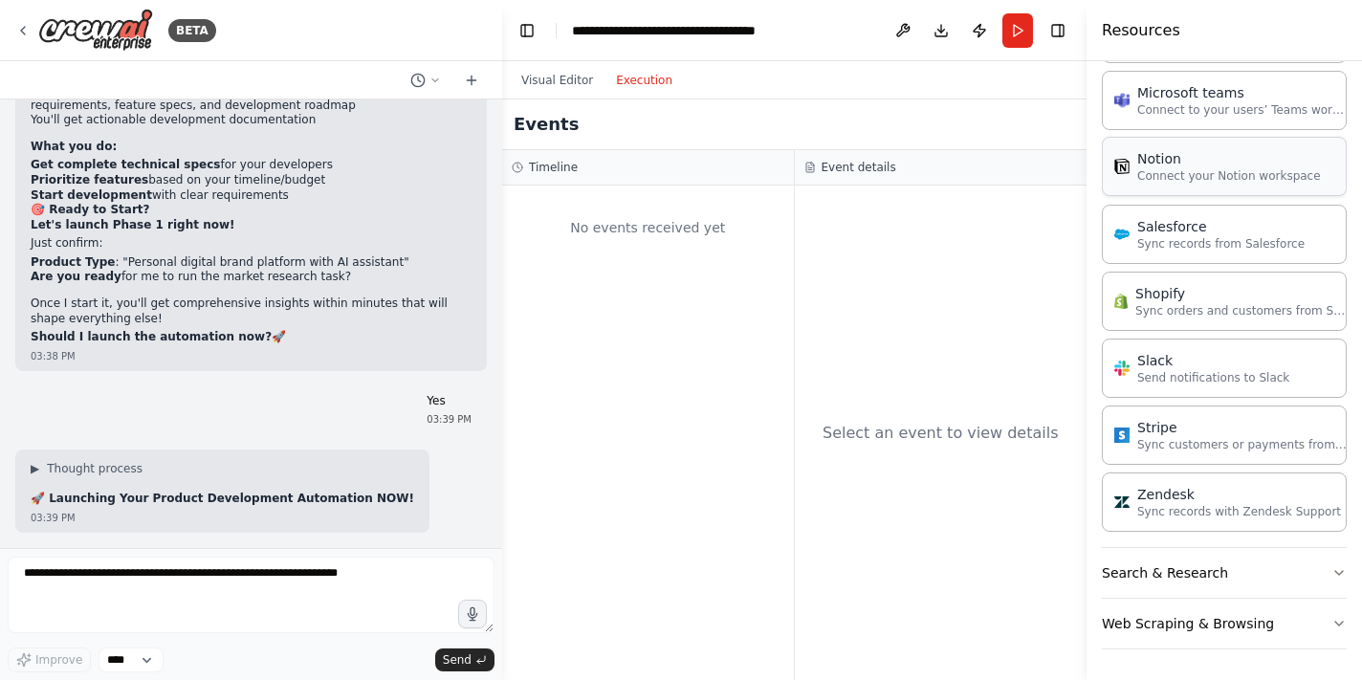
scroll to position [2137, 0]
click at [1281, 588] on button "Search & Research" at bounding box center [1224, 573] width 245 height 50
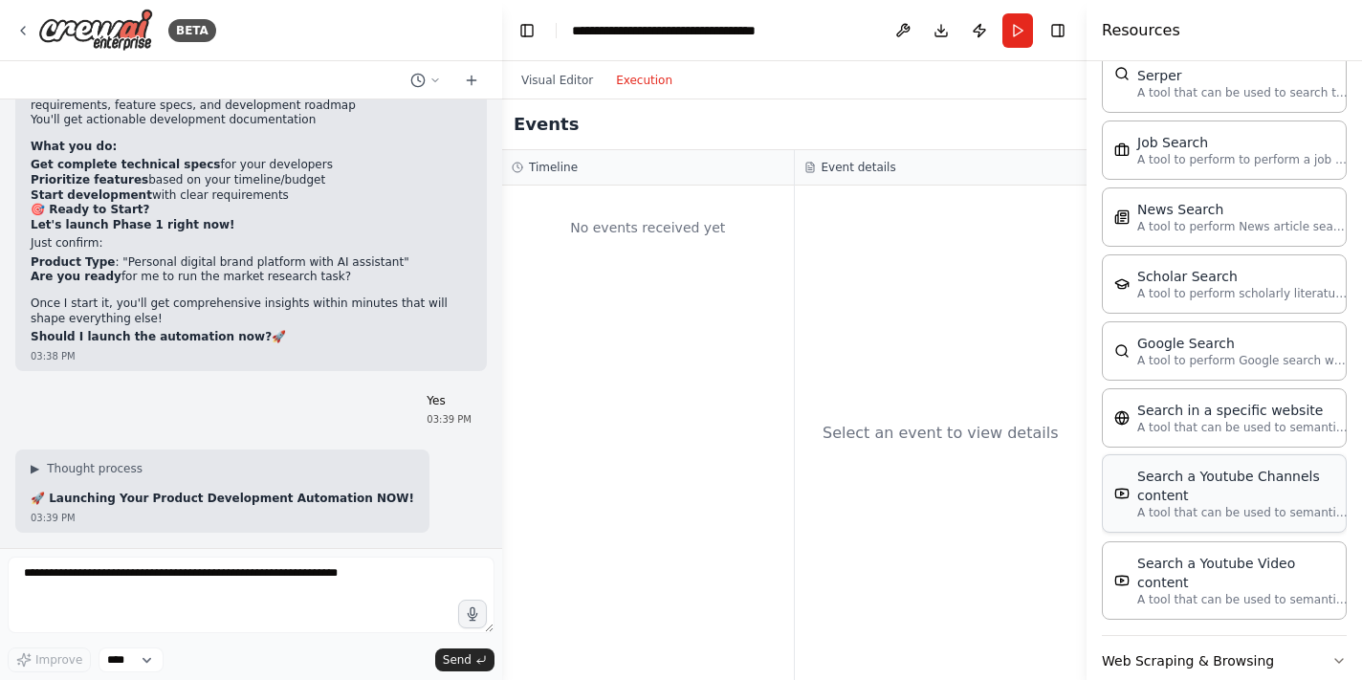
scroll to position [3109, 0]
click at [1277, 637] on button "Web Scraping & Browsing" at bounding box center [1224, 662] width 245 height 50
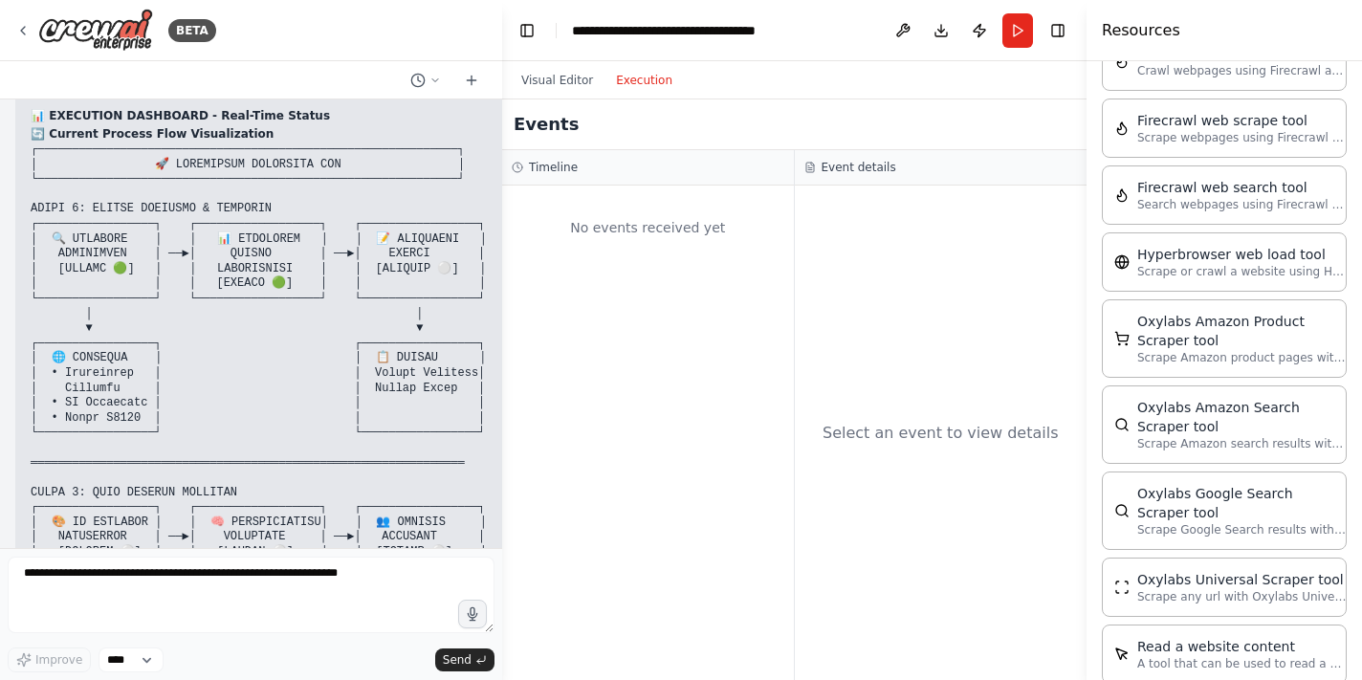
scroll to position [11050, 0]
click at [652, 75] on button "Execution" at bounding box center [643, 80] width 79 height 23
click at [657, 72] on button "Execution" at bounding box center [643, 80] width 79 height 23
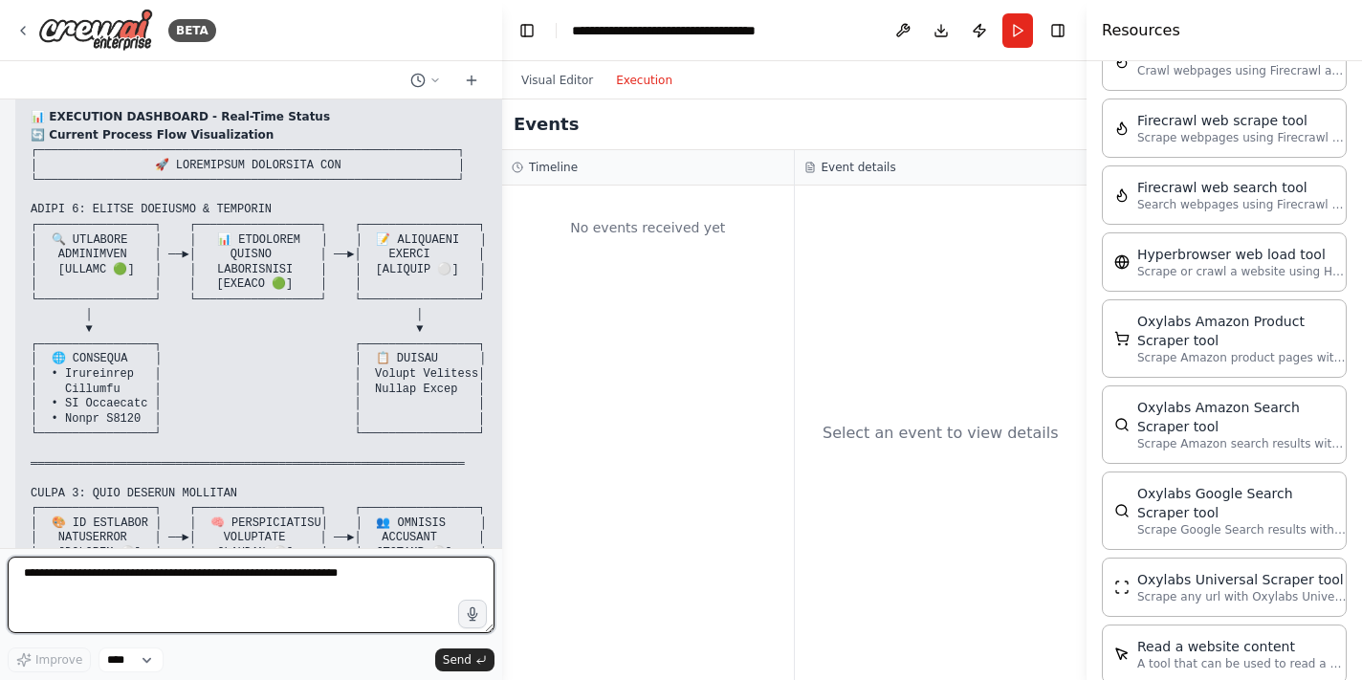
click at [348, 600] on textarea at bounding box center [251, 595] width 487 height 77
click at [260, 576] on textarea at bounding box center [251, 595] width 487 height 77
click at [268, 570] on textarea at bounding box center [251, 595] width 487 height 77
type textarea "**********"
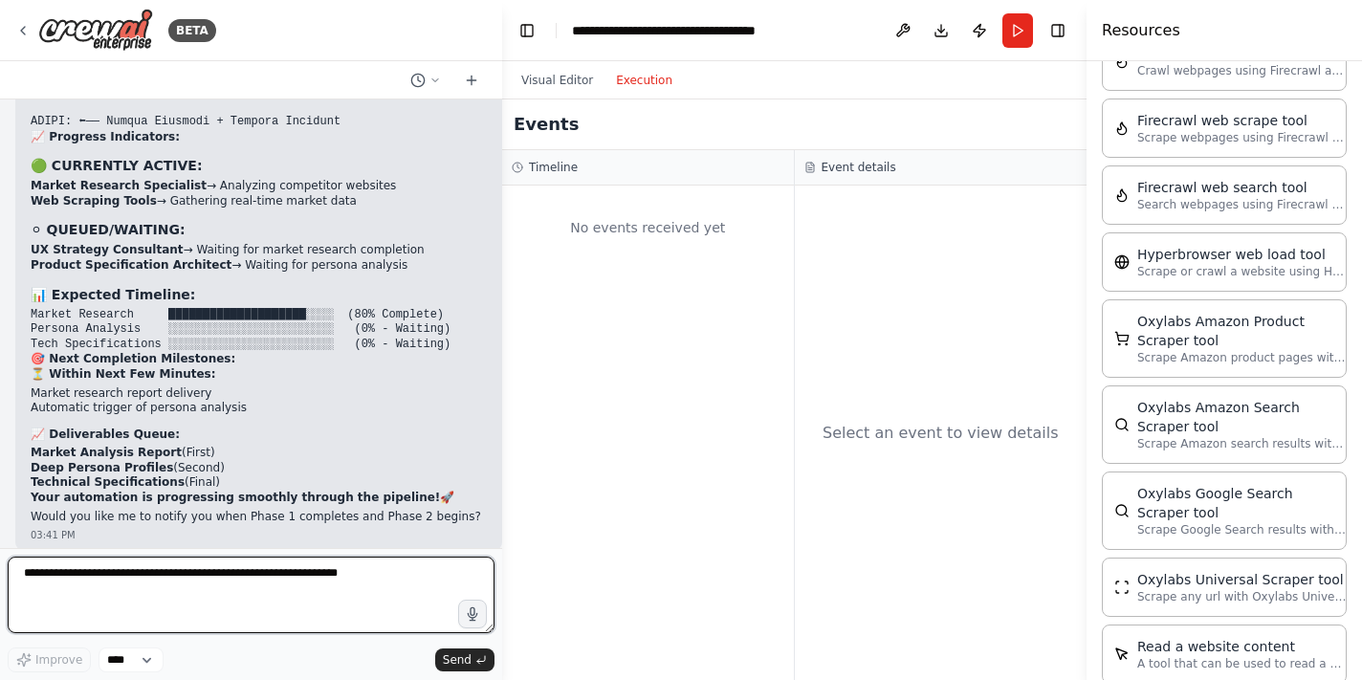
scroll to position [11720, 0]
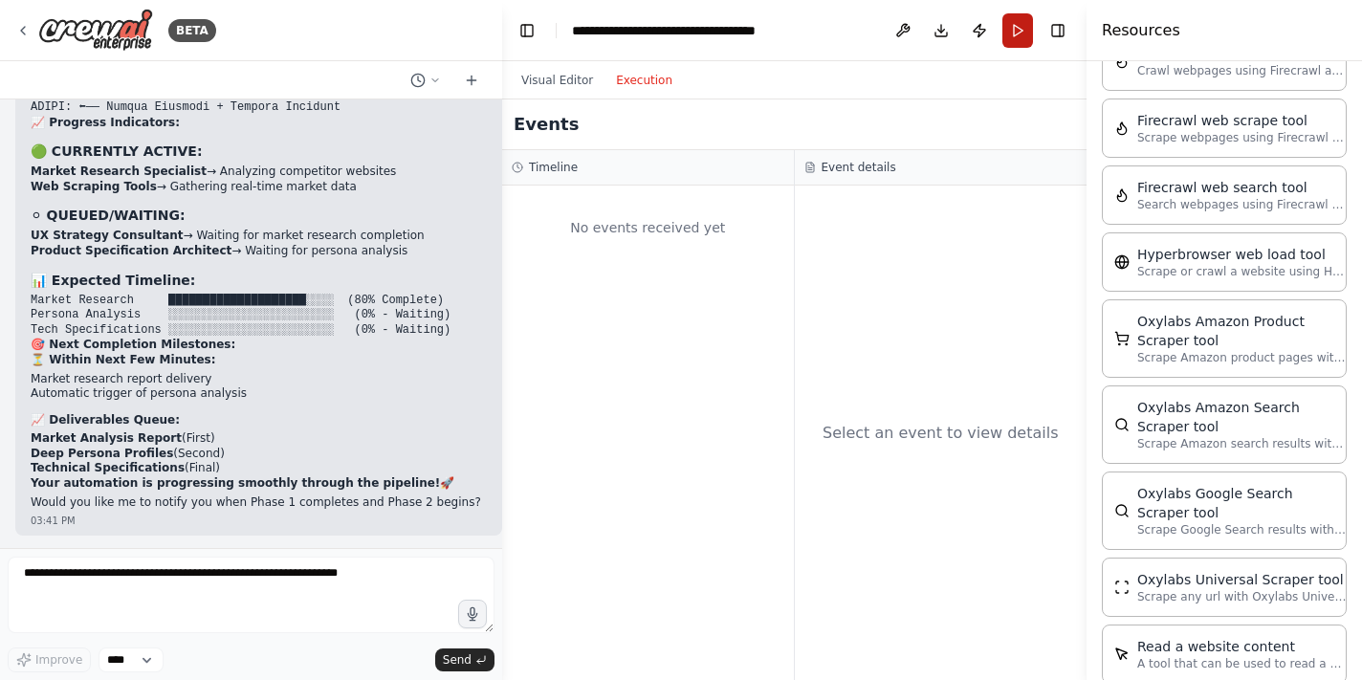
click at [1014, 24] on button "Run" at bounding box center [1017, 30] width 31 height 34
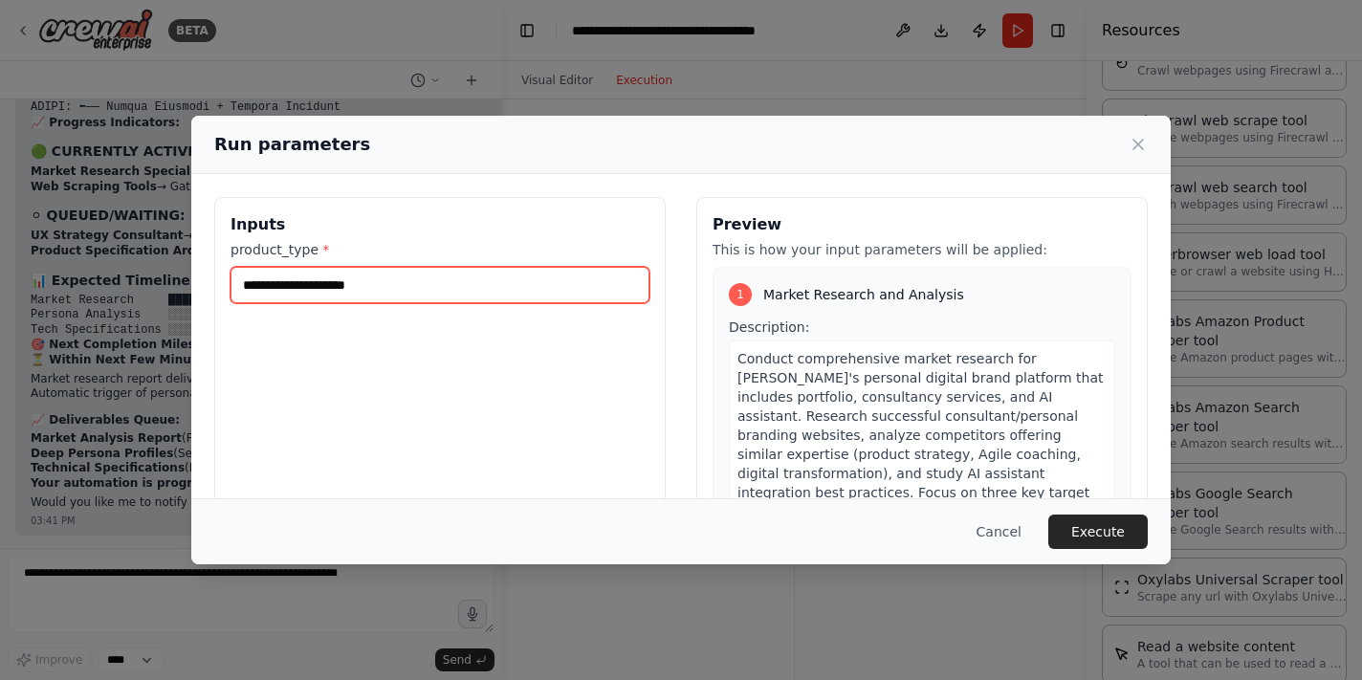
click at [491, 287] on input "product_type *" at bounding box center [440, 285] width 419 height 36
click at [1001, 544] on button "Cancel" at bounding box center [999, 532] width 76 height 34
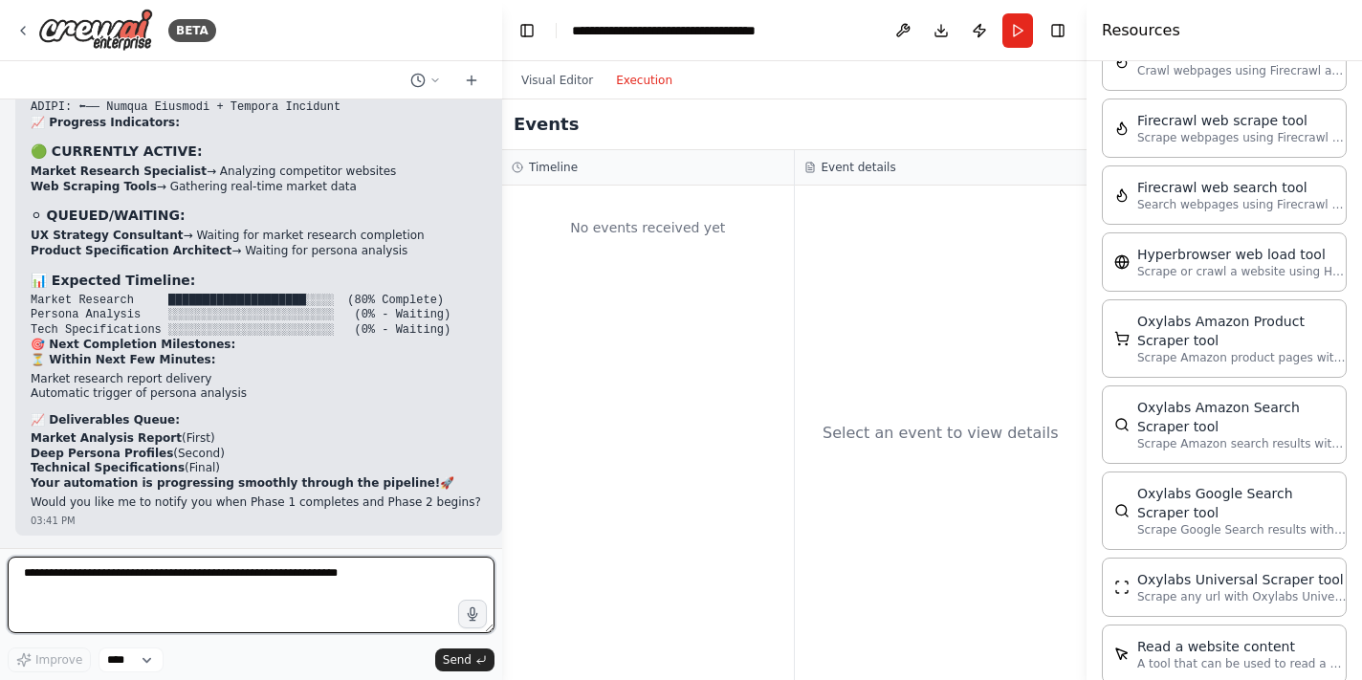
click at [263, 611] on textarea at bounding box center [251, 595] width 487 height 77
type textarea "**********"
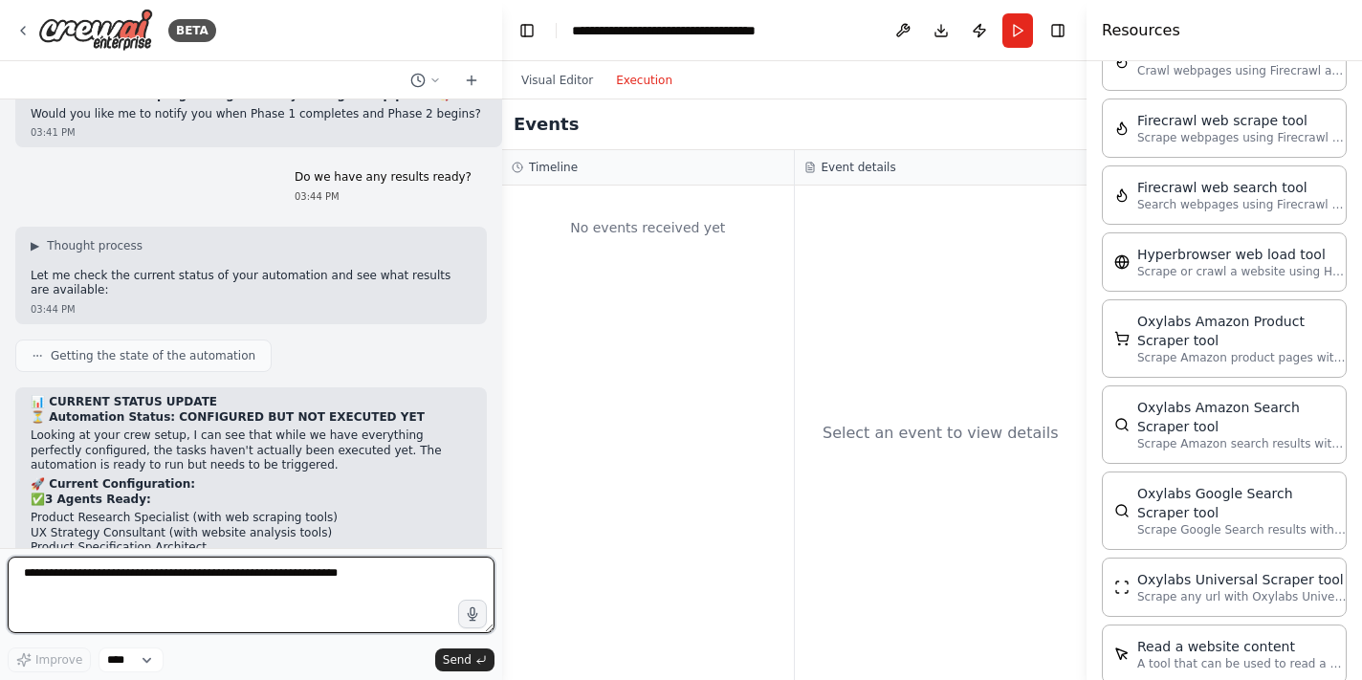
scroll to position [12122, 0]
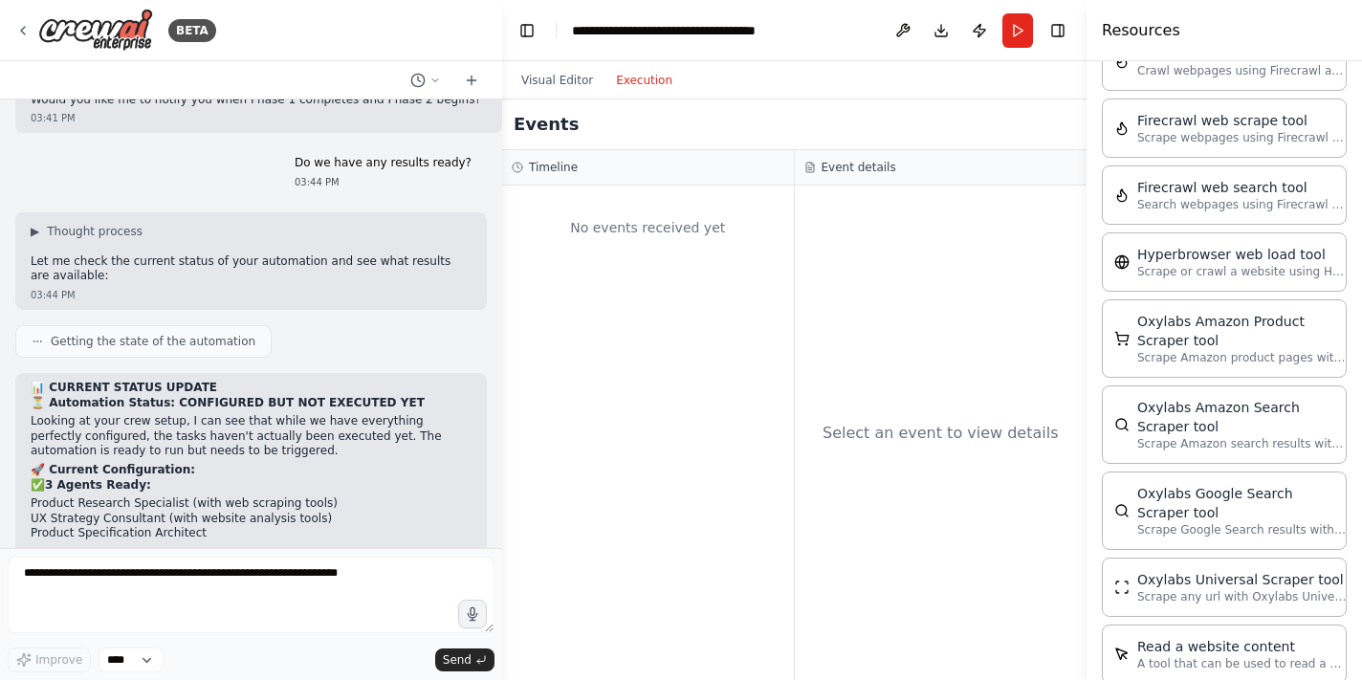
copy div "Personal digital brand platform with AI assistant for strategic consulting serv…"
click at [1014, 34] on button "Run" at bounding box center [1017, 30] width 31 height 34
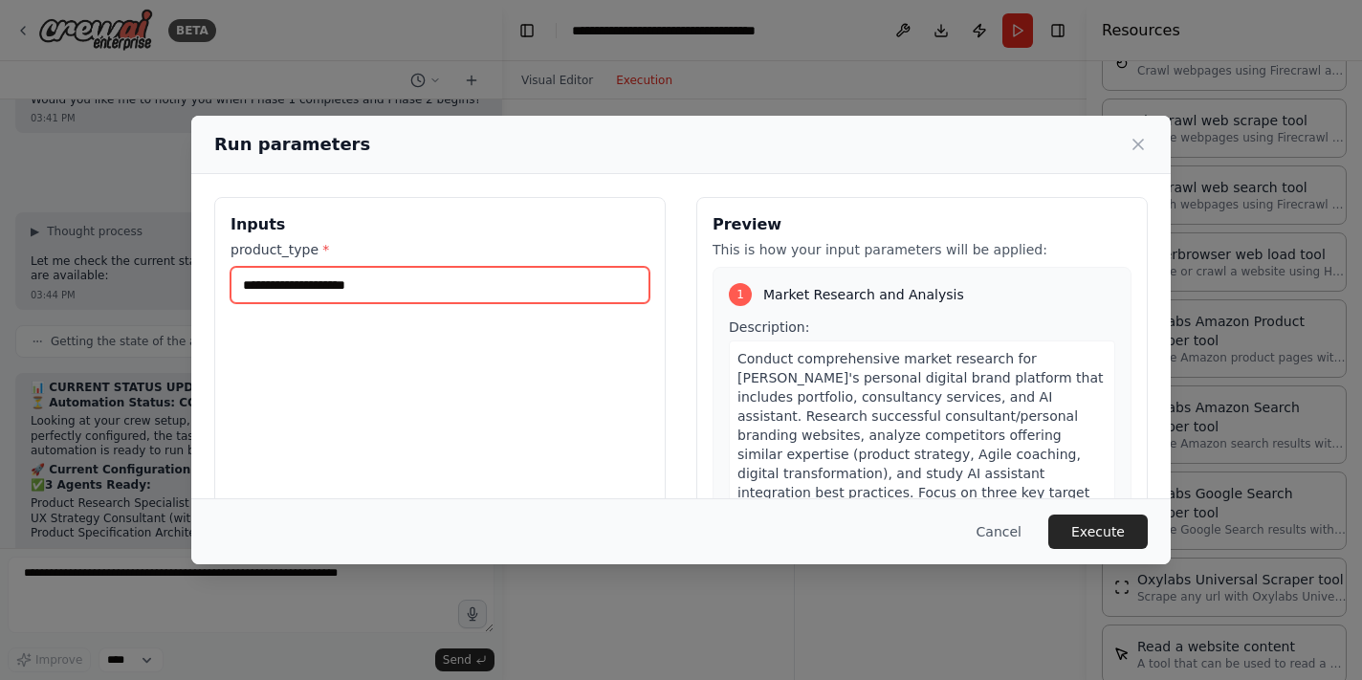
click at [545, 276] on input "product_type *" at bounding box center [440, 285] width 419 height 36
paste input "**********"
type input "**********"
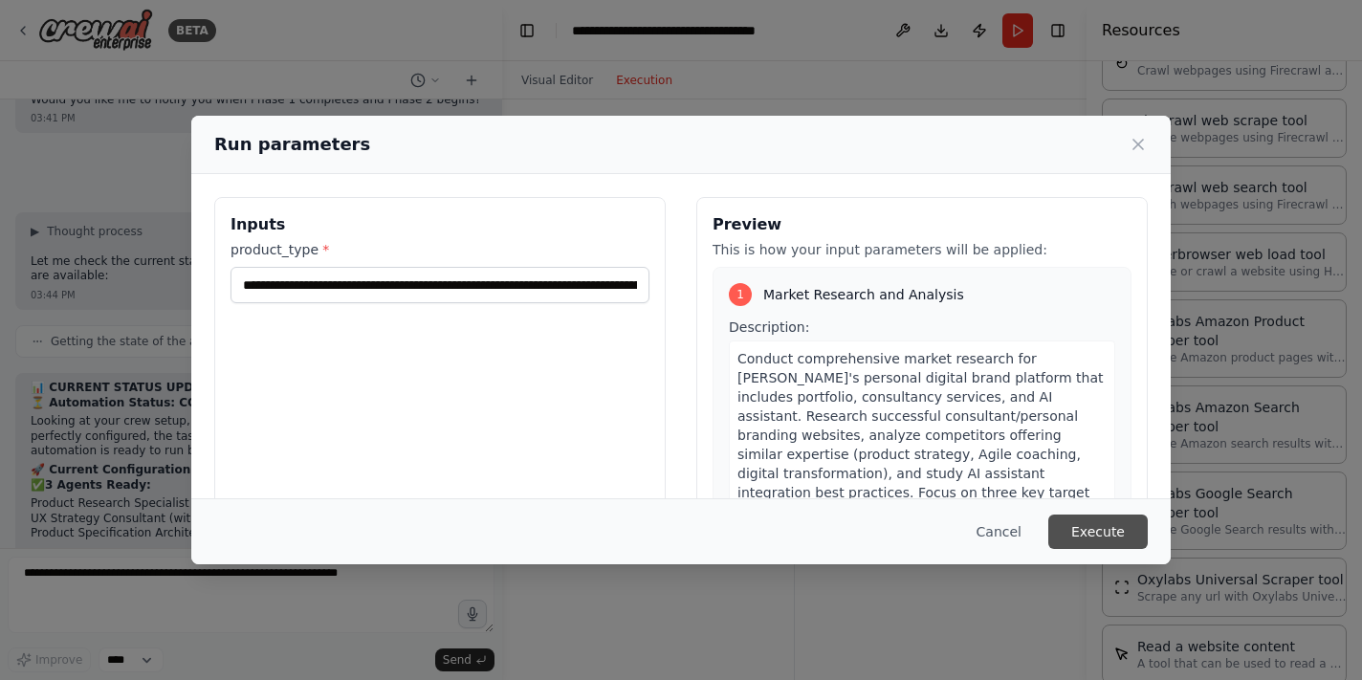
click at [1116, 541] on button "Execute" at bounding box center [1097, 532] width 99 height 34
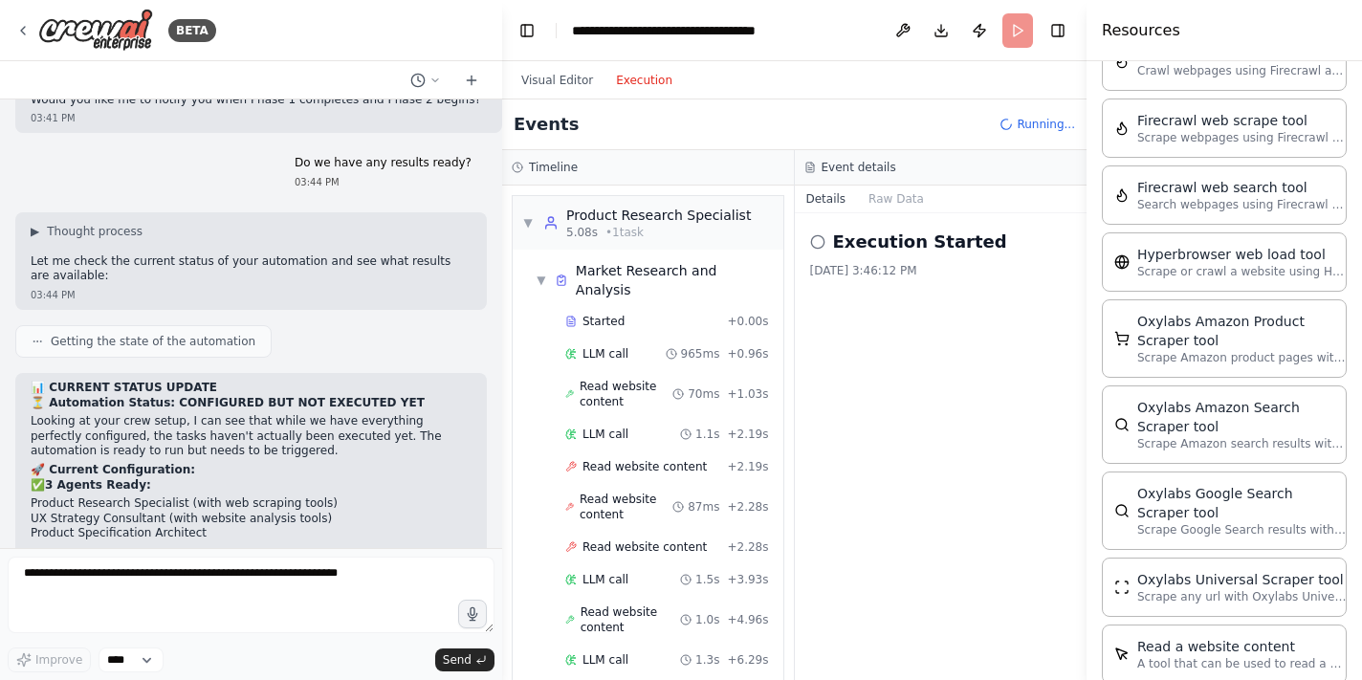
scroll to position [0, 0]
drag, startPoint x: 714, startPoint y: 318, endPoint x: 669, endPoint y: 305, distance: 47.6
click at [669, 307] on div "Started + 0.00s LLM call 965ms + 0.96s Read website content 70ms + 1.03s LLM ca…" at bounding box center [655, 669] width 255 height 725
click at [543, 273] on span "▼" at bounding box center [541, 280] width 11 height 15
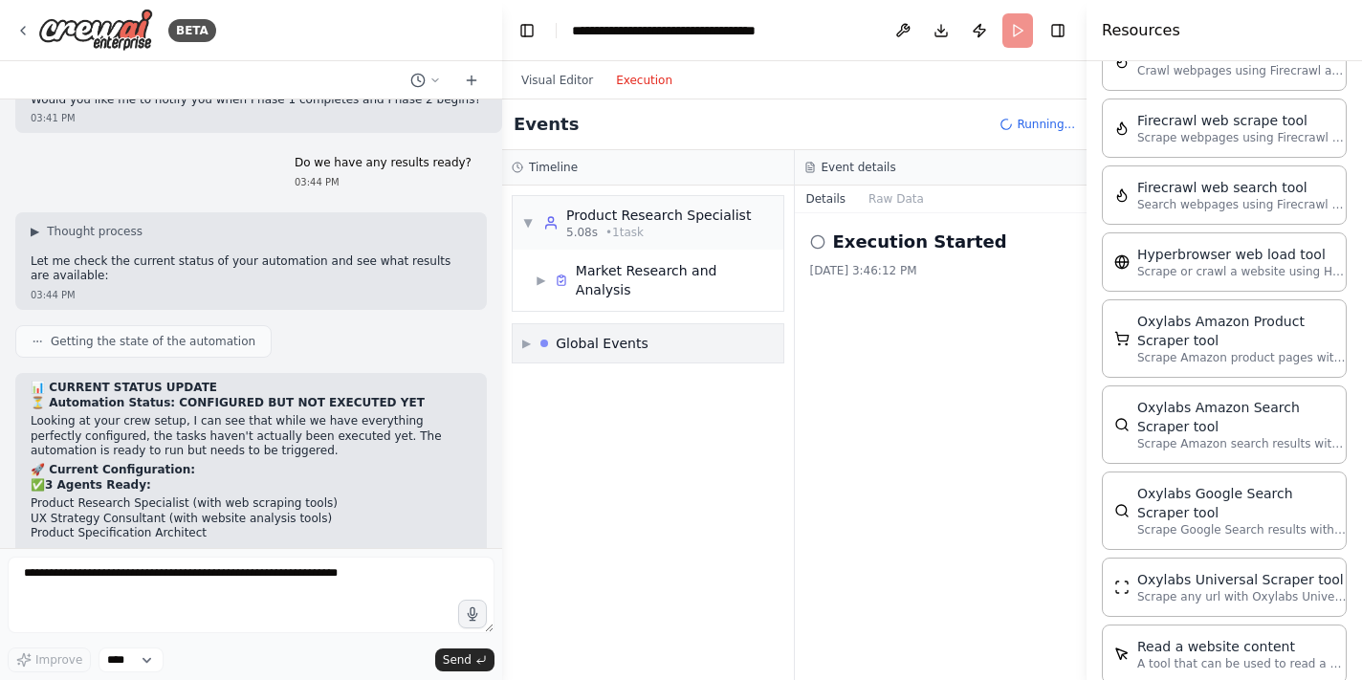
click at [522, 336] on span "▶" at bounding box center [526, 343] width 9 height 15
click at [544, 273] on span "▶" at bounding box center [541, 280] width 11 height 15
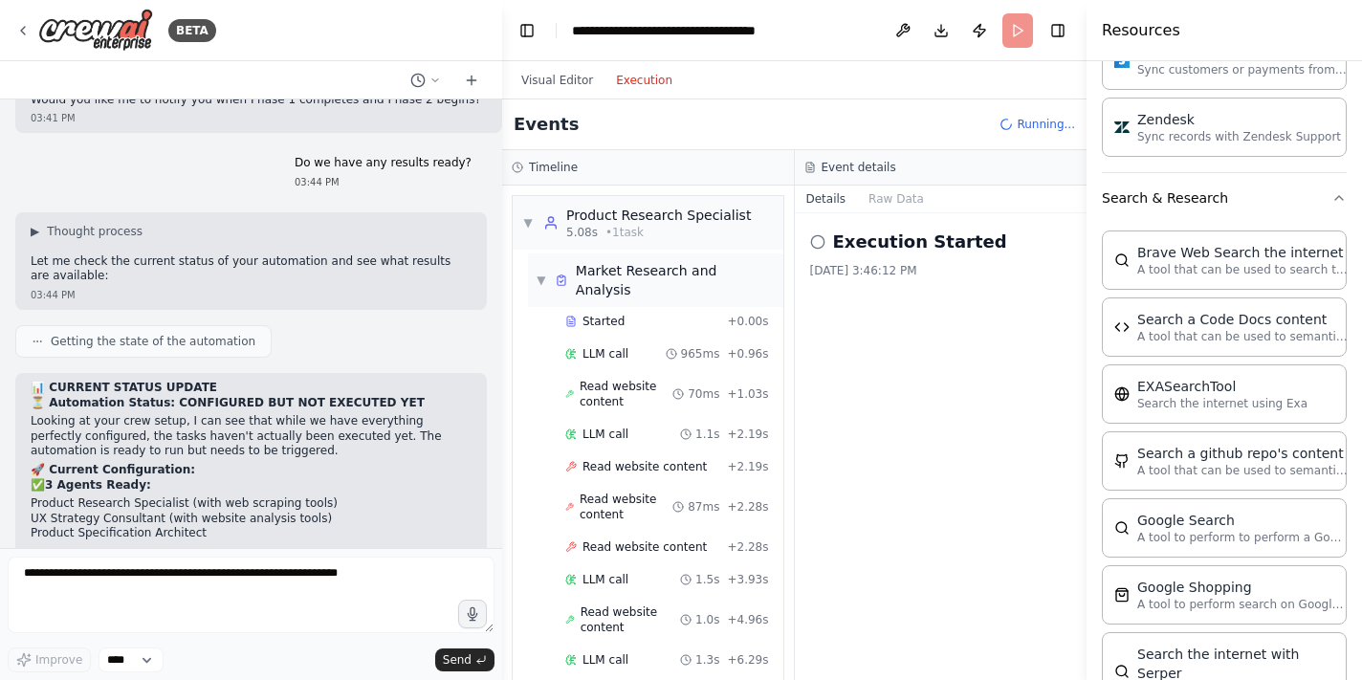
click at [542, 273] on span "▼" at bounding box center [541, 280] width 11 height 15
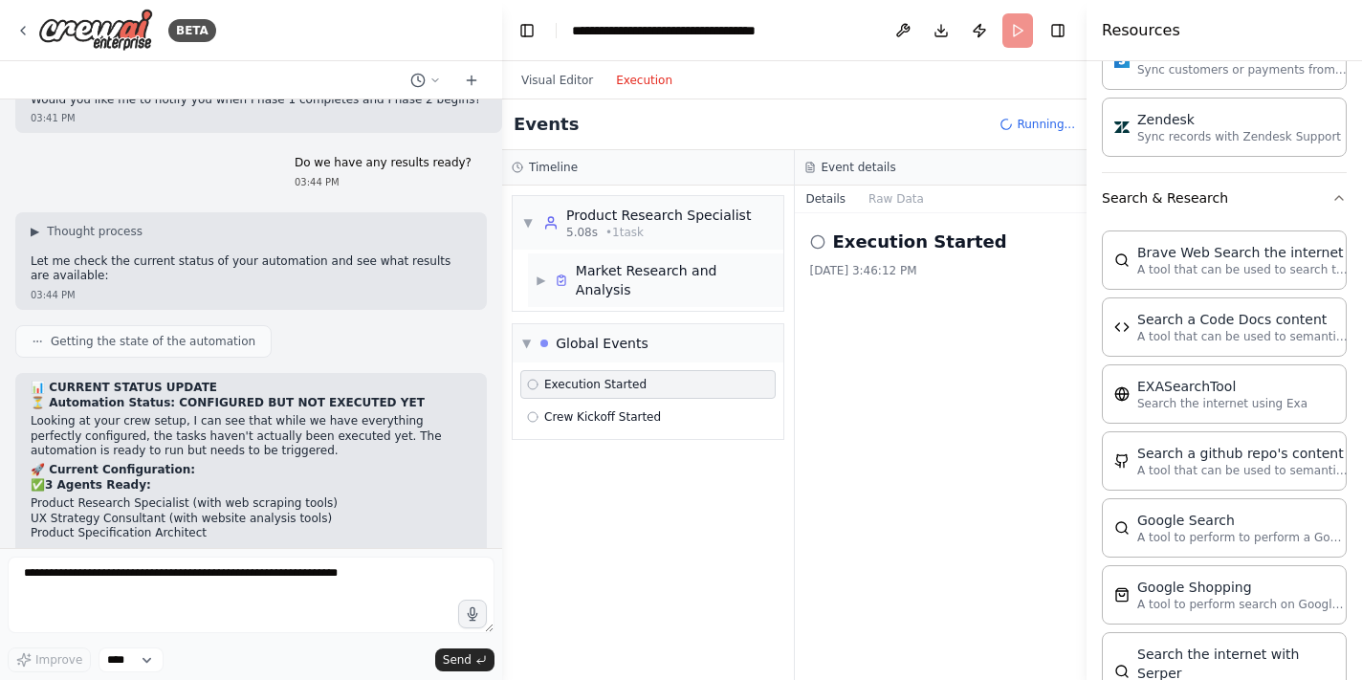
click at [547, 273] on div "▶ Market Research and Analysis" at bounding box center [656, 280] width 240 height 38
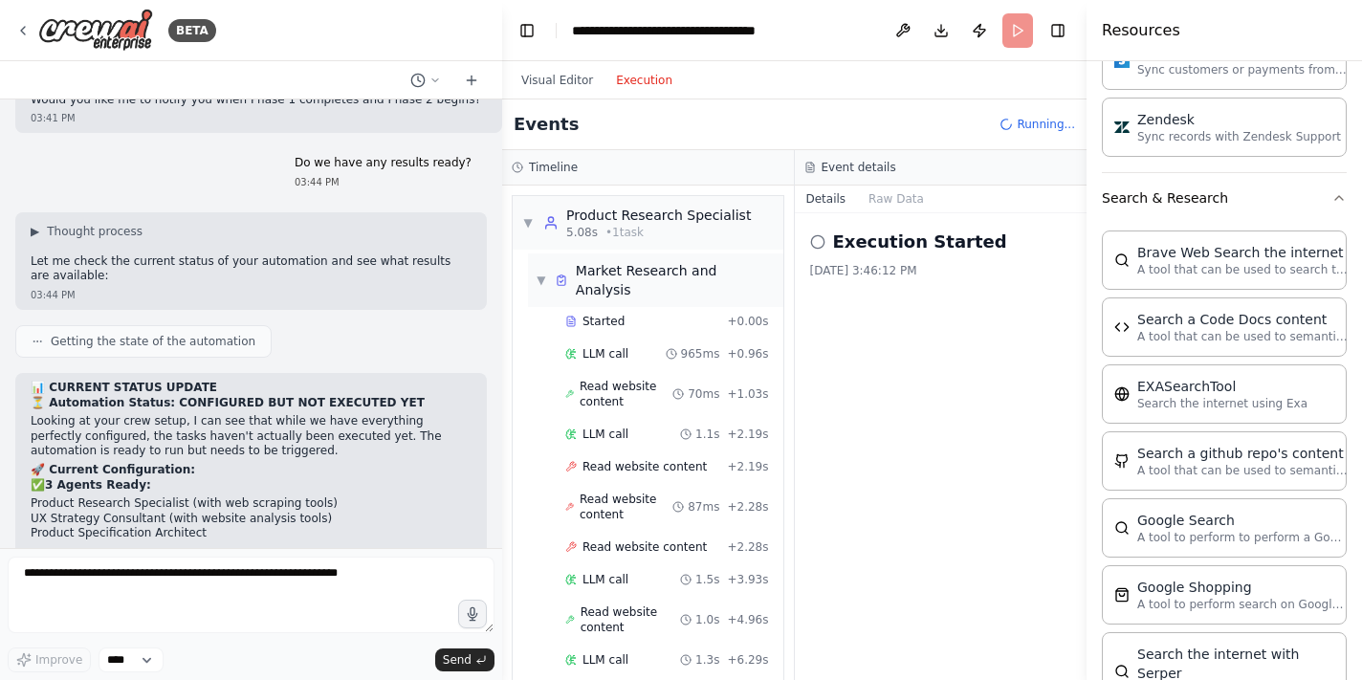
click at [536, 261] on div "▼ Market Research and Analysis" at bounding box center [656, 280] width 240 height 38
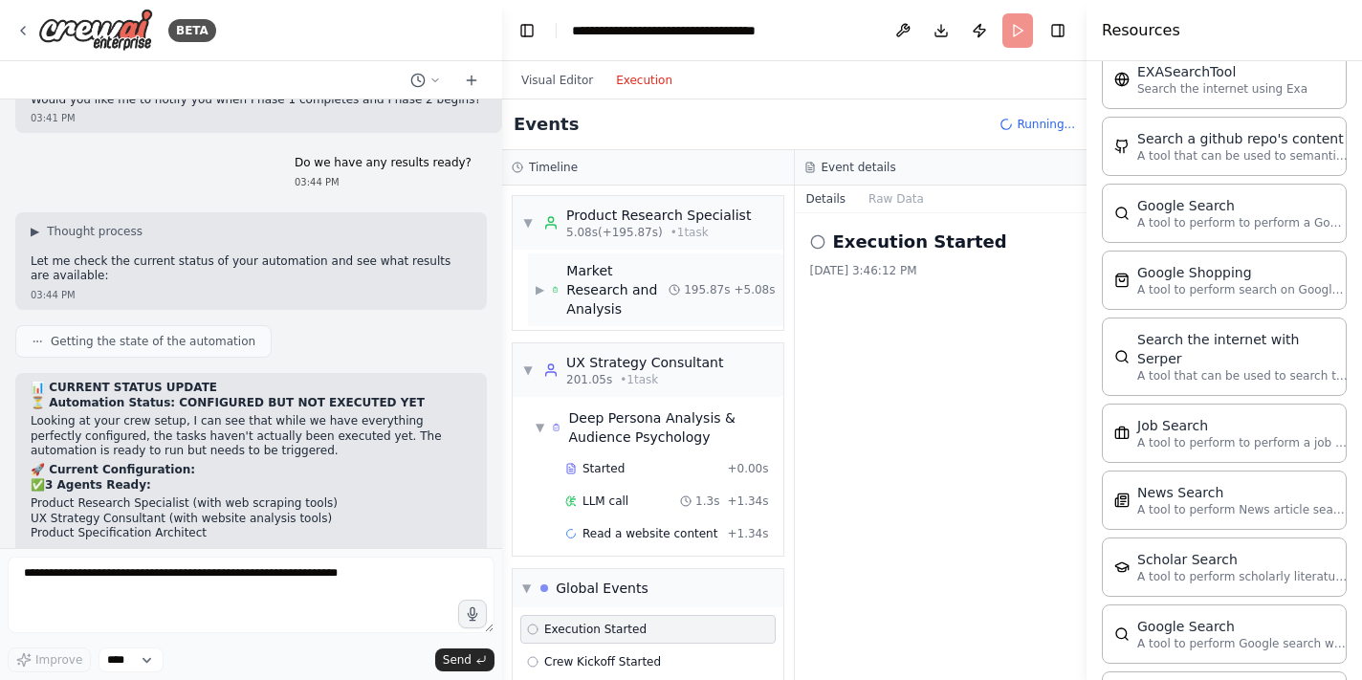
click at [643, 275] on div "Market Research and Analysis" at bounding box center [617, 289] width 102 height 57
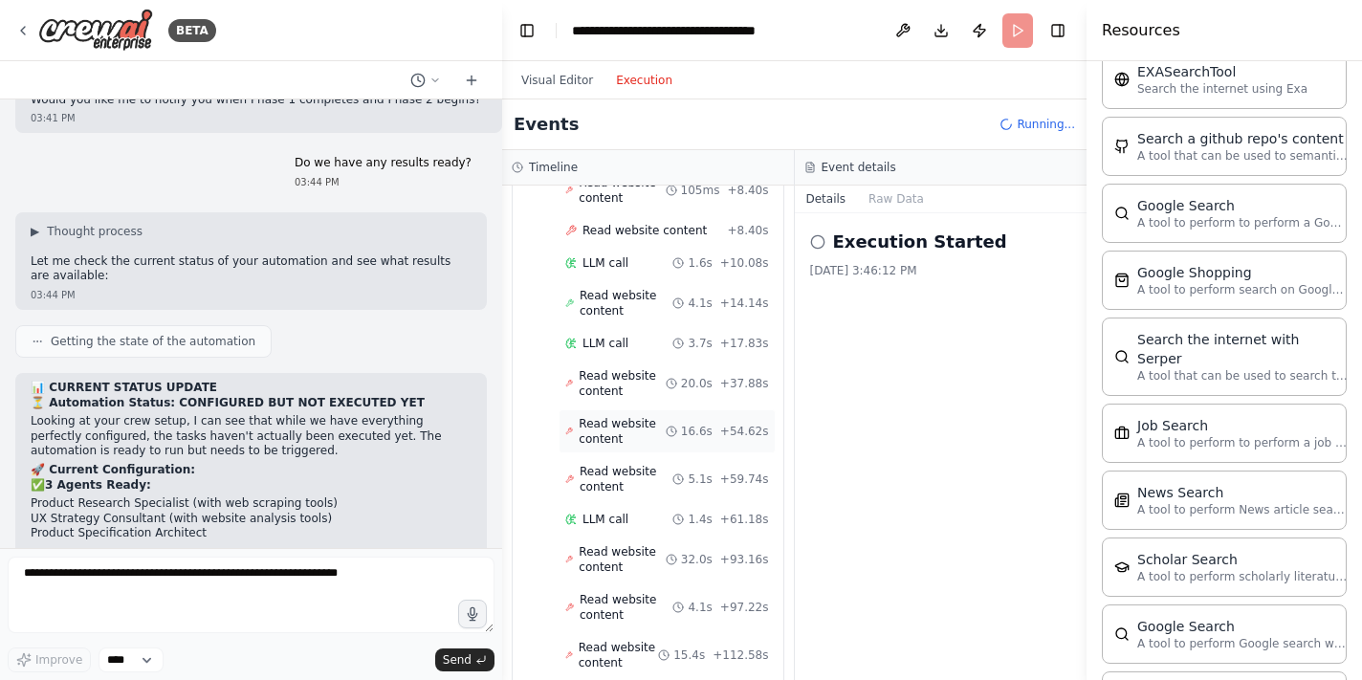
scroll to position [655, 0]
click at [629, 295] on span "Read website content" at bounding box center [627, 305] width 94 height 31
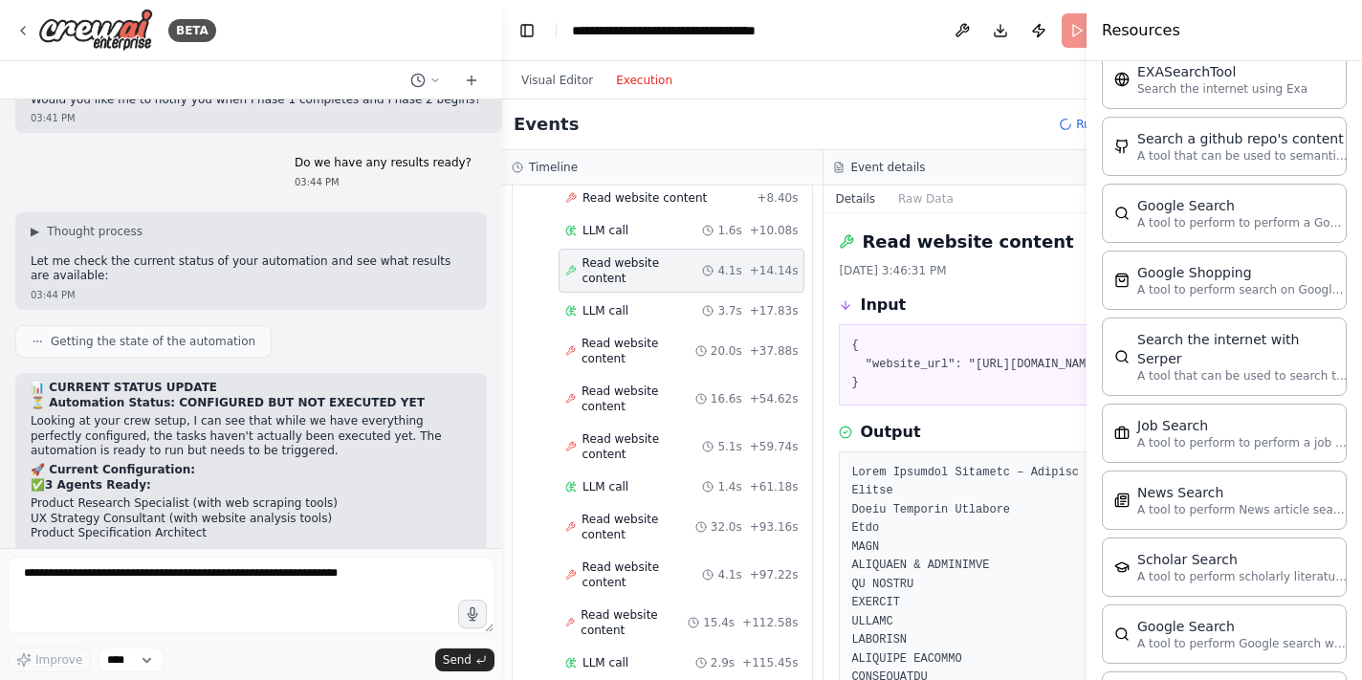
scroll to position [0, 0]
click at [887, 198] on button "Raw Data" at bounding box center [926, 199] width 78 height 27
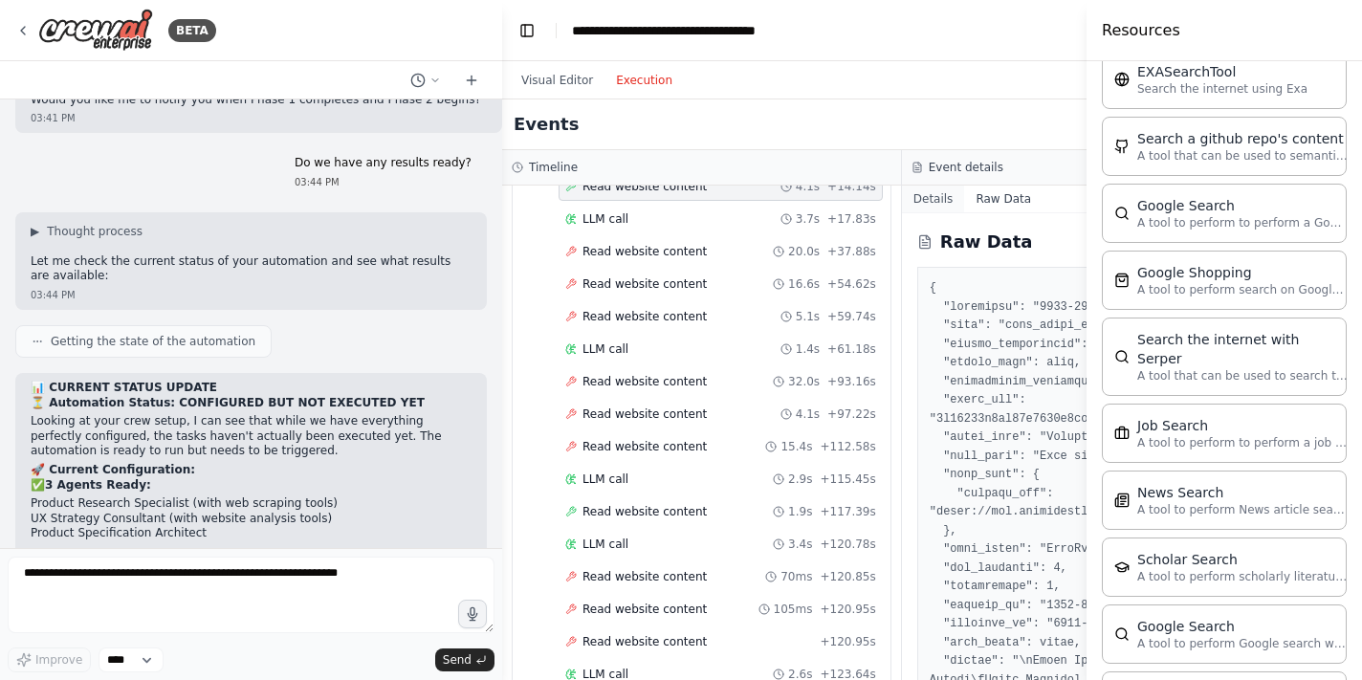
click at [929, 193] on button "Details" at bounding box center [933, 199] width 63 height 27
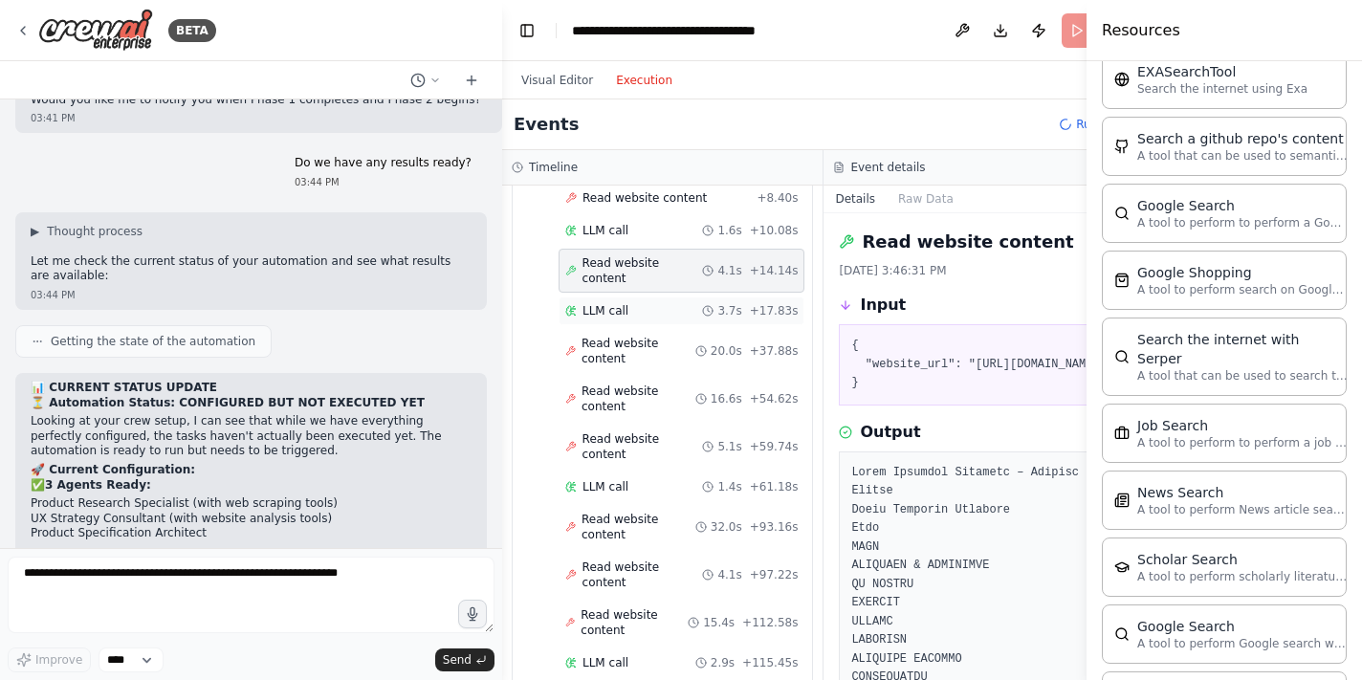
click at [637, 319] on div "LLM call 3.7s + 17.83s" at bounding box center [681, 310] width 232 height 15
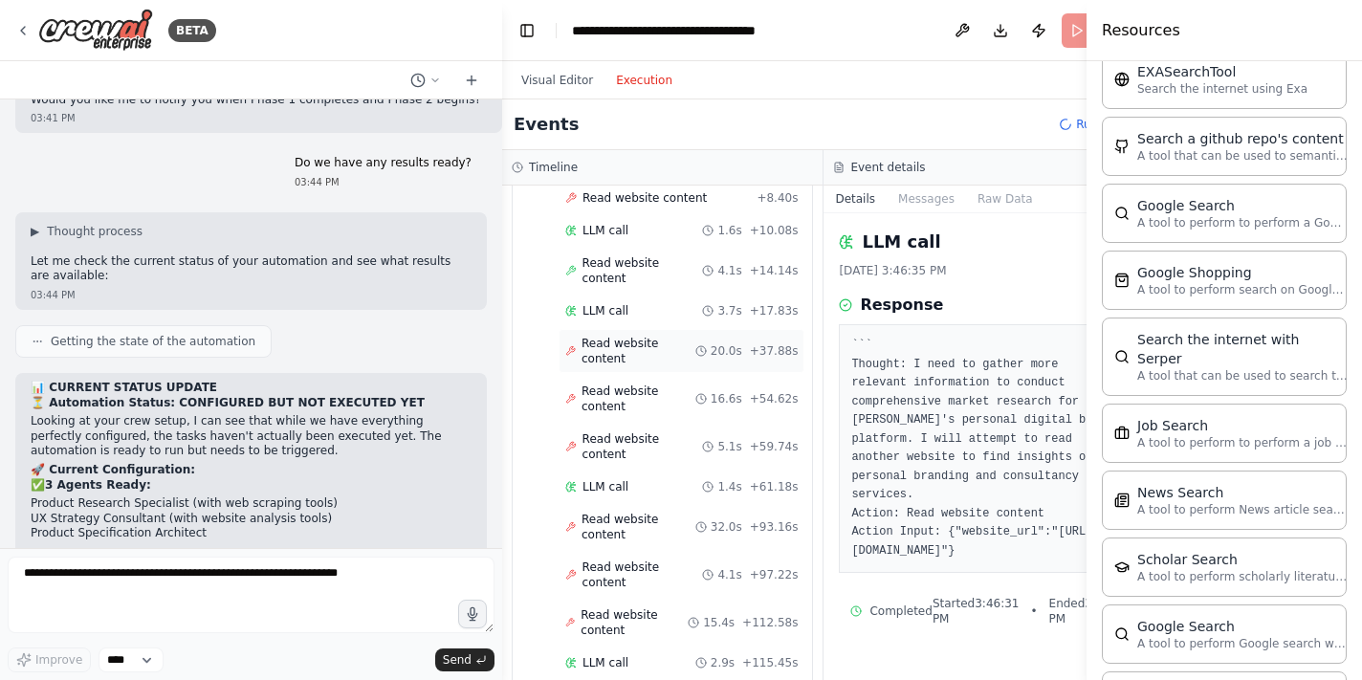
click at [650, 336] on span "Read website content" at bounding box center [639, 351] width 114 height 31
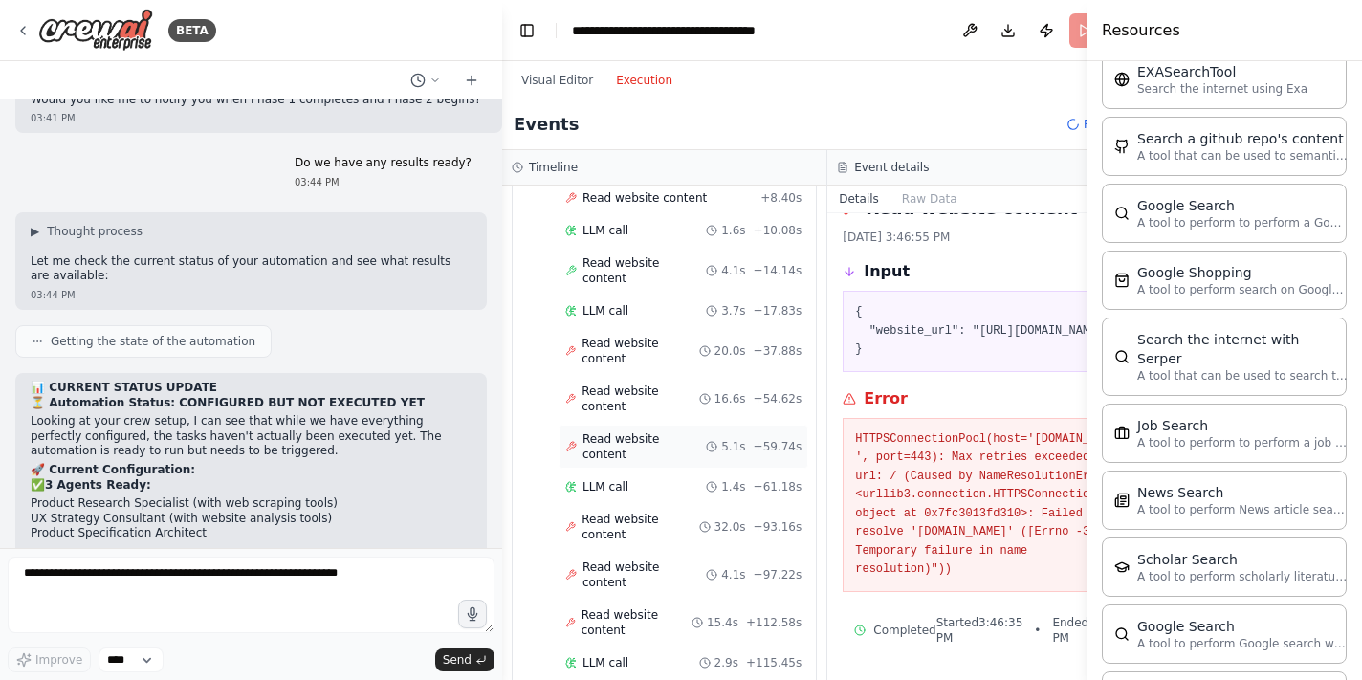
click at [690, 431] on span "Read website content" at bounding box center [643, 446] width 123 height 31
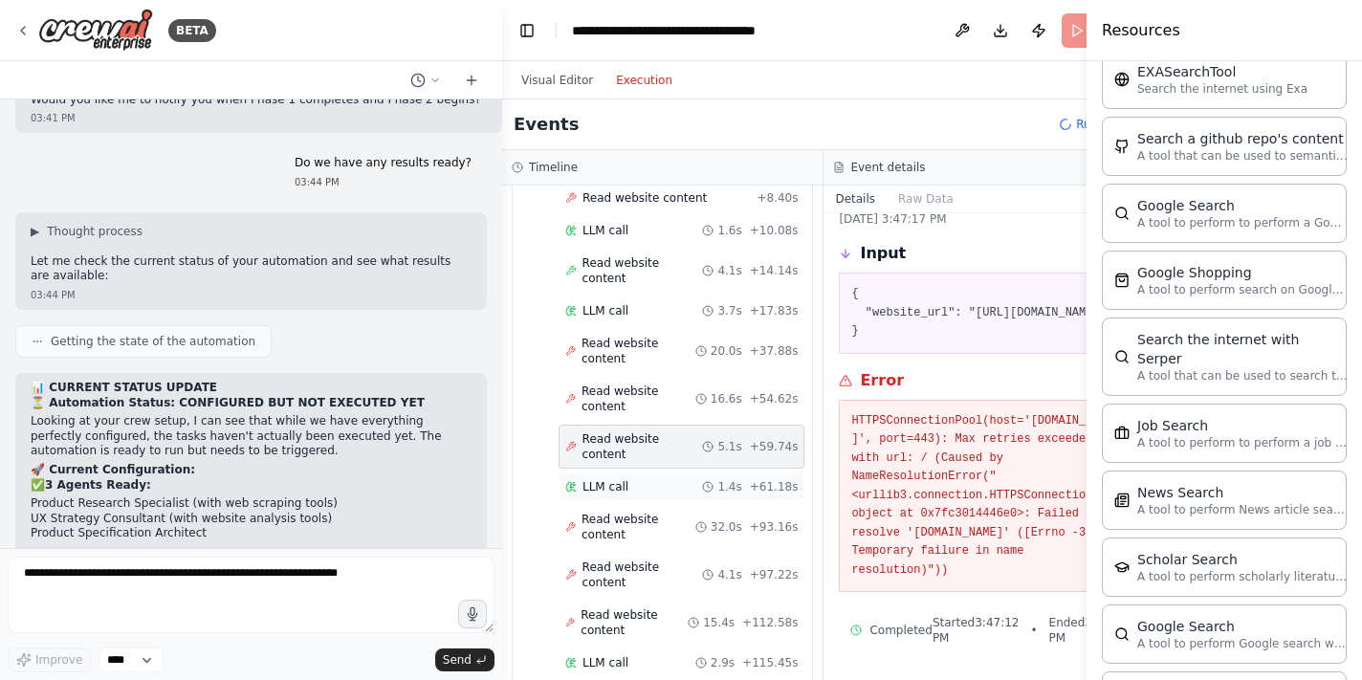
click at [622, 479] on span "LLM call" at bounding box center [605, 486] width 46 height 15
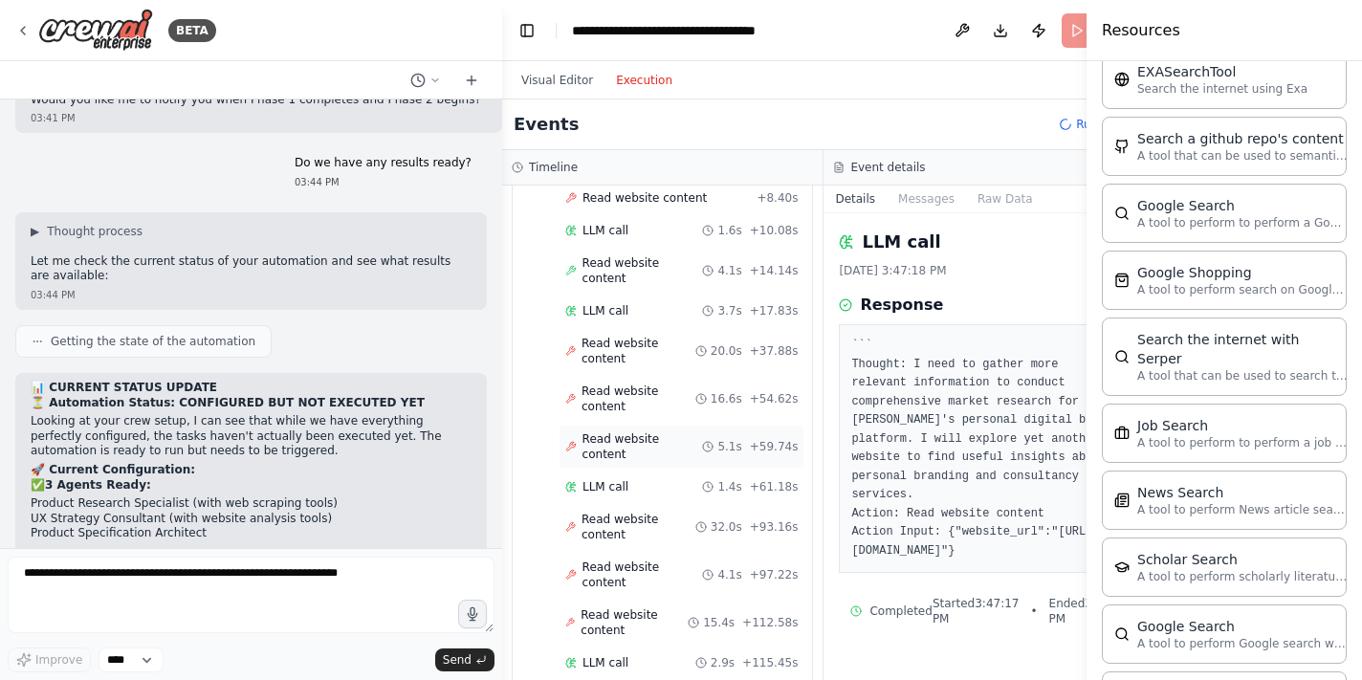
click at [677, 431] on span "Read website content" at bounding box center [642, 446] width 121 height 31
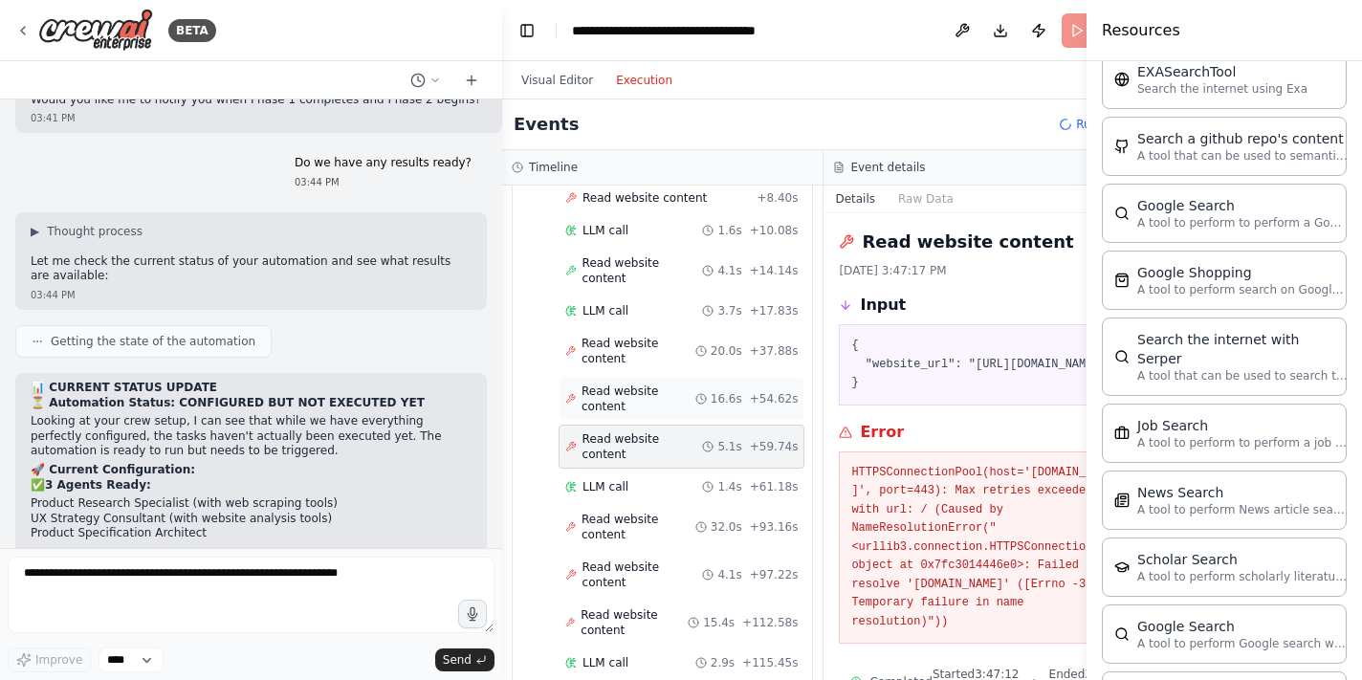
click at [659, 384] on span "Read website content" at bounding box center [639, 399] width 114 height 31
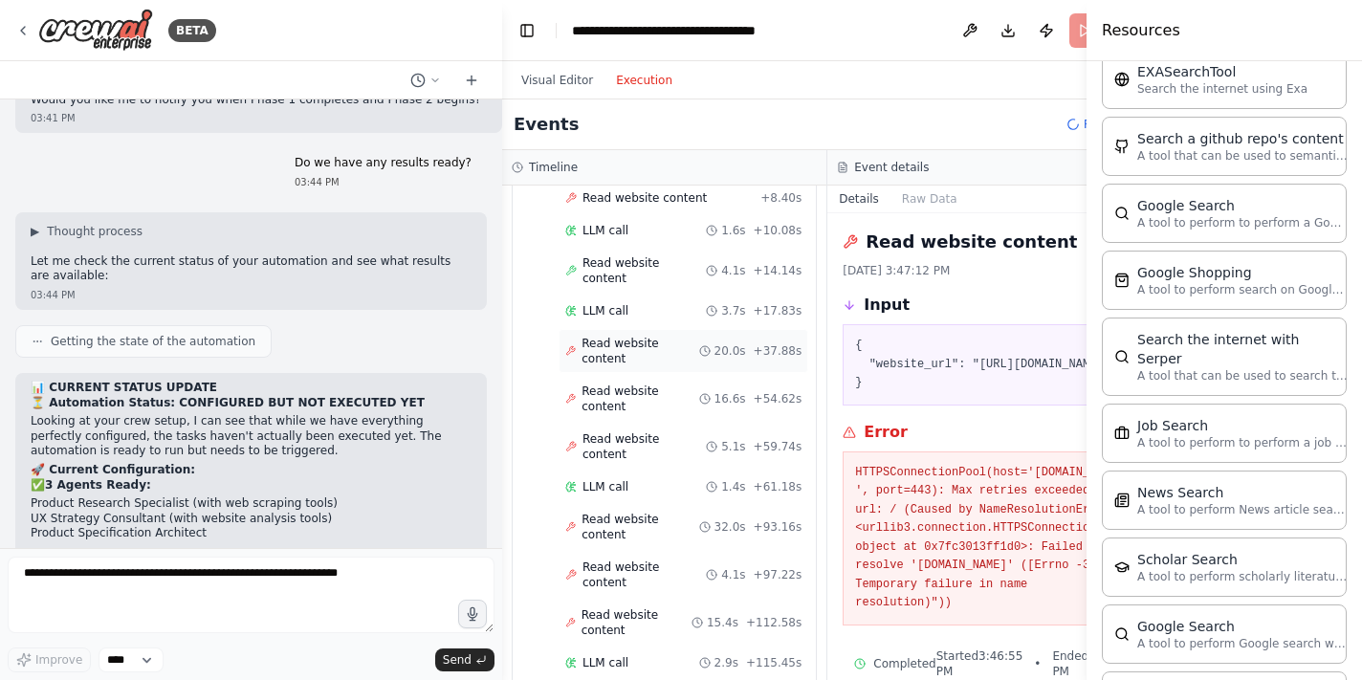
click at [656, 329] on div "Read website content 20.0s + 37.88s" at bounding box center [684, 351] width 250 height 44
click at [653, 377] on div "Read website content 16.6s + 54.62s" at bounding box center [684, 399] width 250 height 44
click at [669, 377] on div "Read website content 16.6s + 54.62s" at bounding box center [684, 399] width 250 height 44
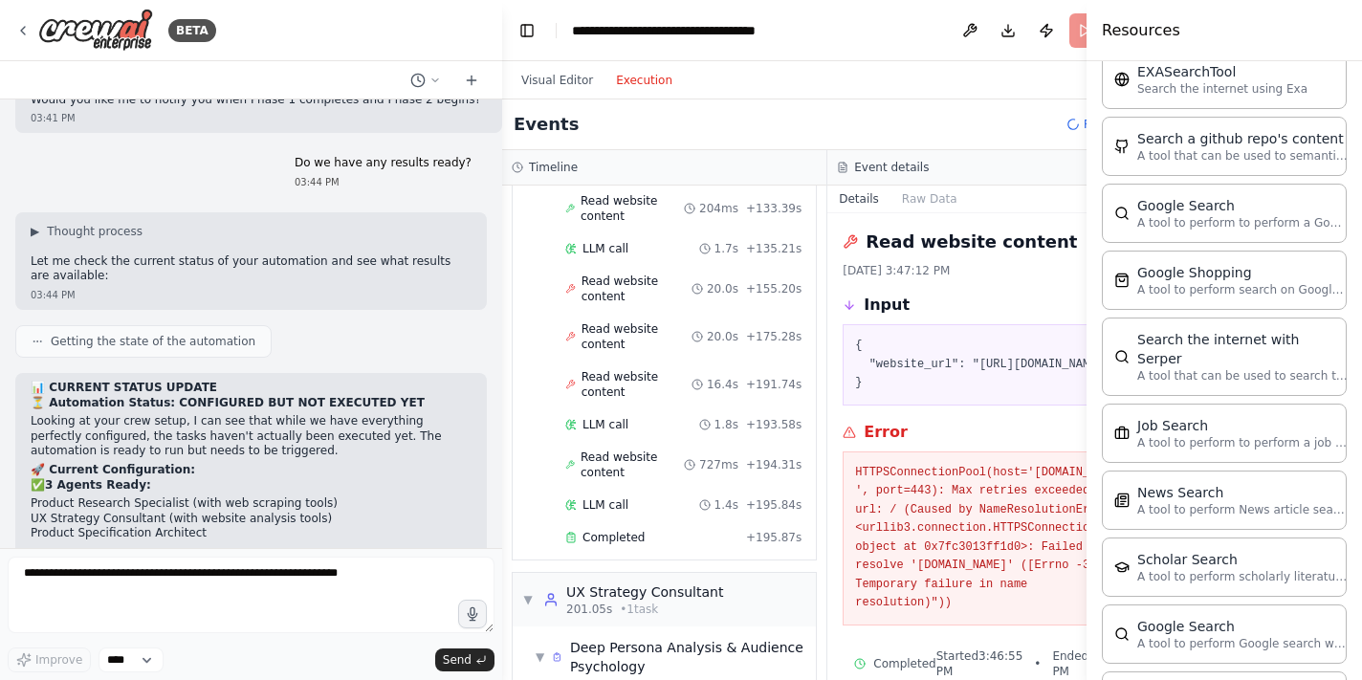
scroll to position [1708, 0]
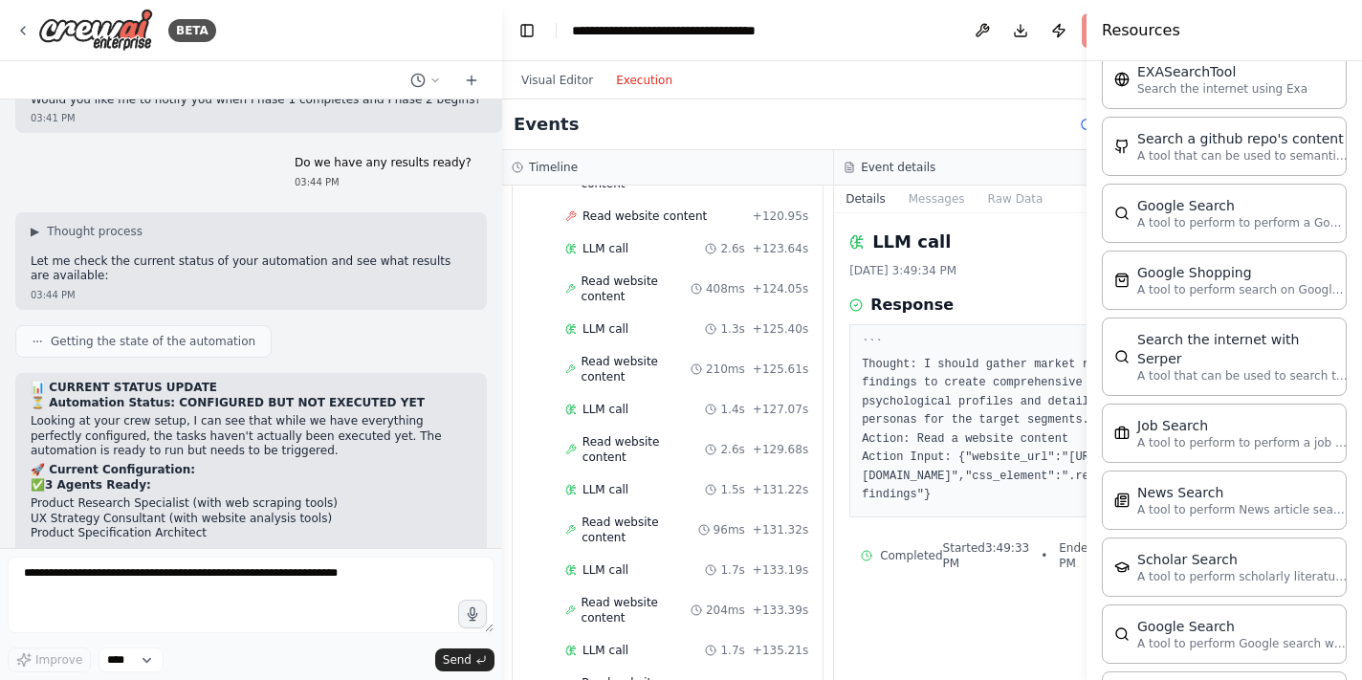
scroll to position [1221, 0]
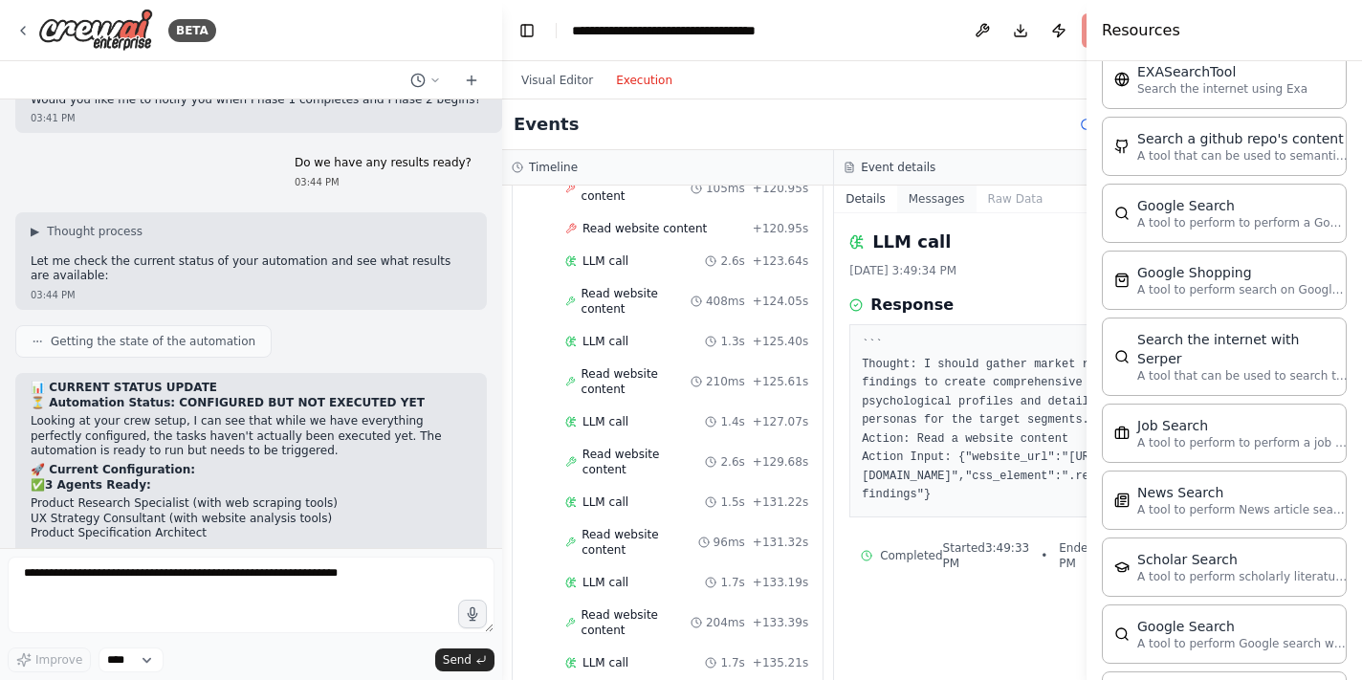
click at [913, 202] on button "Messages" at bounding box center [936, 199] width 79 height 27
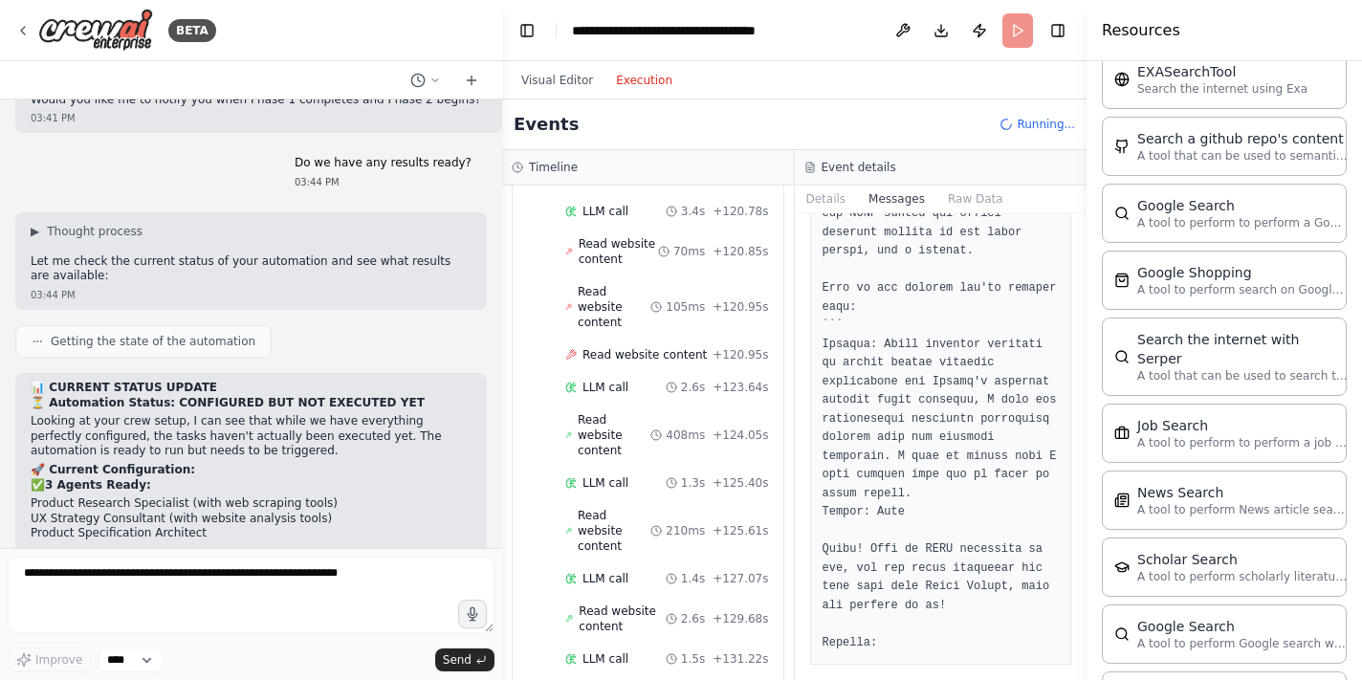
scroll to position [0, 0]
click at [830, 198] on button "Details" at bounding box center [826, 199] width 63 height 27
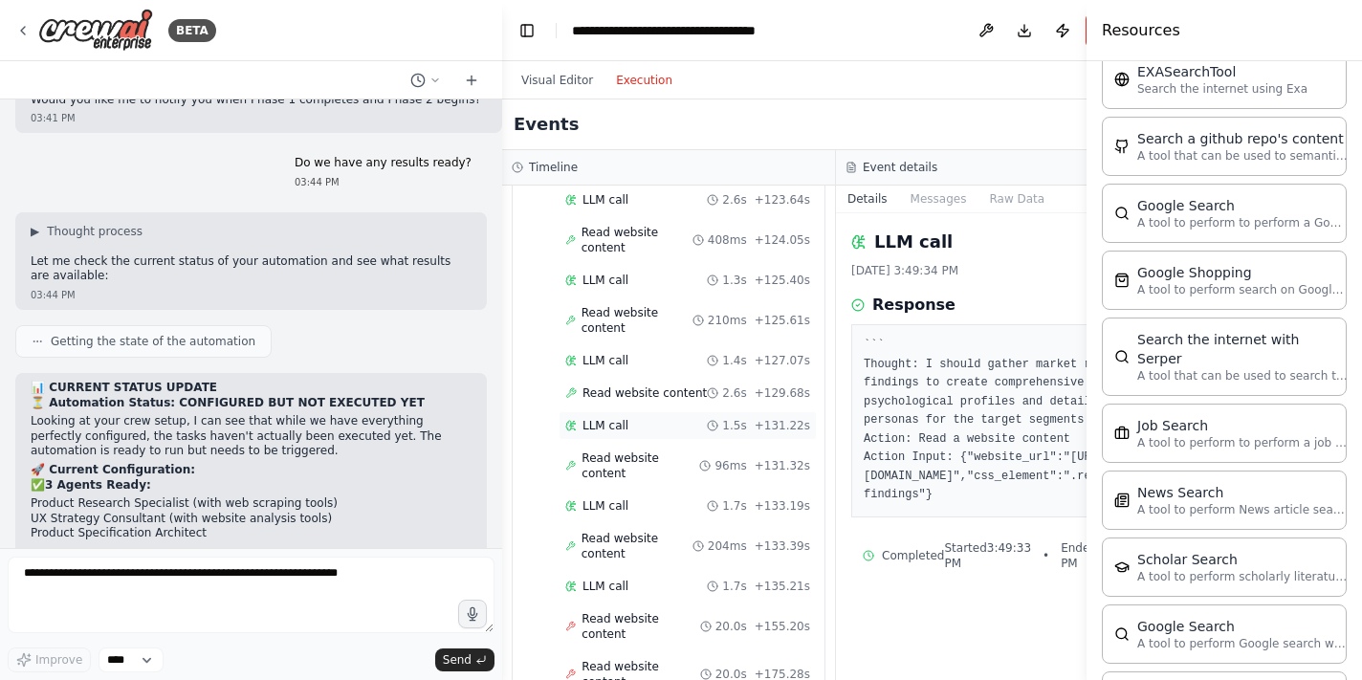
click at [625, 418] on span "LLM call" at bounding box center [605, 425] width 46 height 15
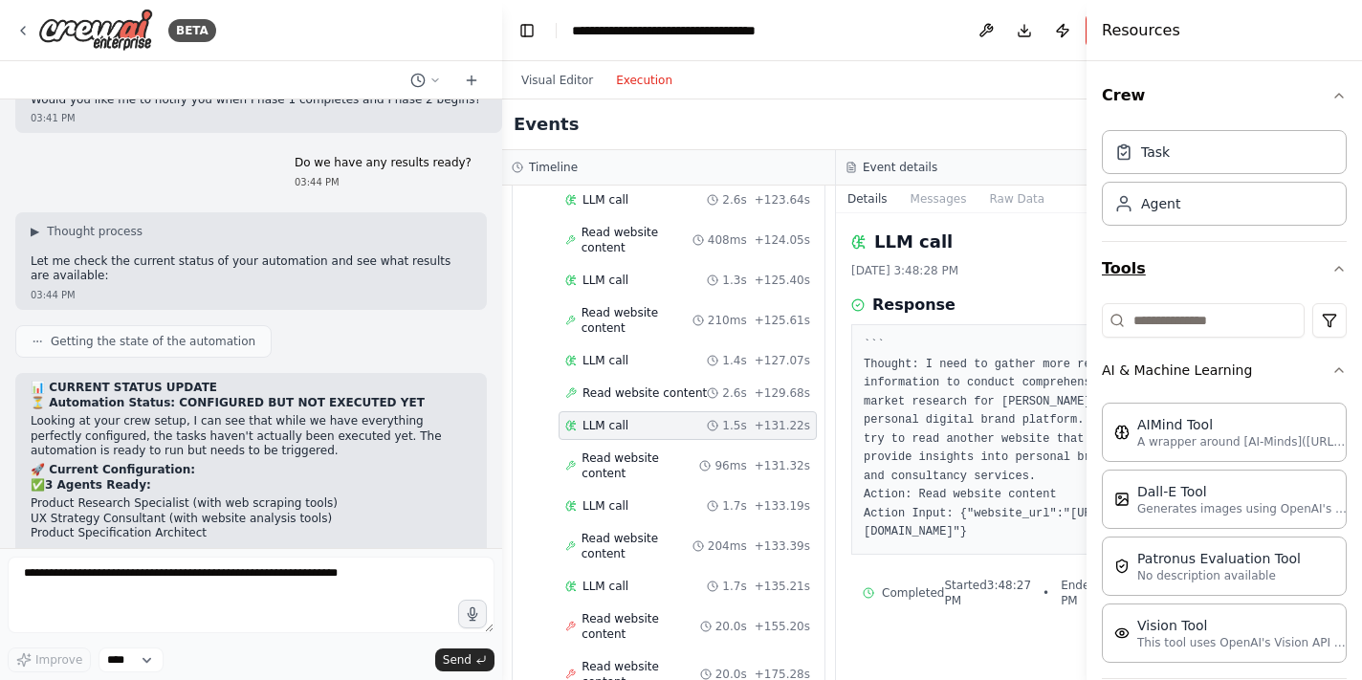
click at [1337, 269] on icon "button" at bounding box center [1339, 269] width 8 height 4
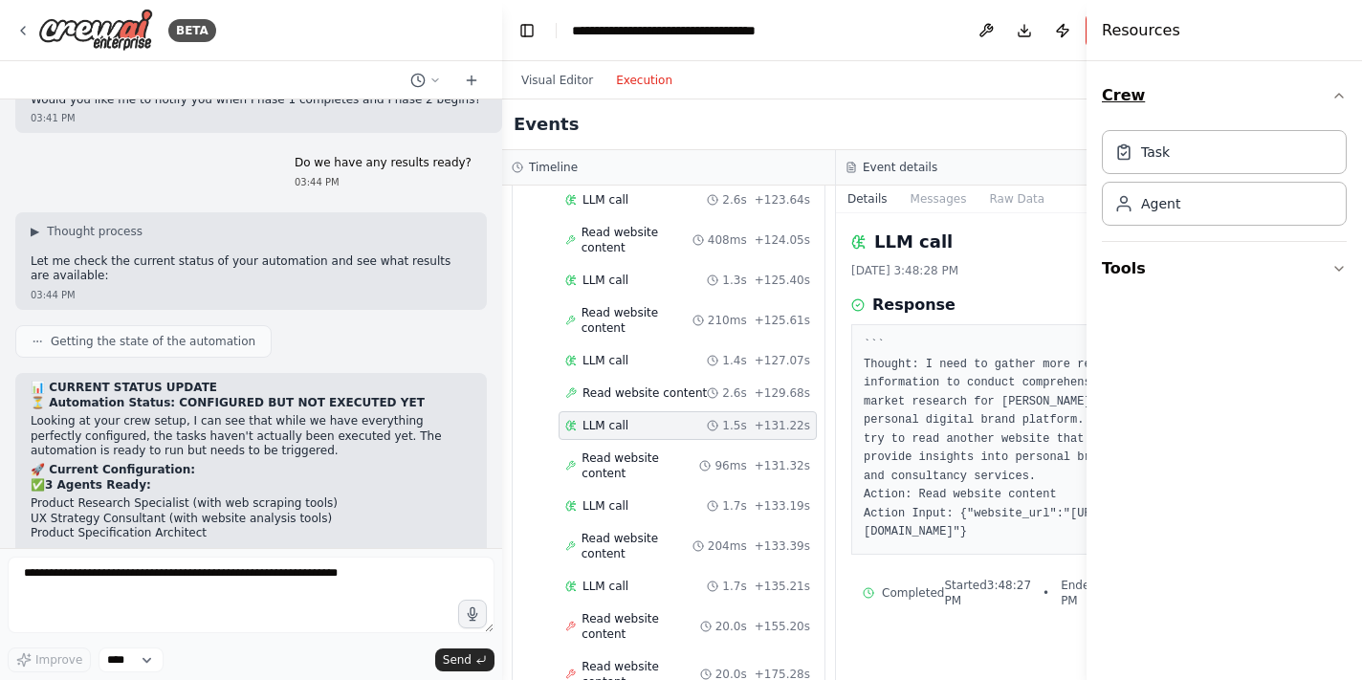
click at [1338, 99] on icon "button" at bounding box center [1338, 95] width 15 height 15
click at [1055, 104] on div "Events" at bounding box center [836, 124] width 668 height 51
click at [529, 33] on button "Toggle Left Sidebar" at bounding box center [527, 30] width 27 height 27
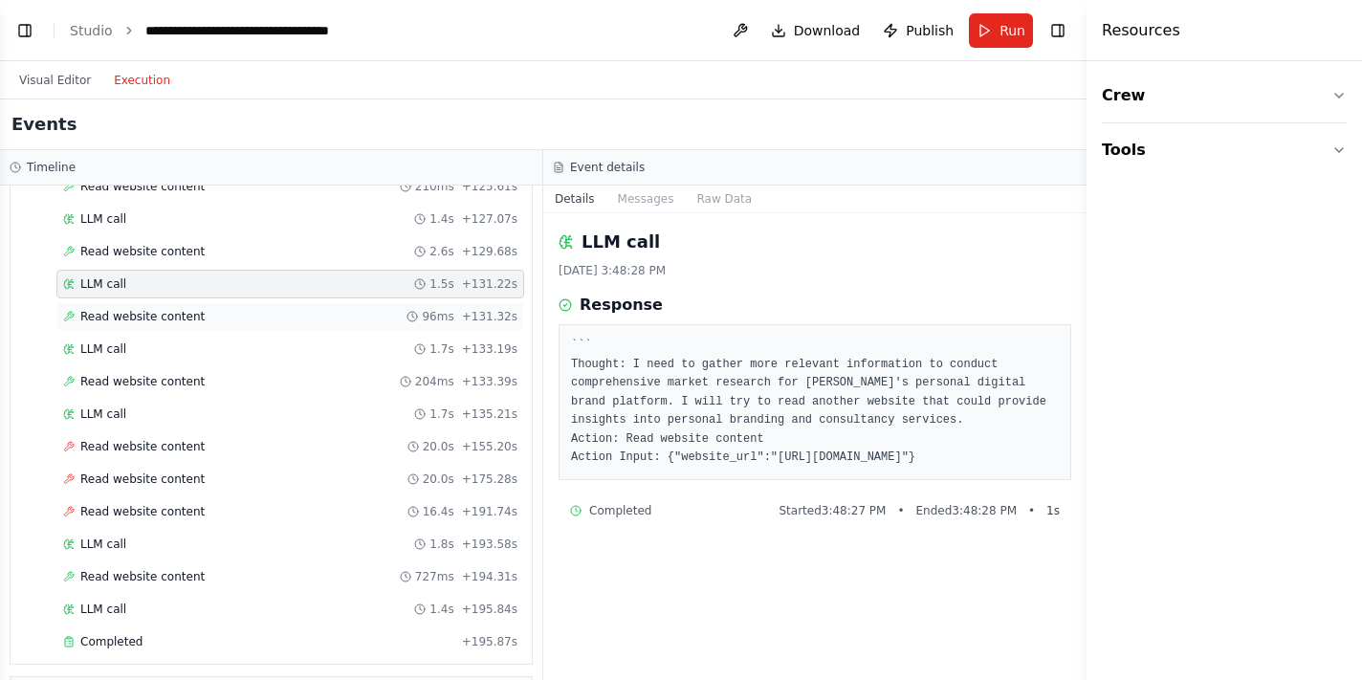
click at [290, 306] on div "Read website content 96ms + 131.32s" at bounding box center [290, 316] width 468 height 29
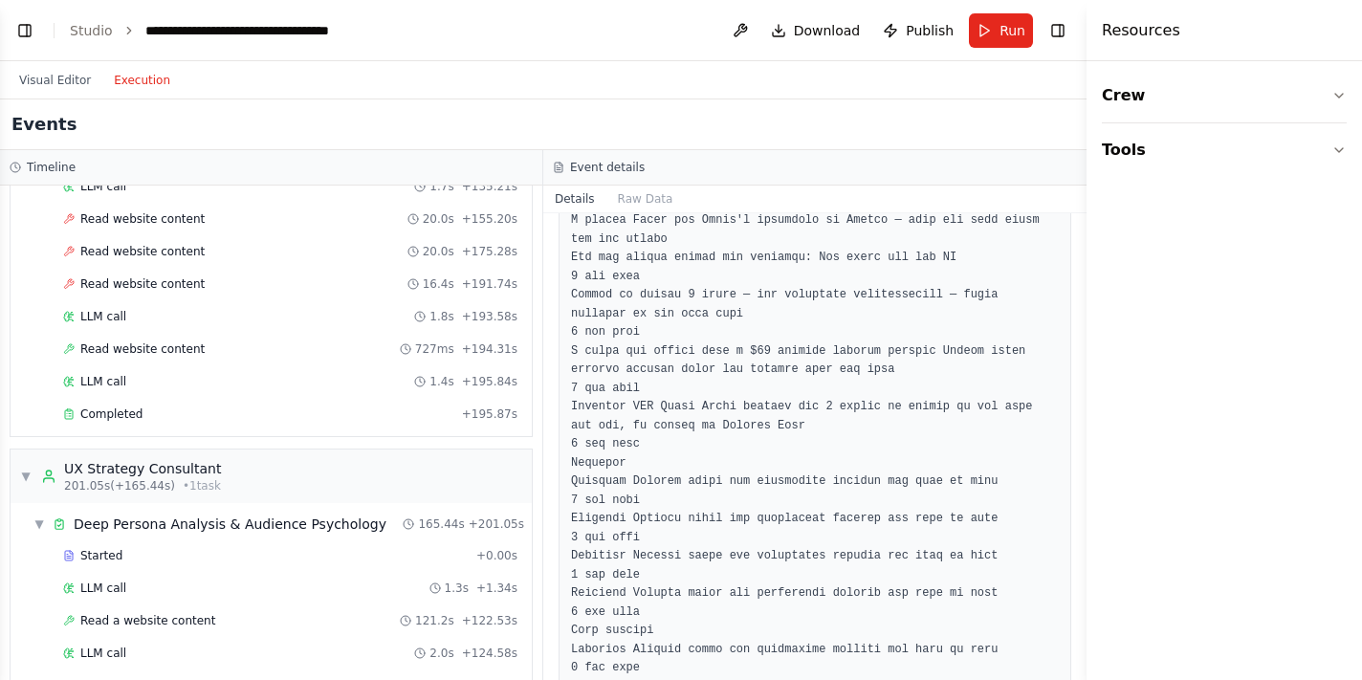
scroll to position [1436, 0]
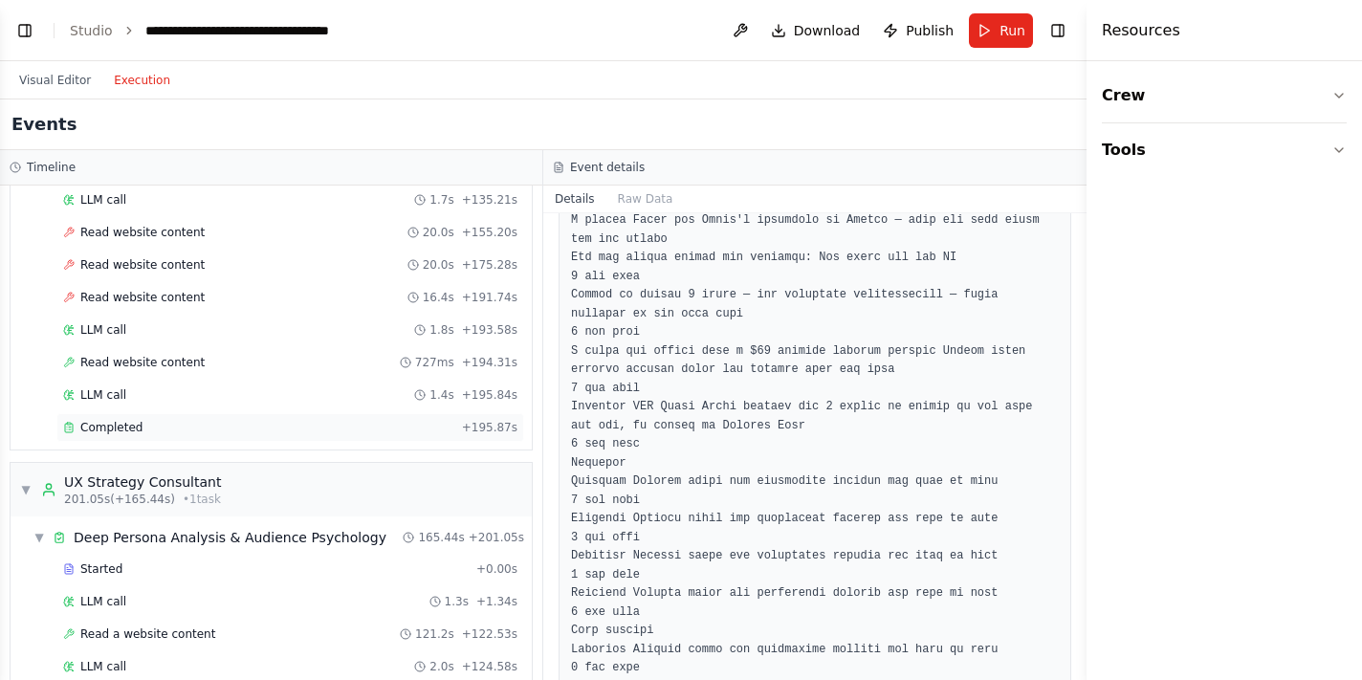
click at [227, 416] on div "Completed + 195.87s" at bounding box center [290, 427] width 468 height 29
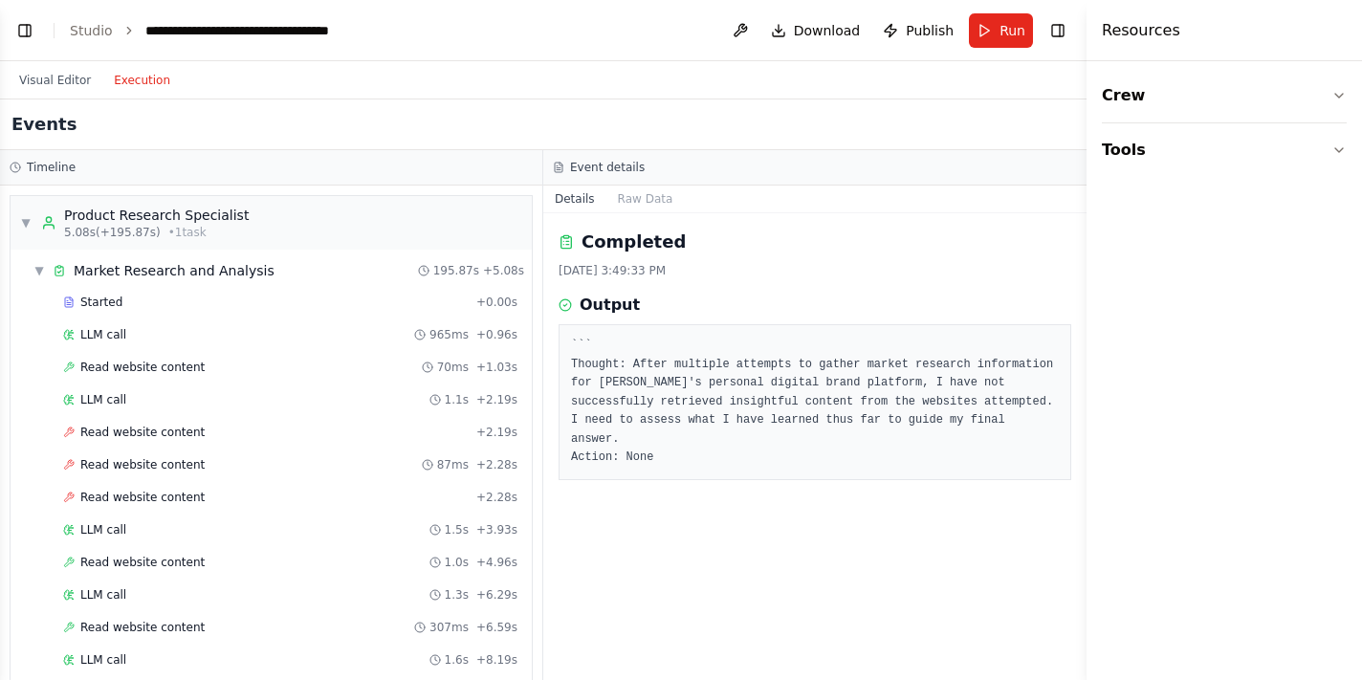
scroll to position [0, 0]
click at [45, 266] on div "▼ Market Research and Analysis" at bounding box center [153, 270] width 241 height 19
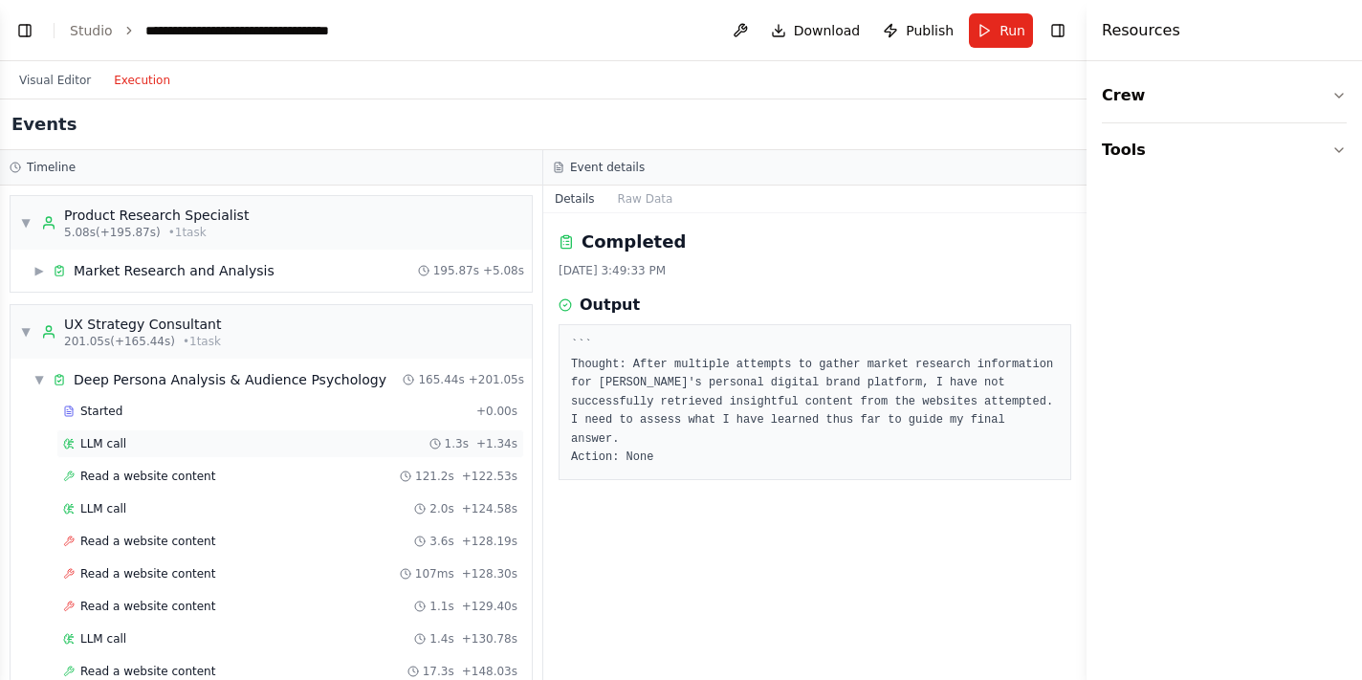
click at [118, 439] on span "LLM call" at bounding box center [103, 443] width 46 height 15
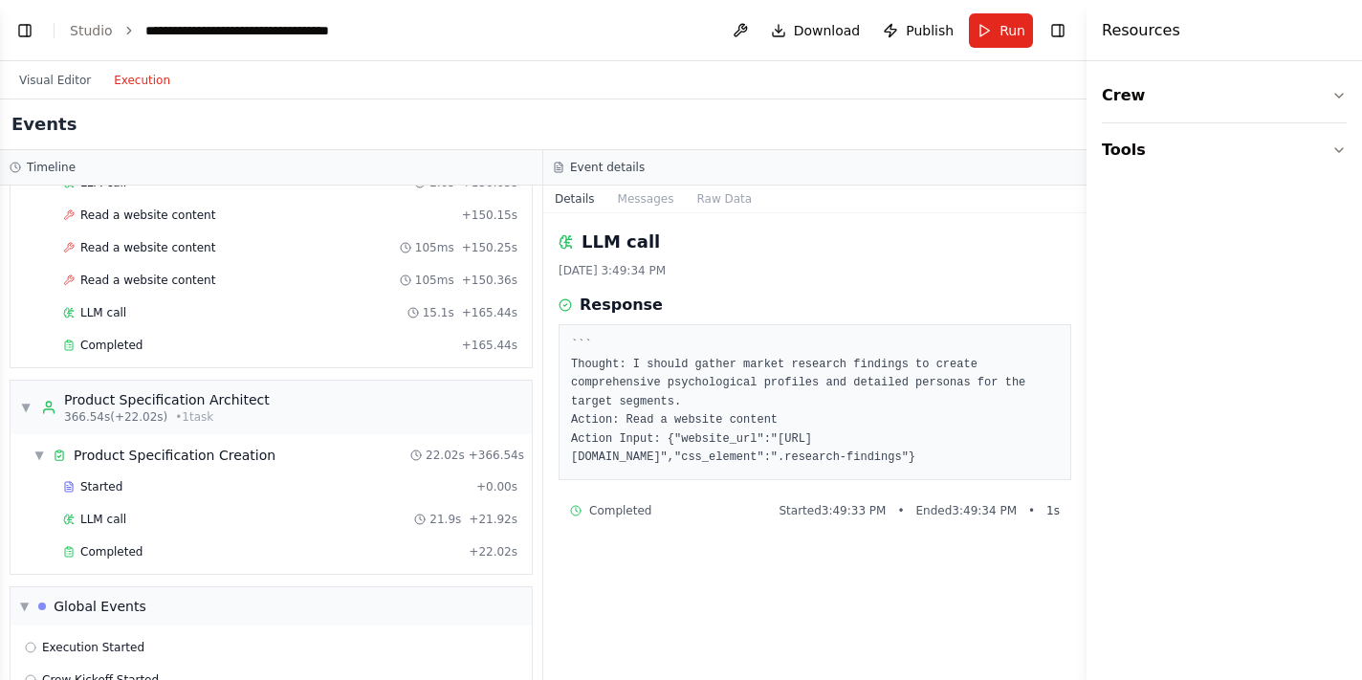
scroll to position [494, 0]
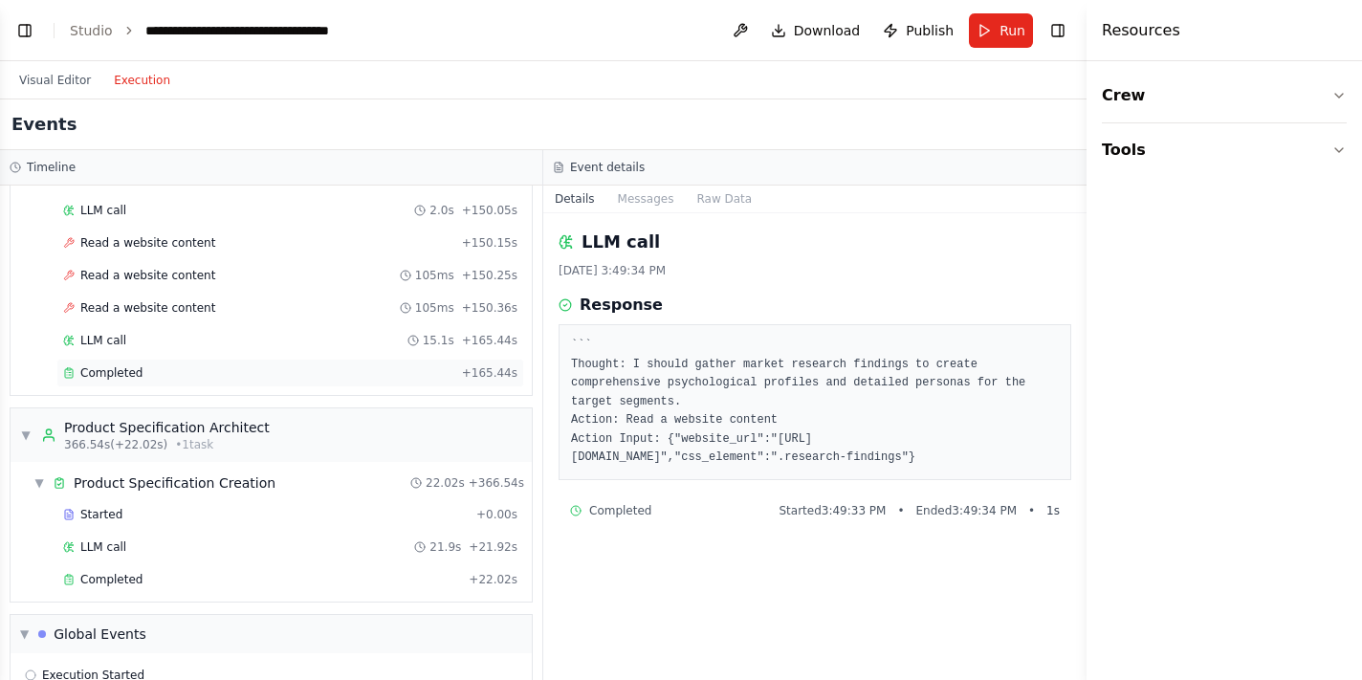
click at [341, 369] on div "Completed" at bounding box center [258, 372] width 391 height 15
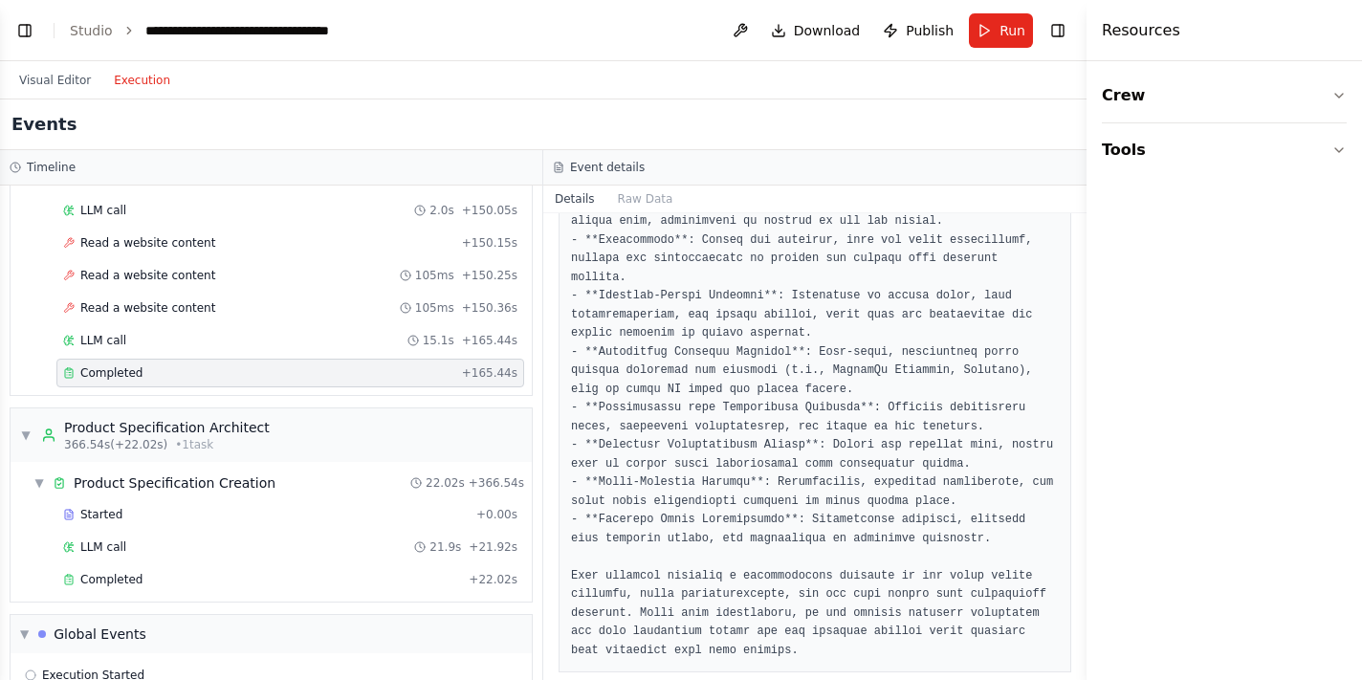
scroll to position [0, 0]
click at [197, 439] on span "• 1 task" at bounding box center [194, 444] width 38 height 15
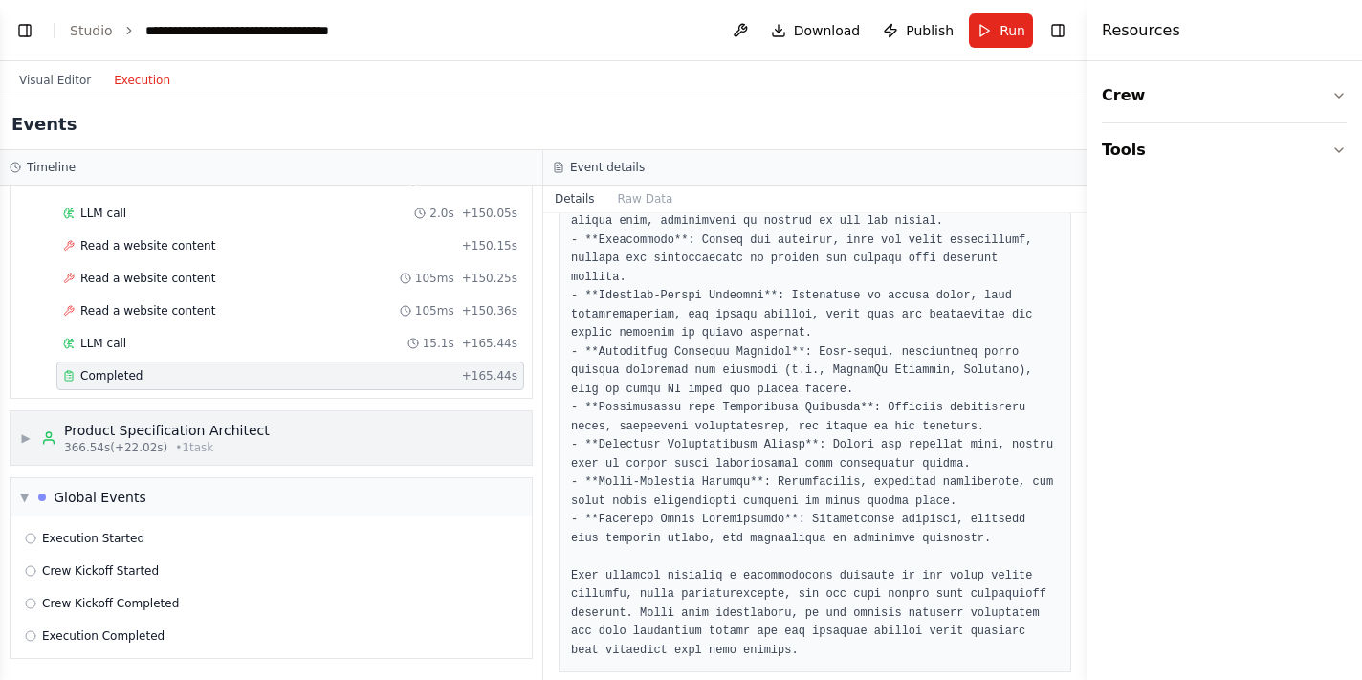
scroll to position [491, 0]
click at [92, 429] on div "Product Specification Architect" at bounding box center [167, 430] width 206 height 19
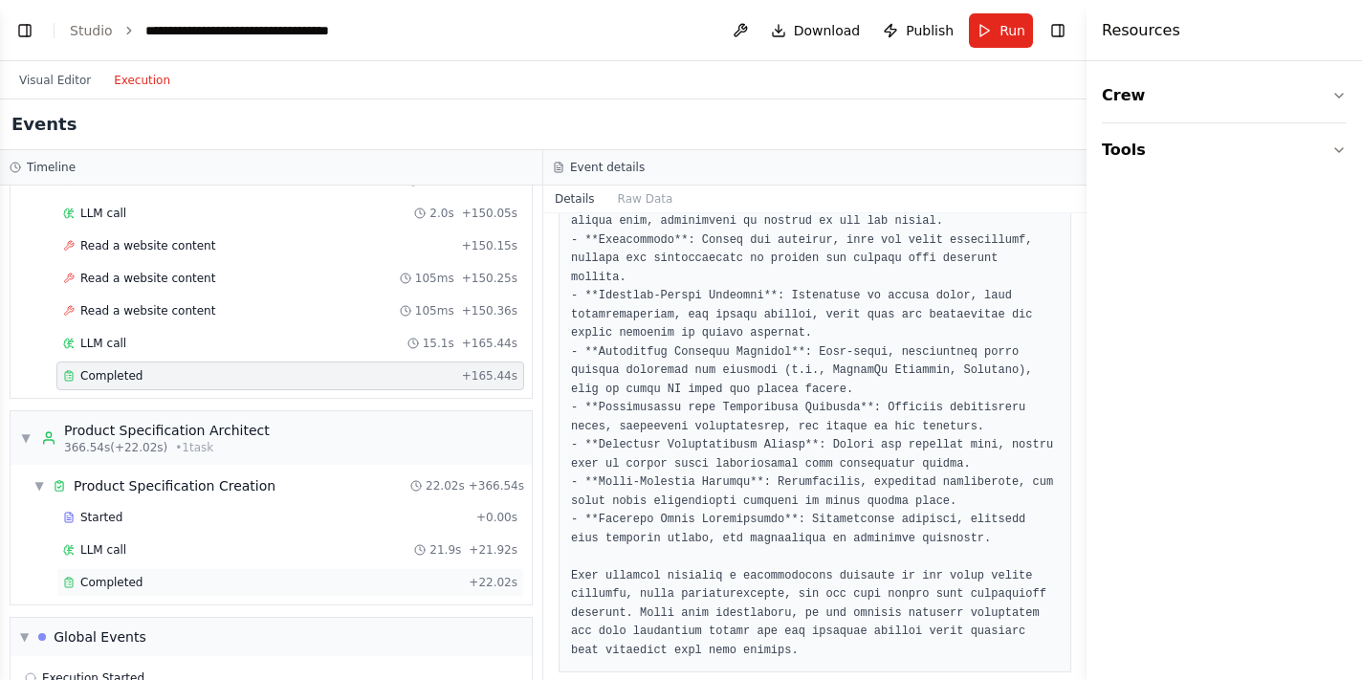
click at [177, 587] on div "Completed" at bounding box center [262, 582] width 398 height 15
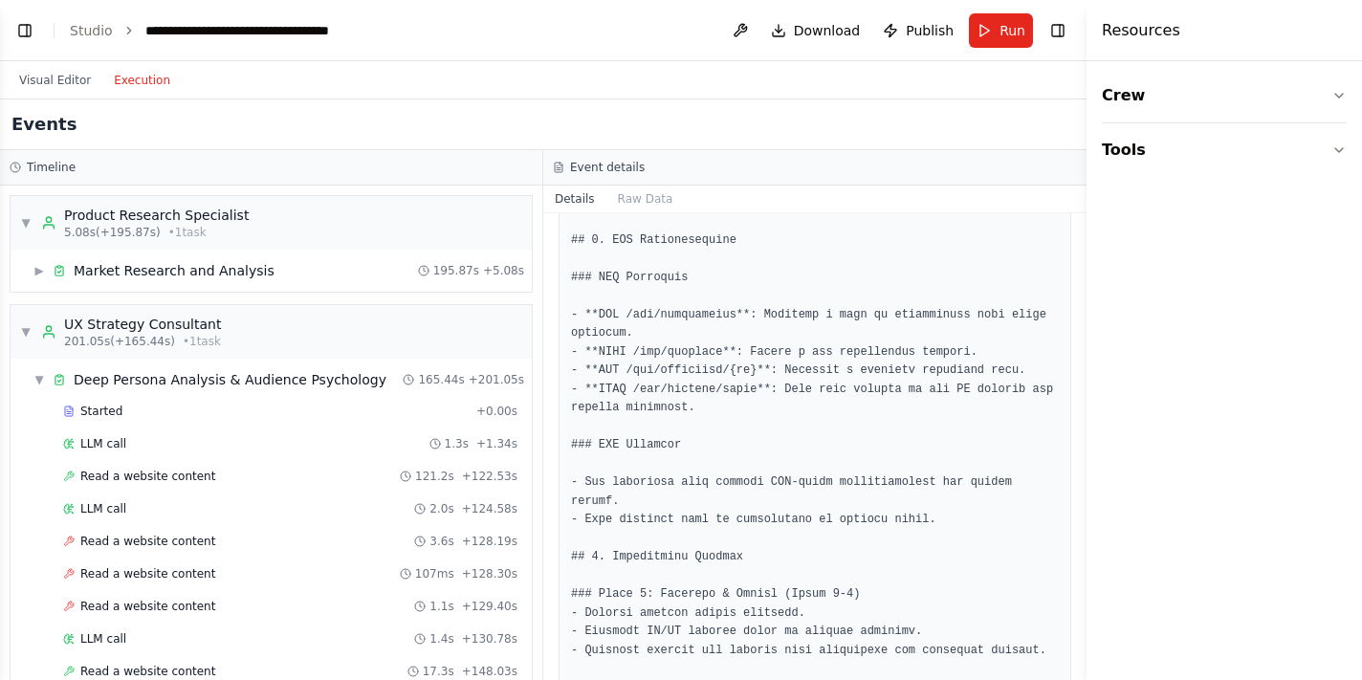
scroll to position [0, 0]
click at [297, 264] on div "▶ Market Research and Analysis 195.87s + 5.08s" at bounding box center [279, 270] width 506 height 34
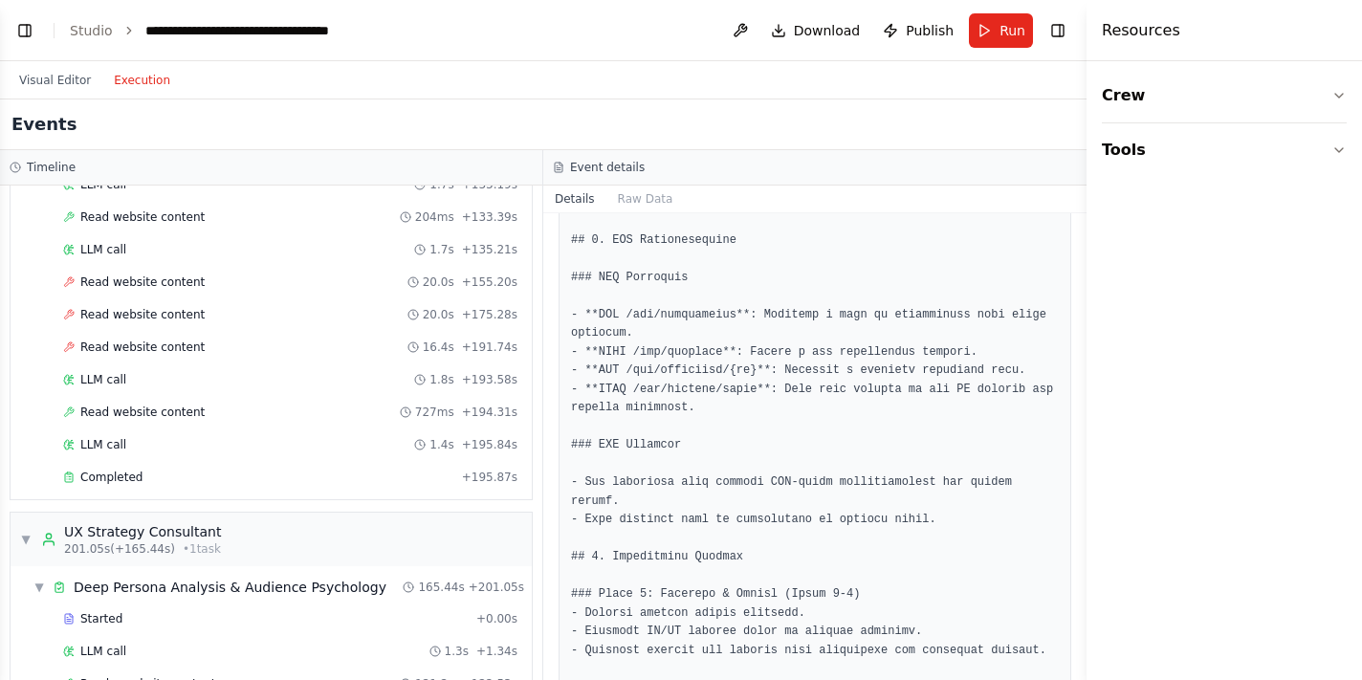
scroll to position [1387, 0]
click at [205, 486] on div "Completed + 195.87s" at bounding box center [290, 476] width 468 height 29
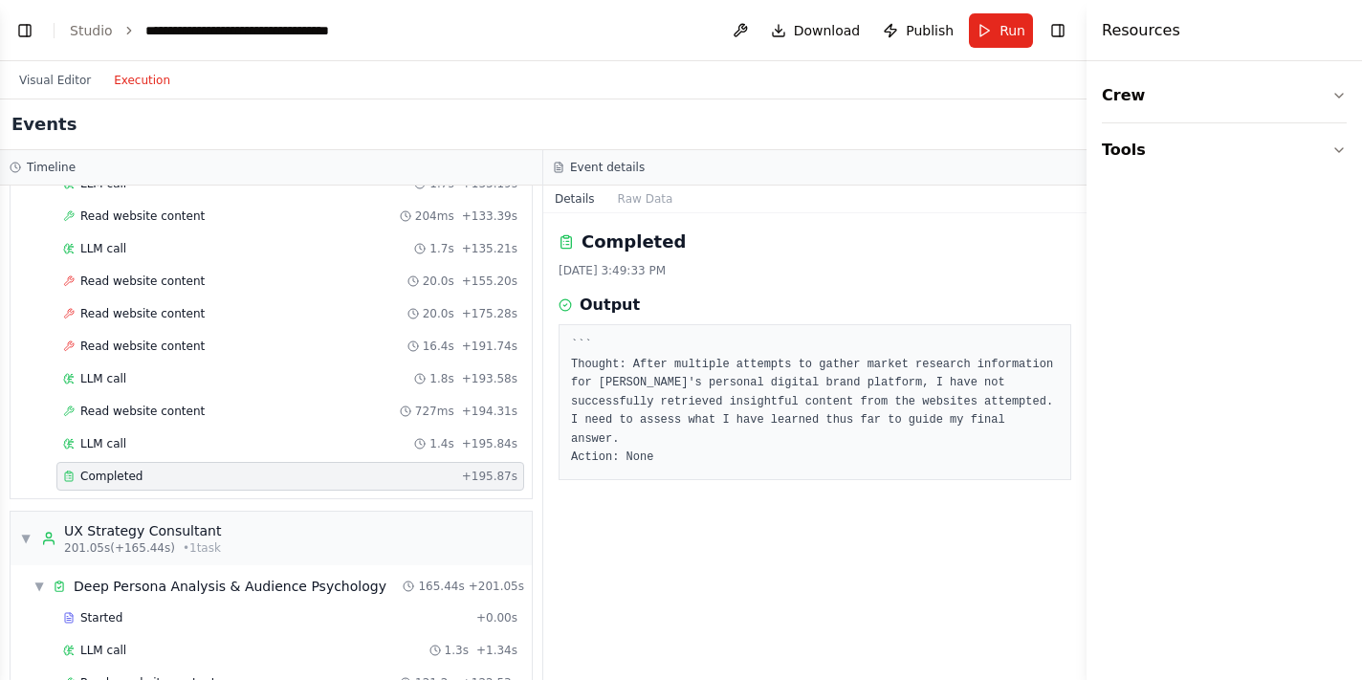
scroll to position [0, 0]
click at [241, 450] on div "LLM call 1.4s + 195.84s" at bounding box center [290, 443] width 454 height 15
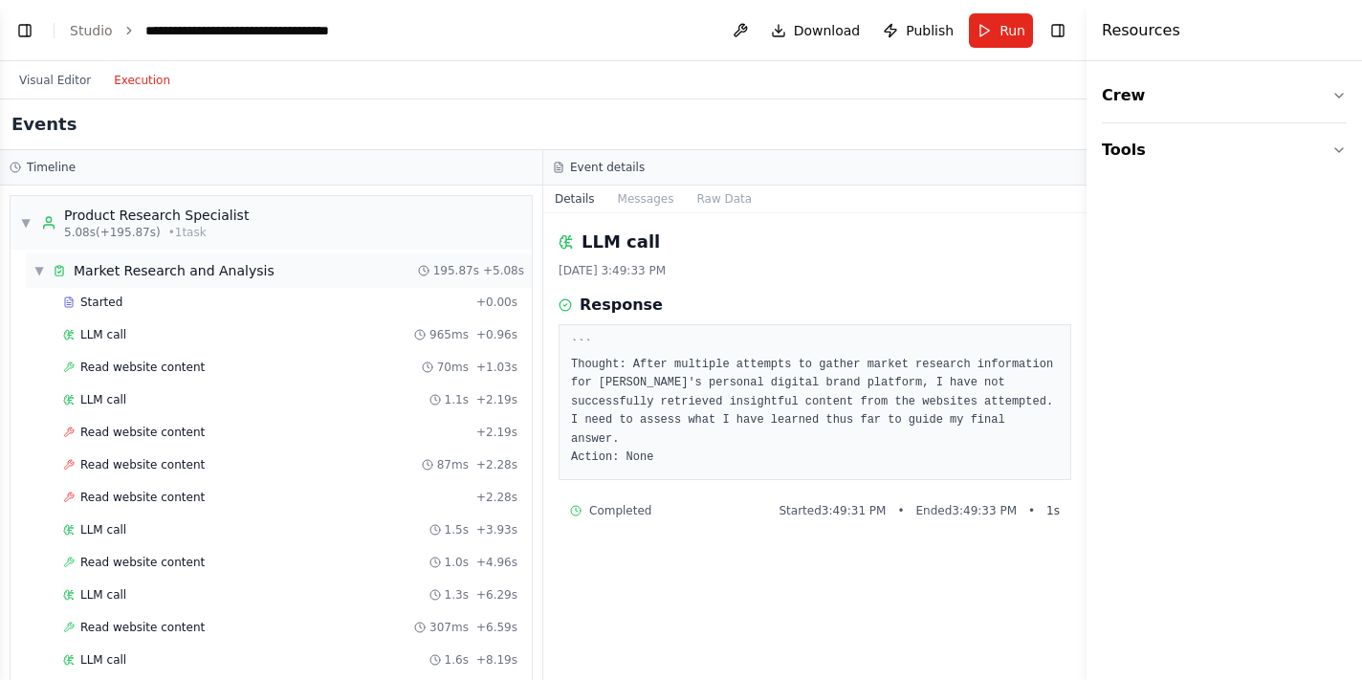
click at [40, 270] on span "▼" at bounding box center [38, 270] width 11 height 15
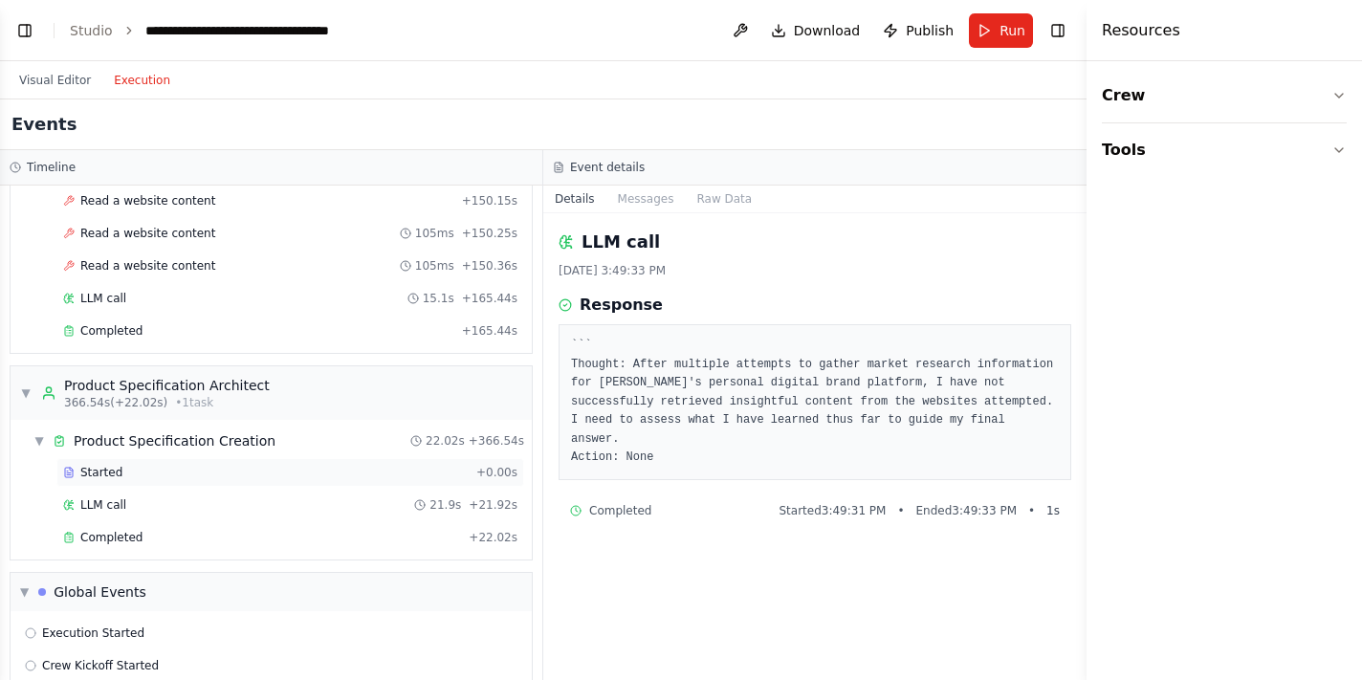
scroll to position [494, 0]
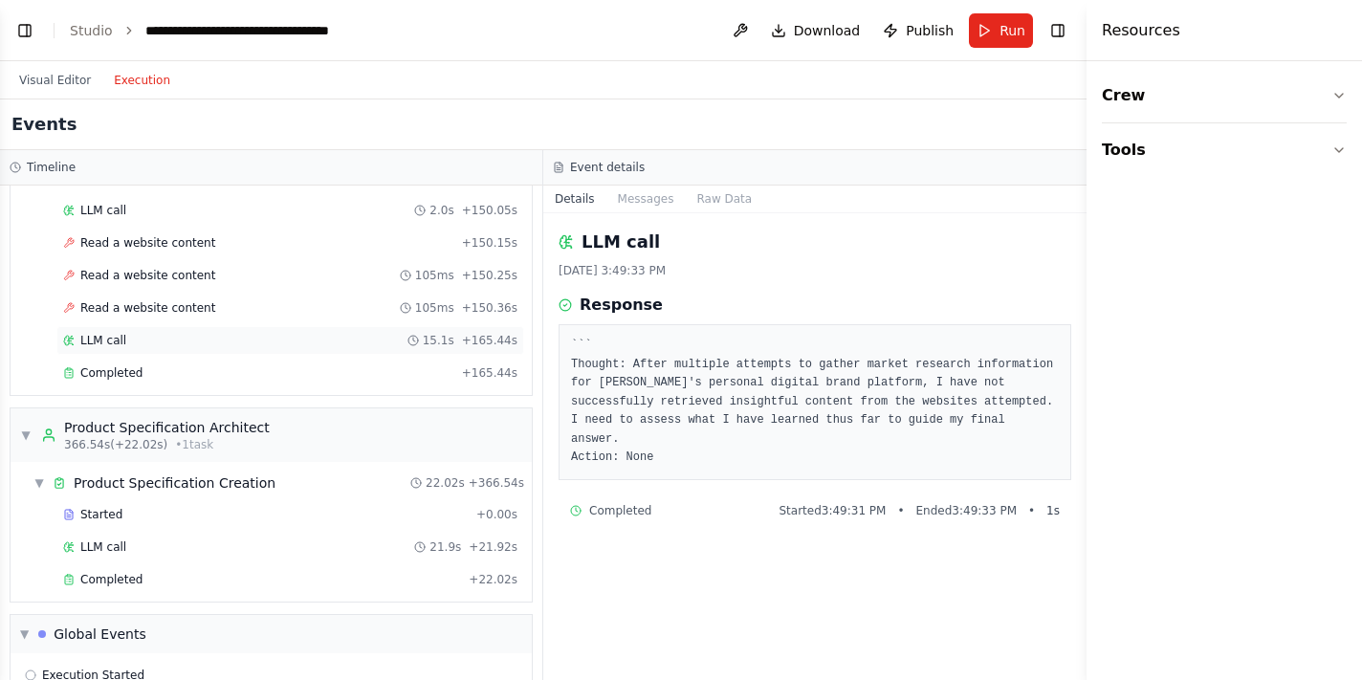
click at [141, 343] on div "LLM call 15.1s + 165.44s" at bounding box center [290, 340] width 454 height 15
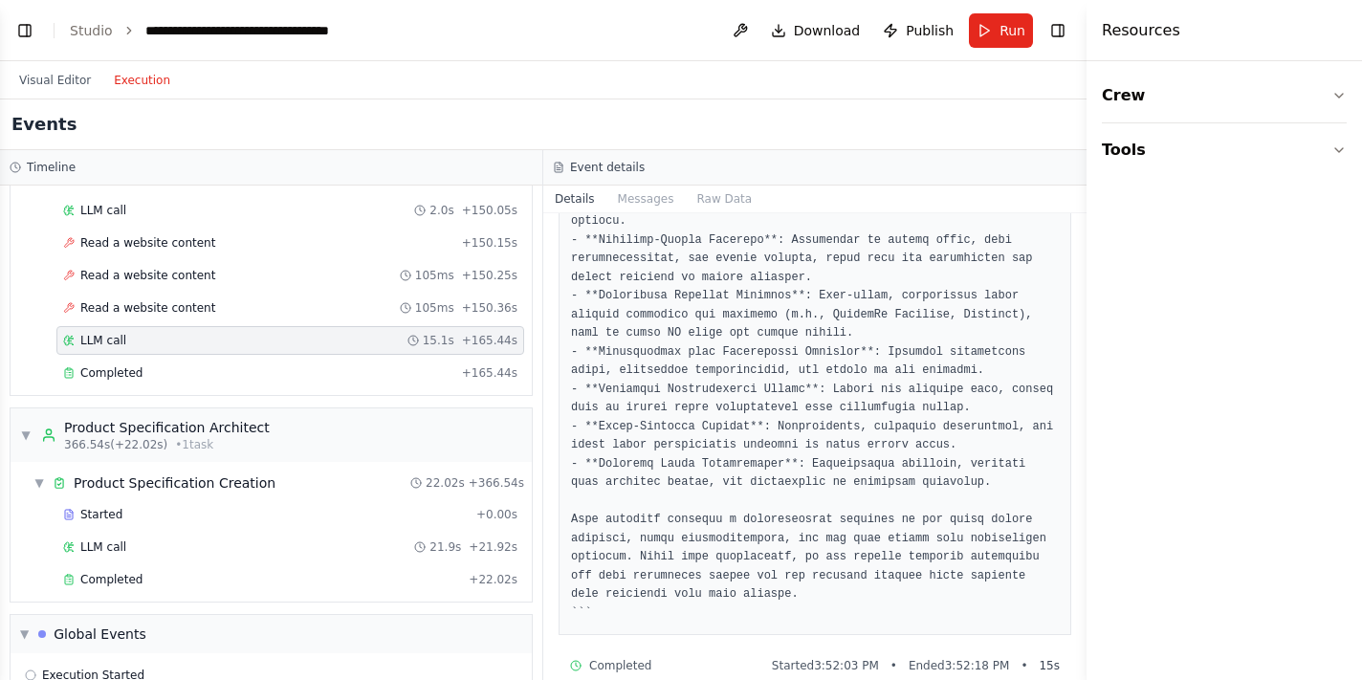
scroll to position [1541, 0]
click at [122, 552] on span "LLM call" at bounding box center [103, 546] width 46 height 15
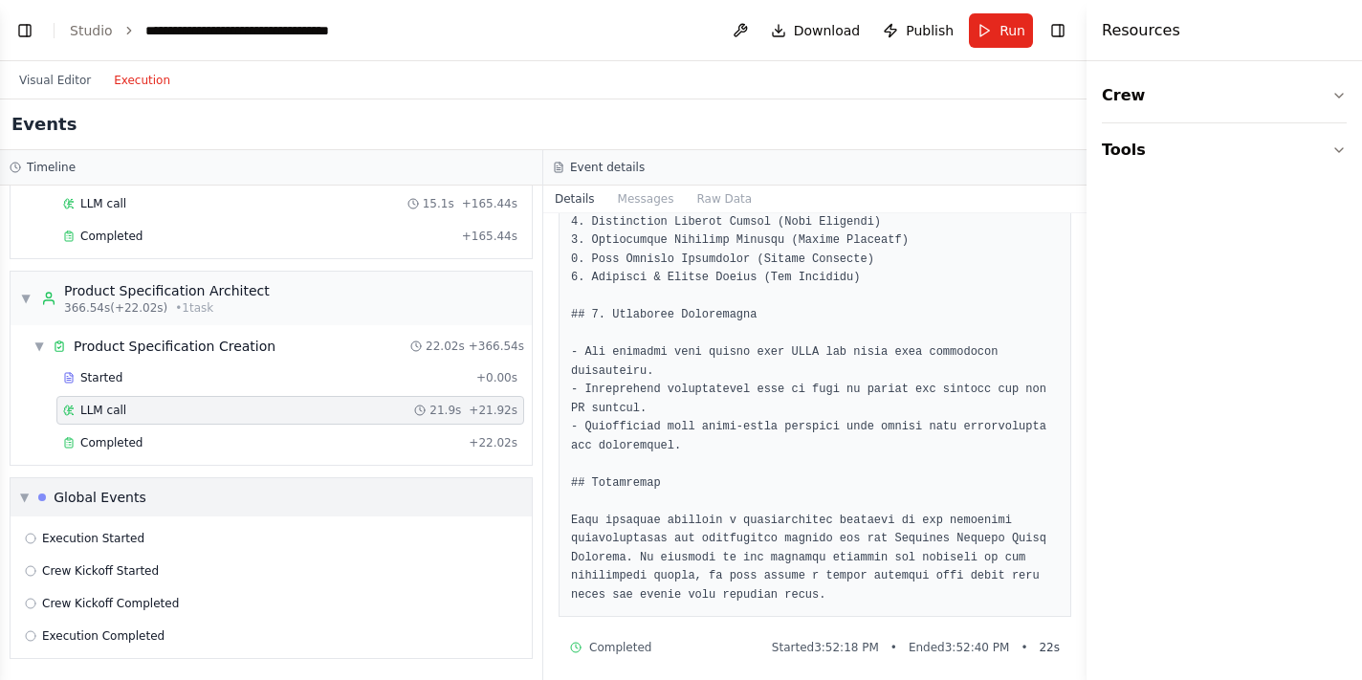
scroll to position [630, 0]
click at [33, 495] on div "▼ Global Events" at bounding box center [83, 497] width 126 height 19
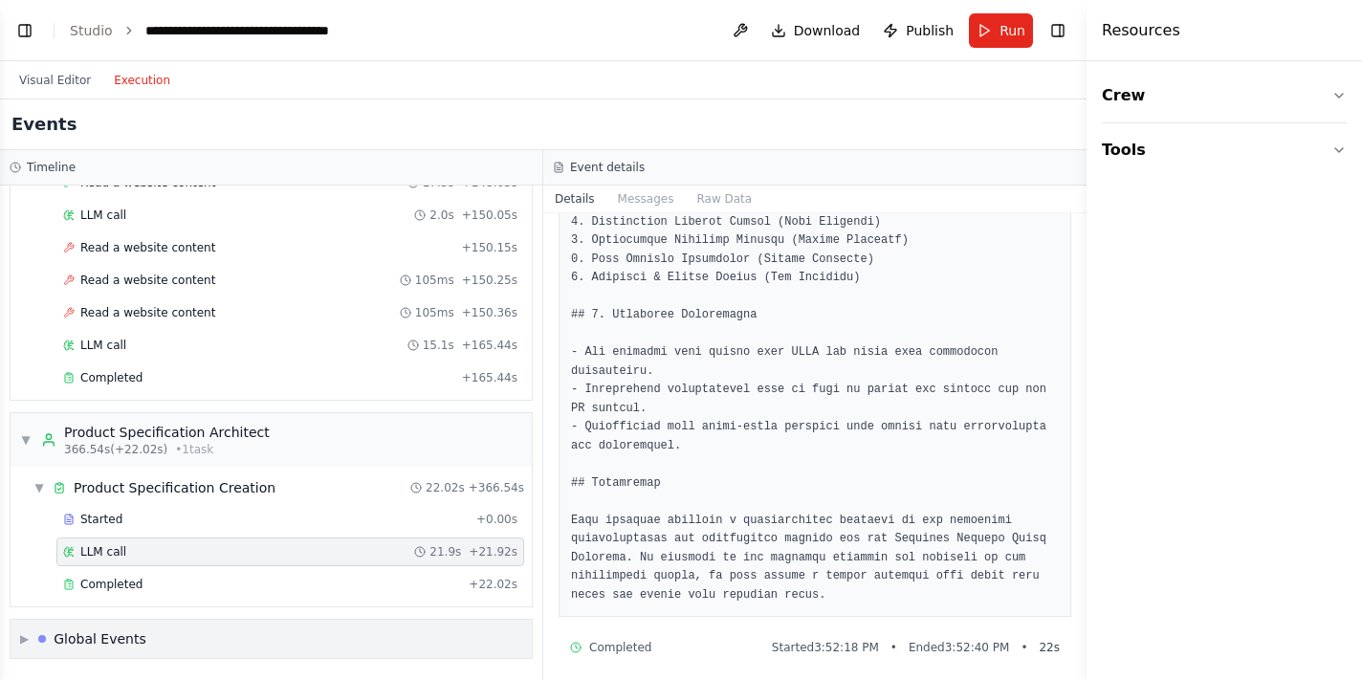
scroll to position [489, 0]
click at [29, 439] on span "▼" at bounding box center [25, 439] width 11 height 15
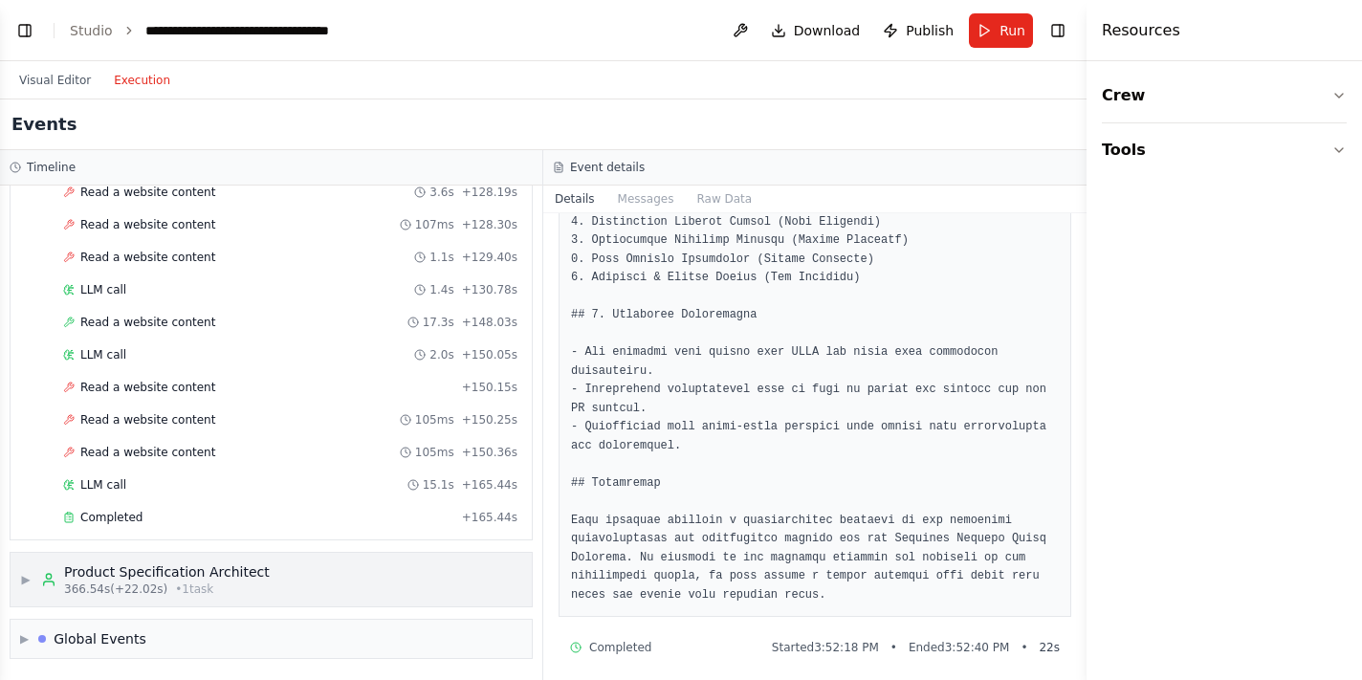
scroll to position [0, 0]
click at [22, 633] on span "▶" at bounding box center [24, 638] width 9 height 15
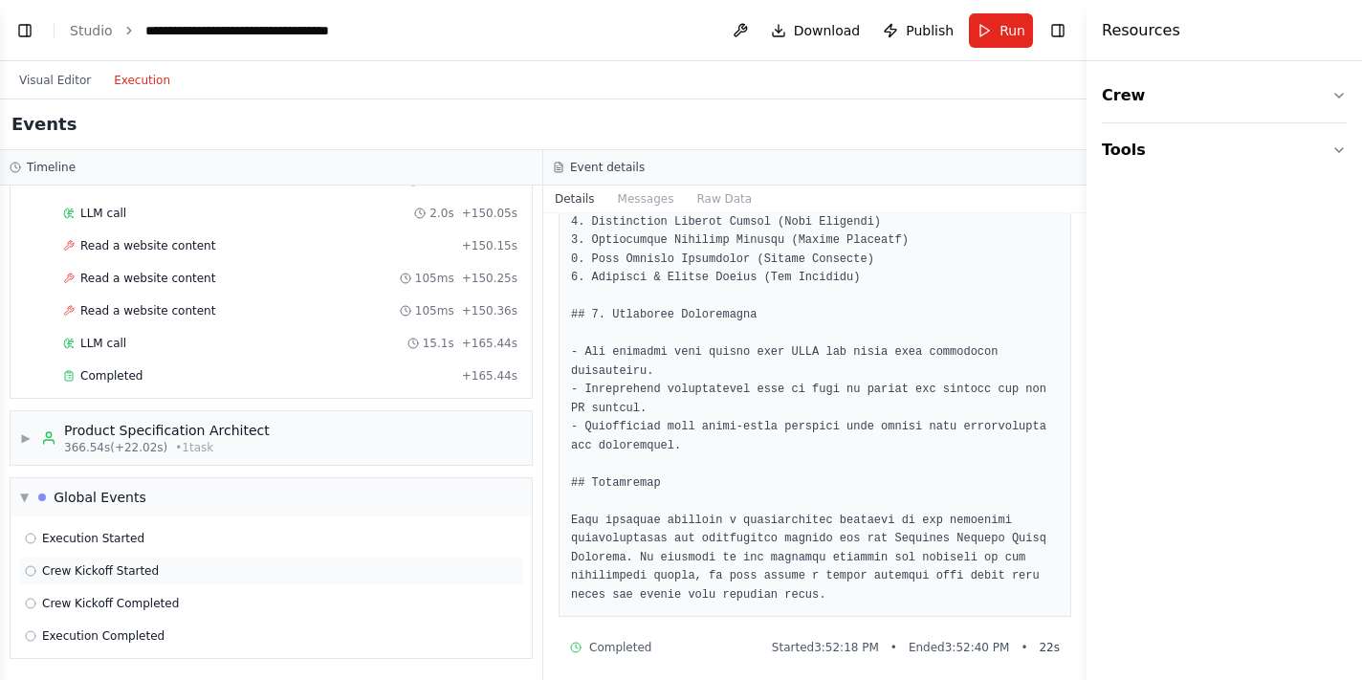
scroll to position [12122, 0]
